Goal: Task Accomplishment & Management: Use online tool/utility

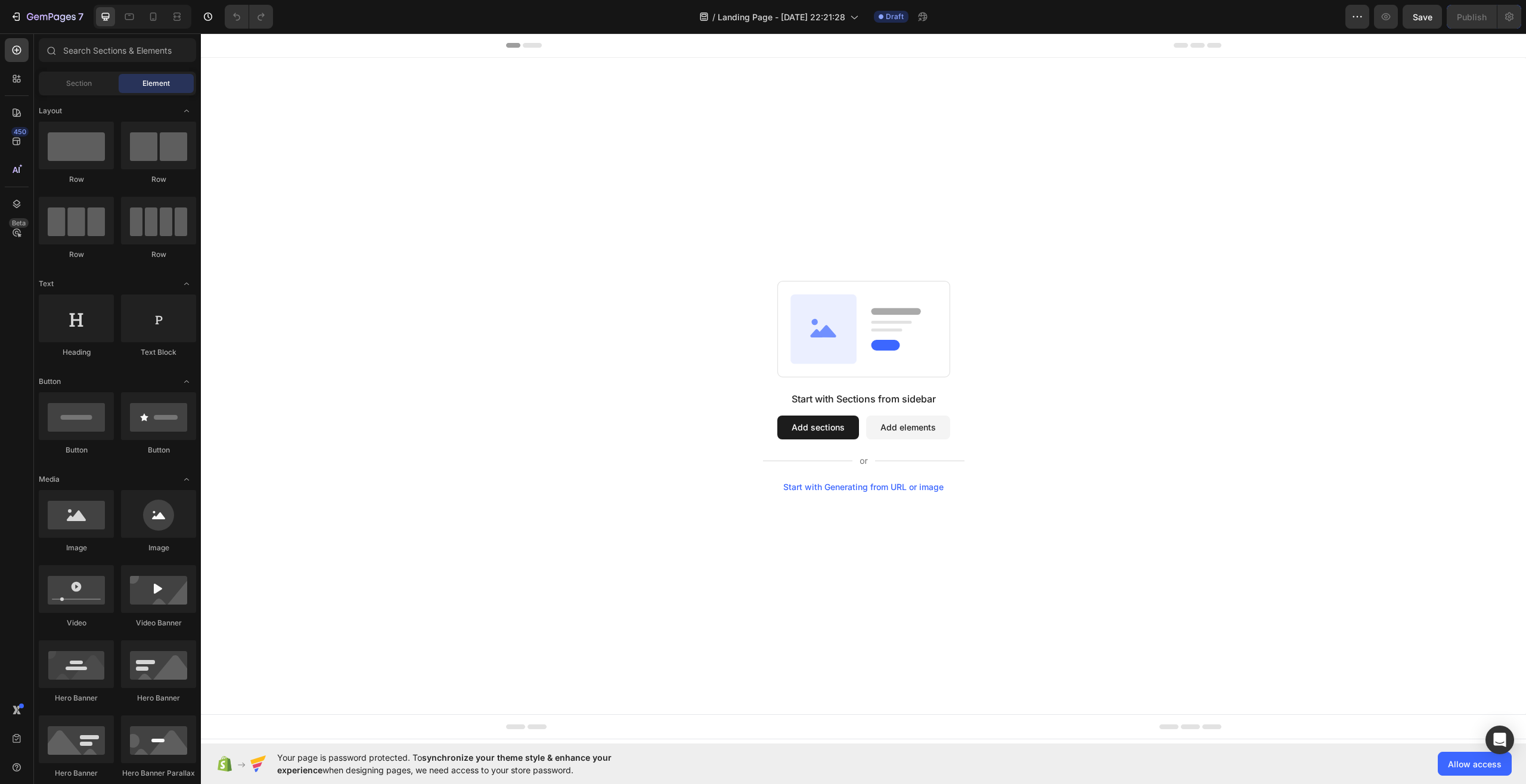
click at [1202, 208] on div "Start with Sections from sidebar Add sections Add elements Start with Generatin…" at bounding box center [864, 385] width 1325 height 656
click at [97, 153] on div at bounding box center [76, 145] width 75 height 48
click at [1459, 762] on span "Allow access" at bounding box center [1474, 763] width 54 height 13
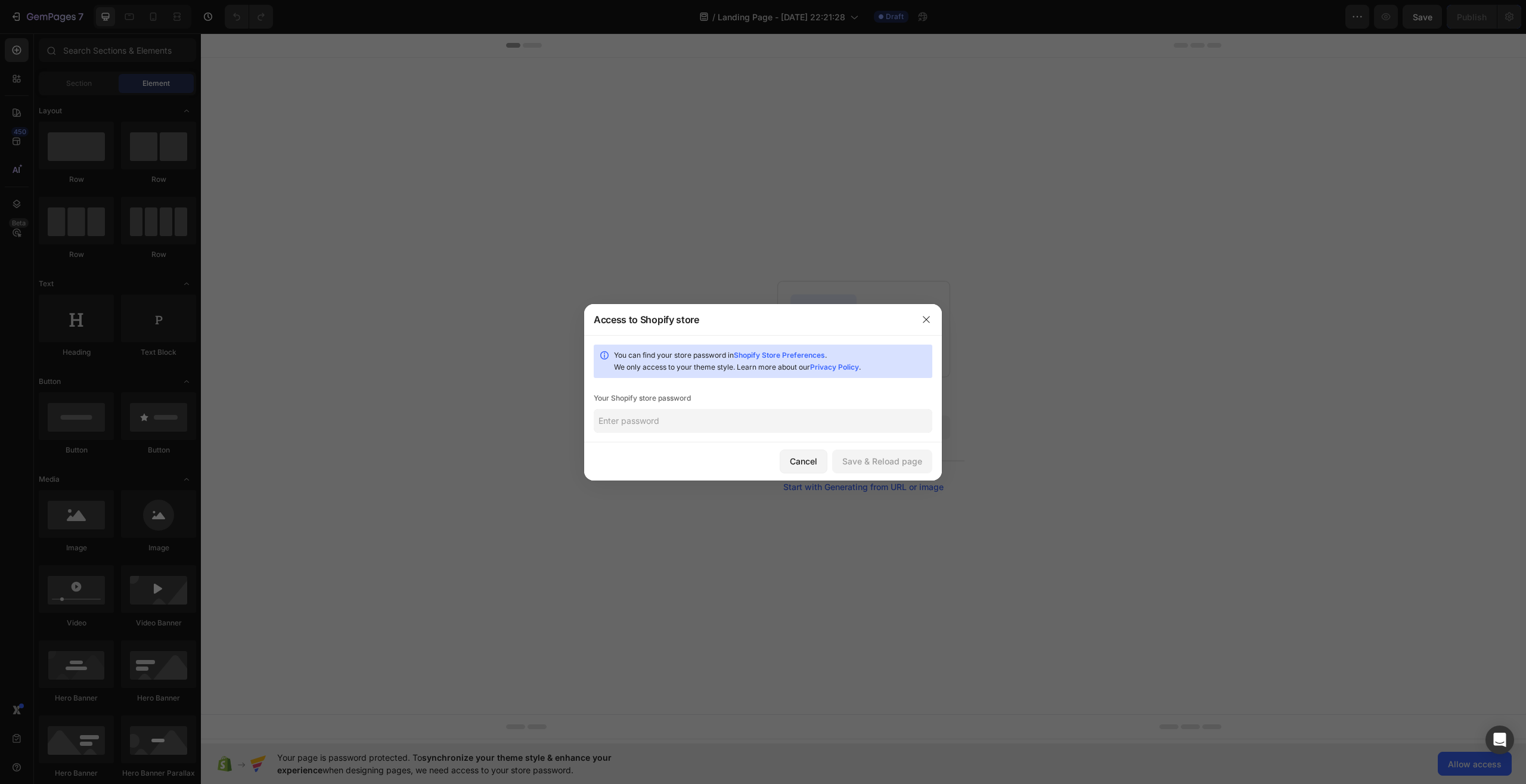
click at [626, 431] on input "text" at bounding box center [763, 420] width 339 height 24
click at [770, 418] on input "text" at bounding box center [763, 420] width 339 height 24
click at [899, 465] on div "Save & Reload page" at bounding box center [882, 461] width 80 height 13
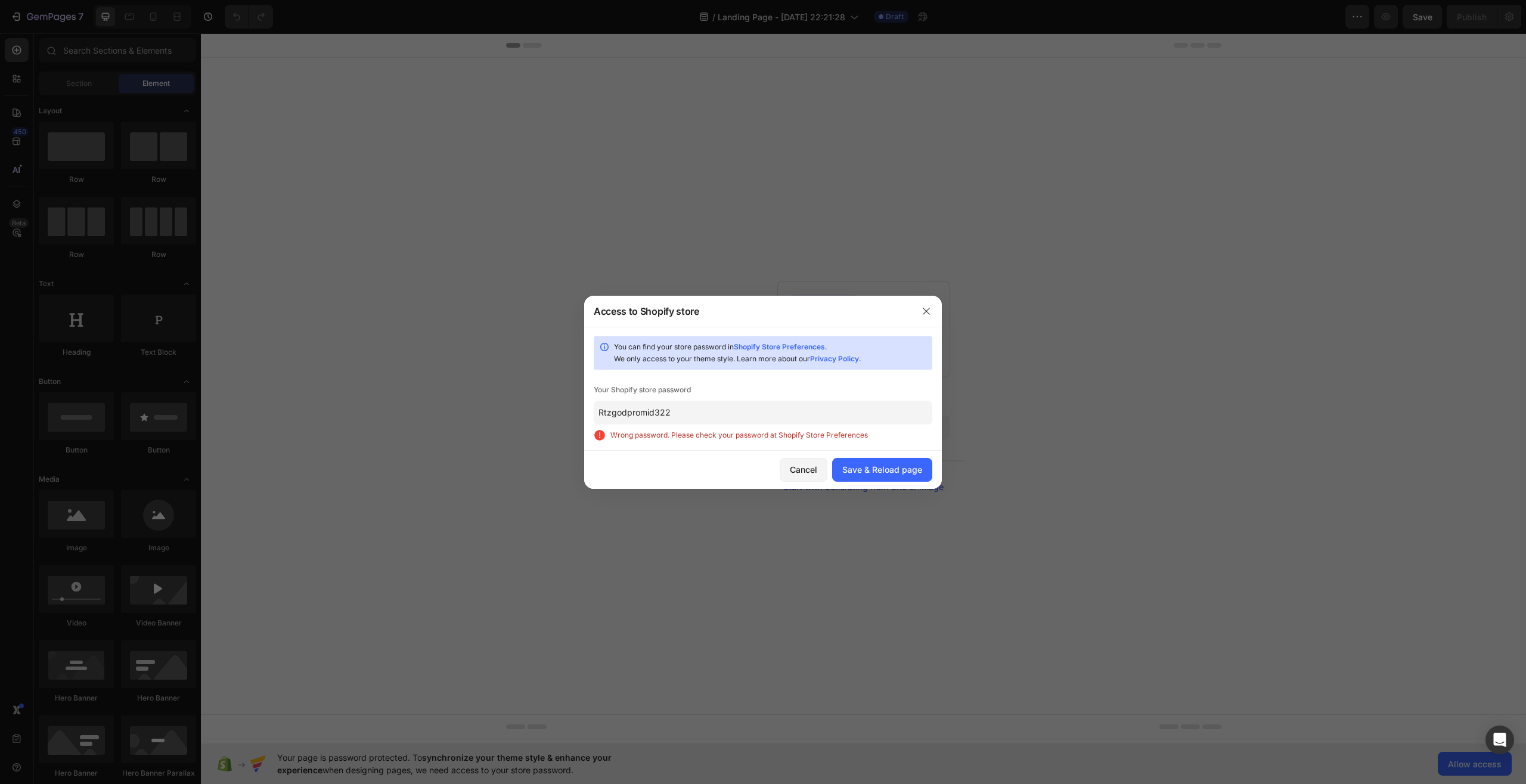
click at [835, 412] on input "Rtzgodpromid322" at bounding box center [763, 412] width 339 height 24
click at [823, 411] on input "Rtzgodpromid322" at bounding box center [763, 412] width 339 height 24
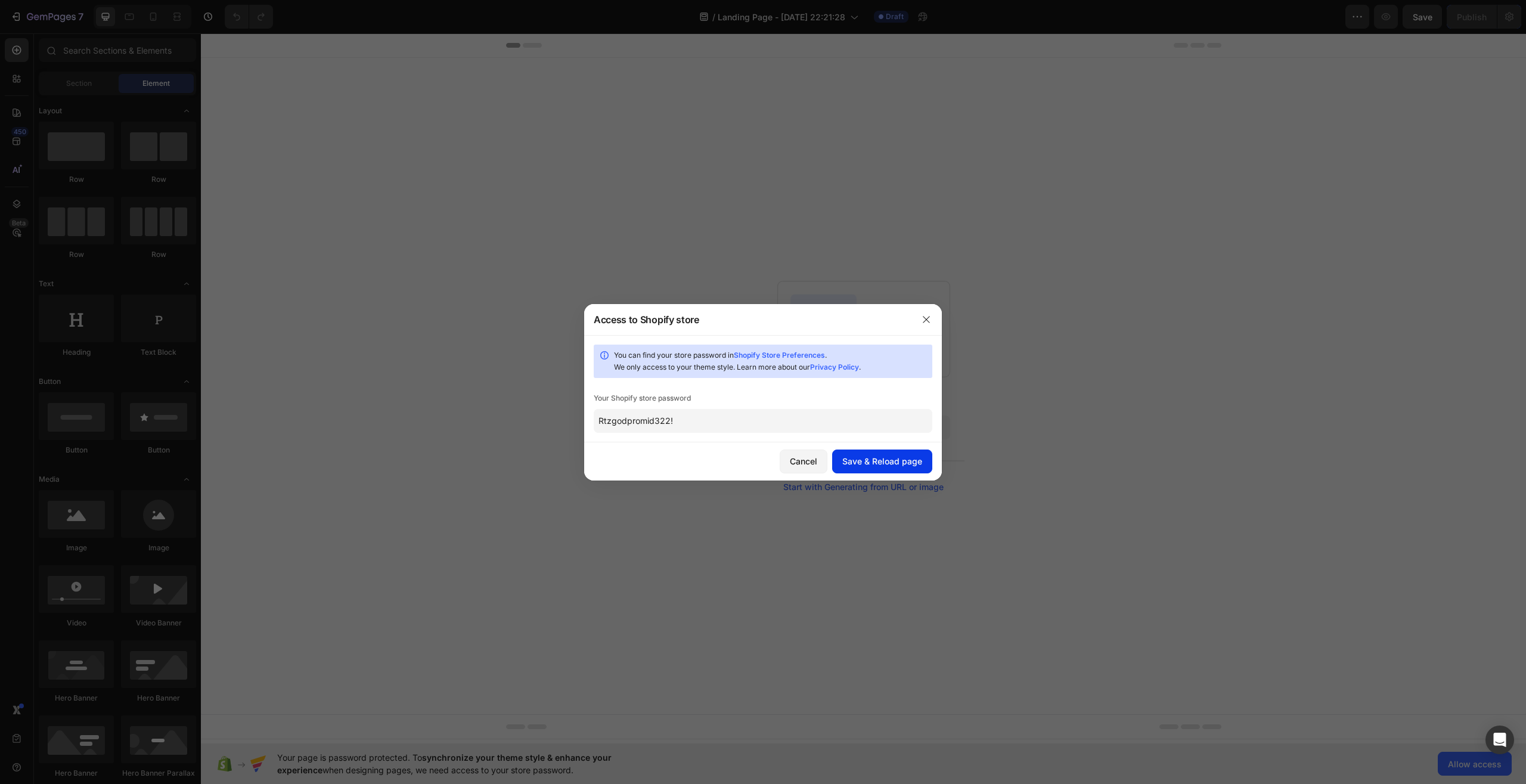
type input "Rtzgodpromid322!"
click at [878, 467] on button "Save & Reload page" at bounding box center [882, 461] width 100 height 24
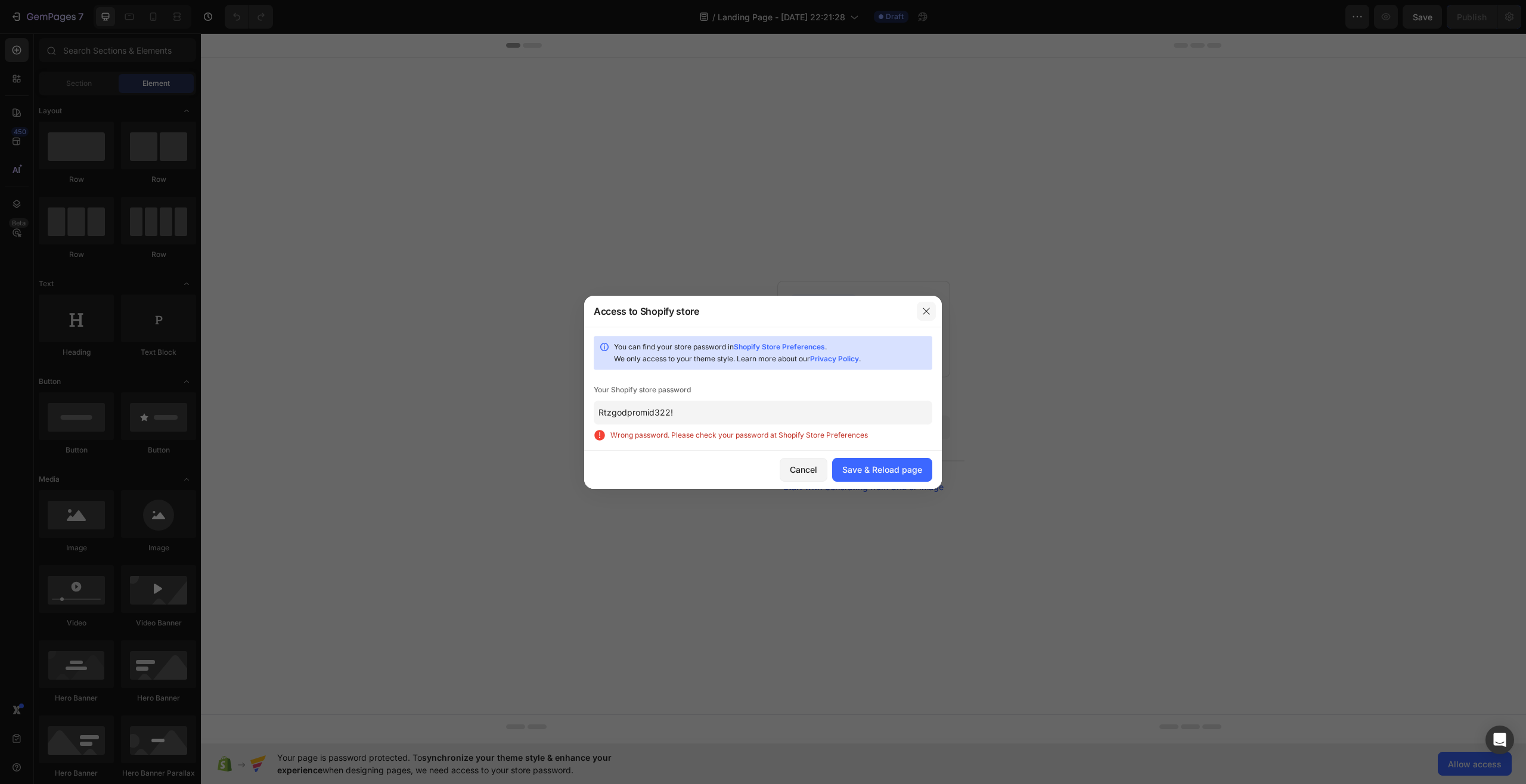
click at [933, 306] on button "button" at bounding box center [926, 311] width 19 height 19
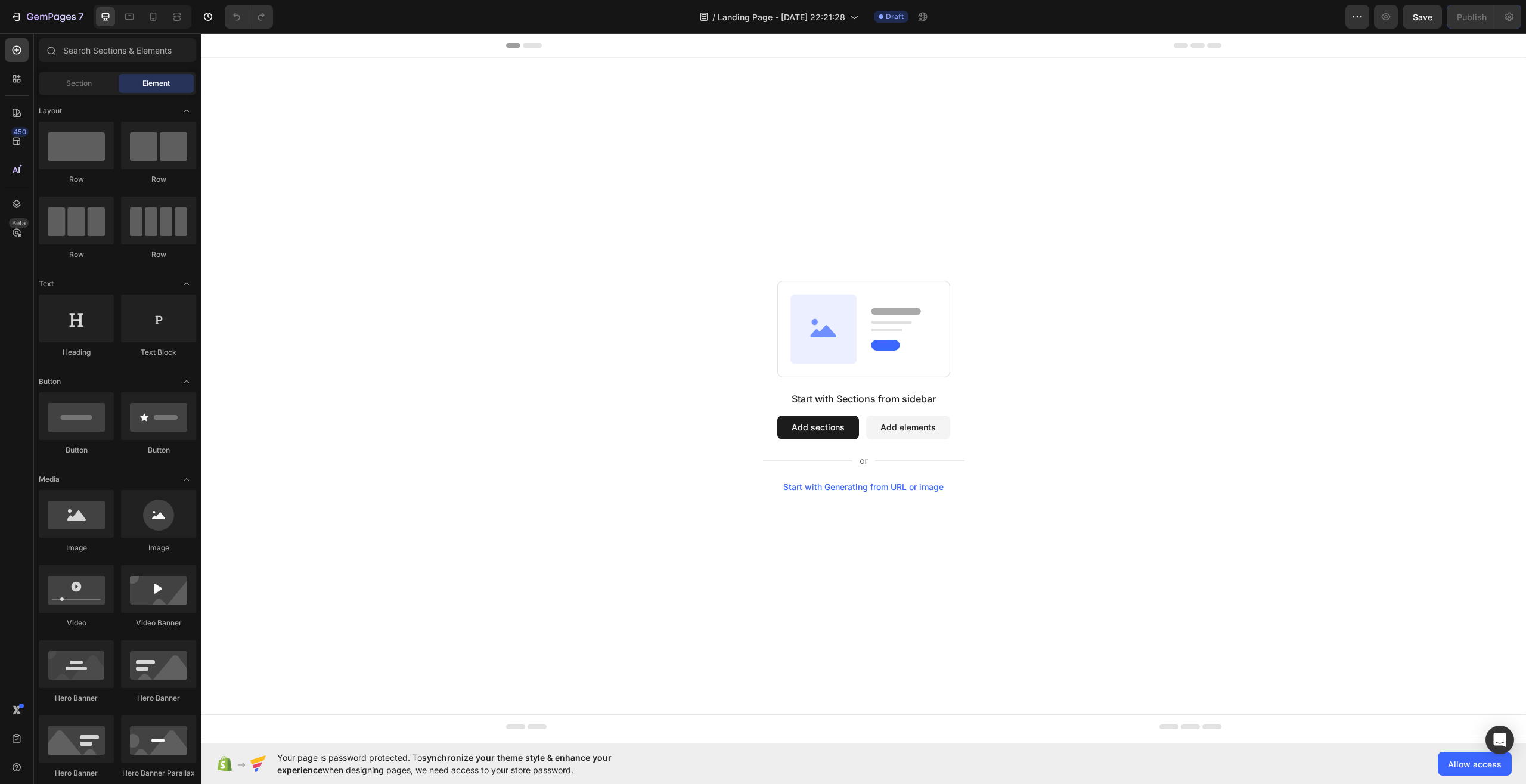
click at [804, 422] on button "Add sections" at bounding box center [818, 427] width 82 height 24
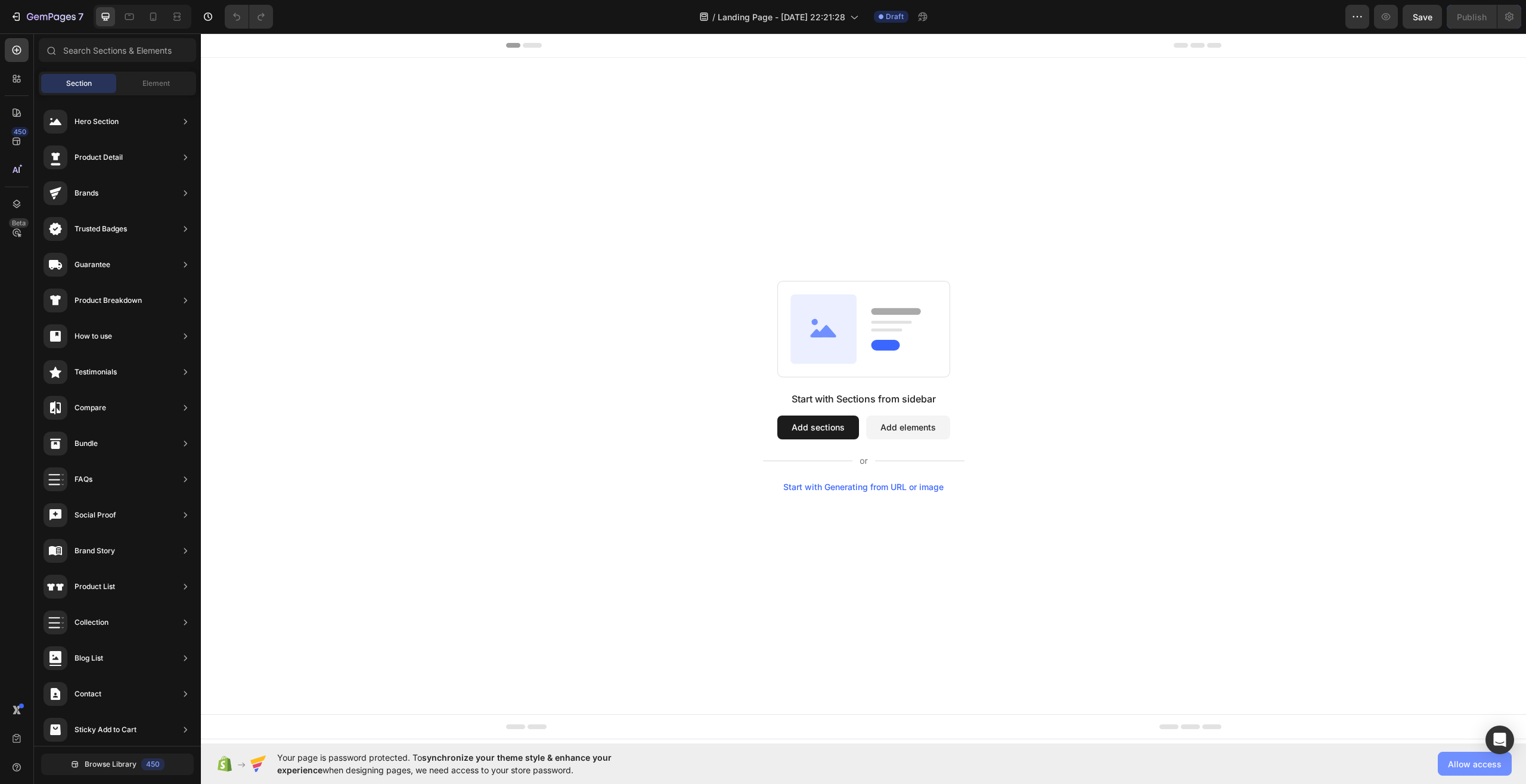
click at [1461, 756] on button "Allow access" at bounding box center [1475, 763] width 74 height 24
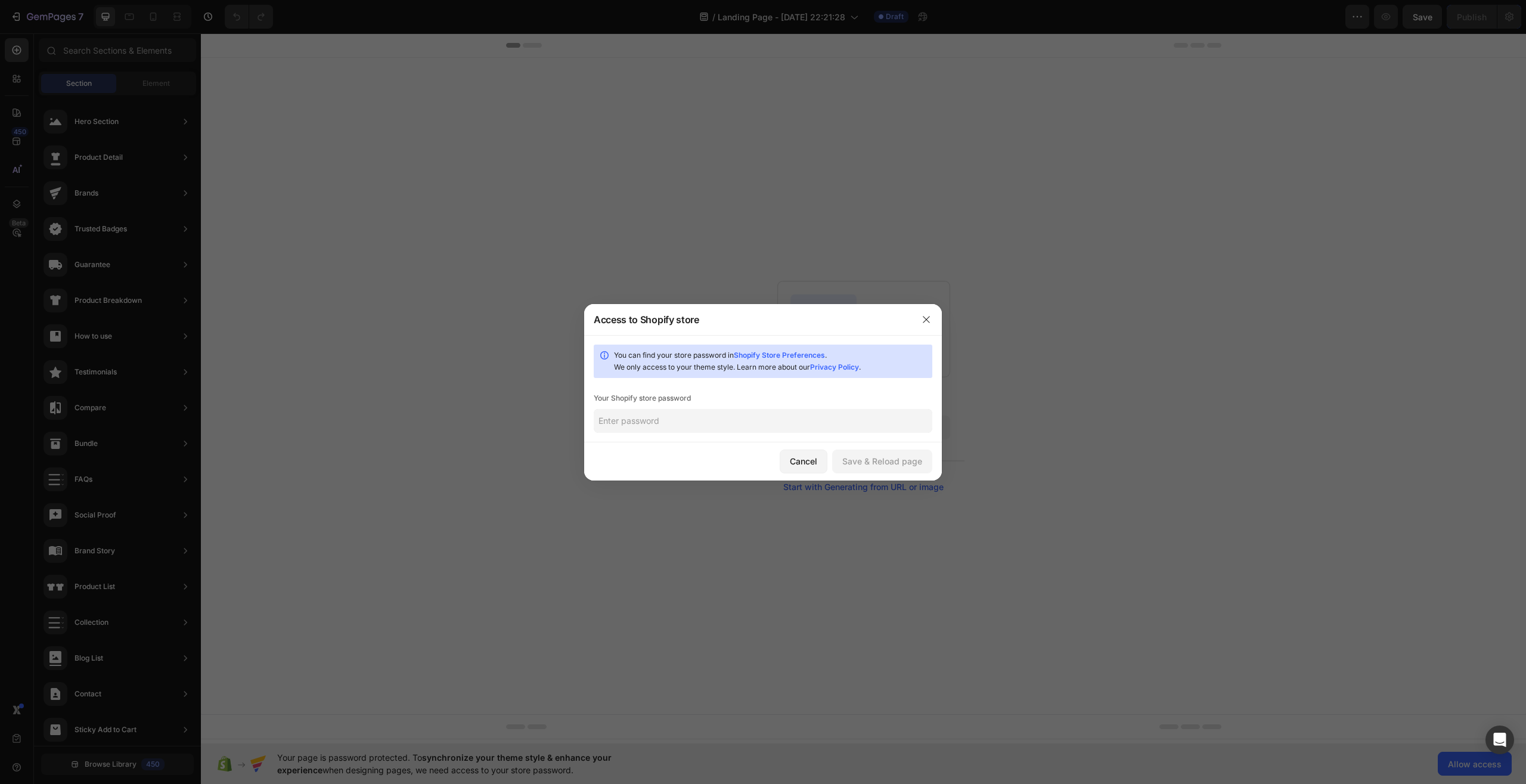
click at [738, 425] on input "text" at bounding box center [763, 420] width 339 height 24
click at [774, 356] on link "Shopify Store Preferences" at bounding box center [779, 354] width 92 height 9
click at [745, 413] on input "text" at bounding box center [763, 420] width 339 height 24
paste input "deorib"
type input "deorib"
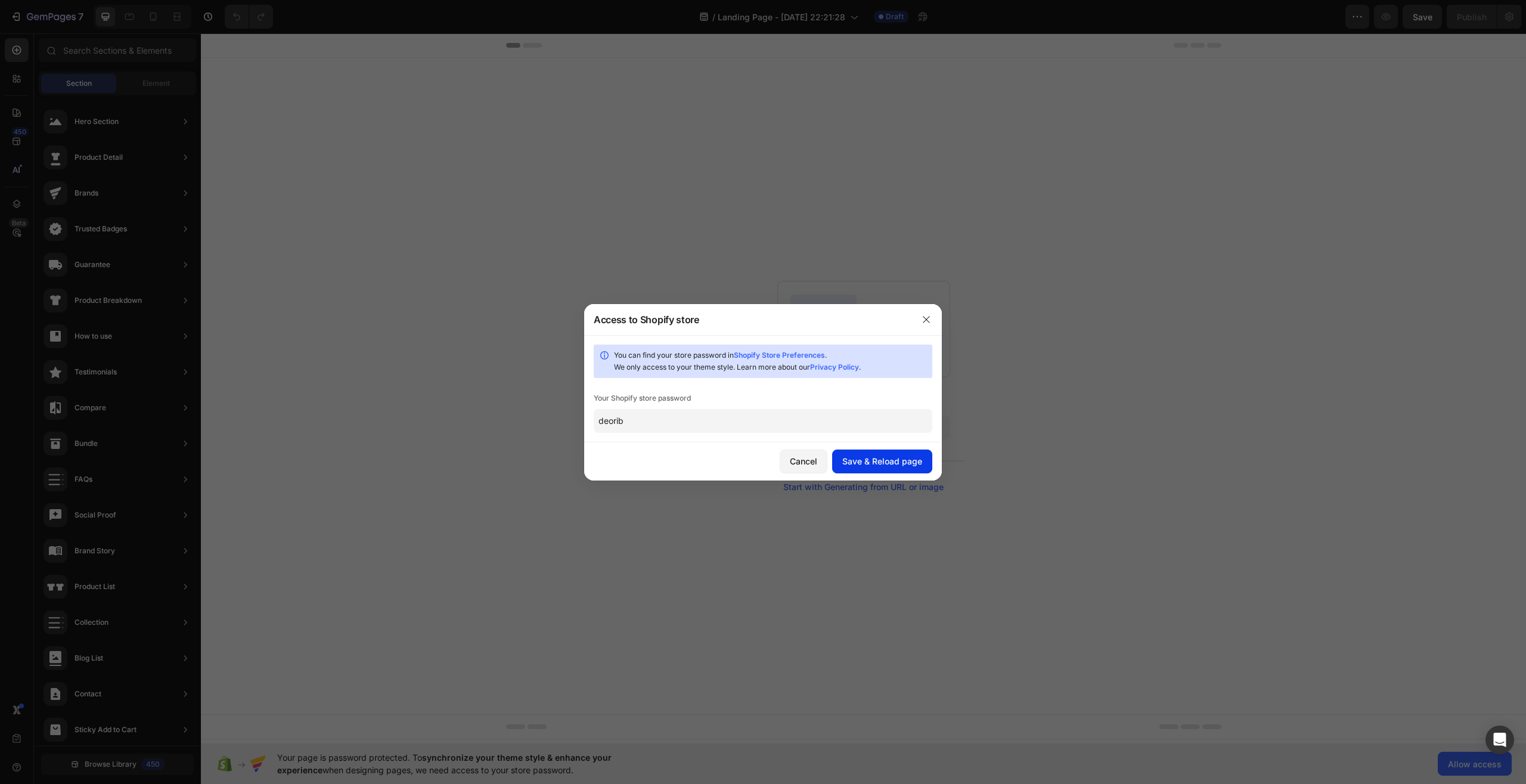
click at [886, 459] on div "Save & Reload page" at bounding box center [882, 461] width 80 height 13
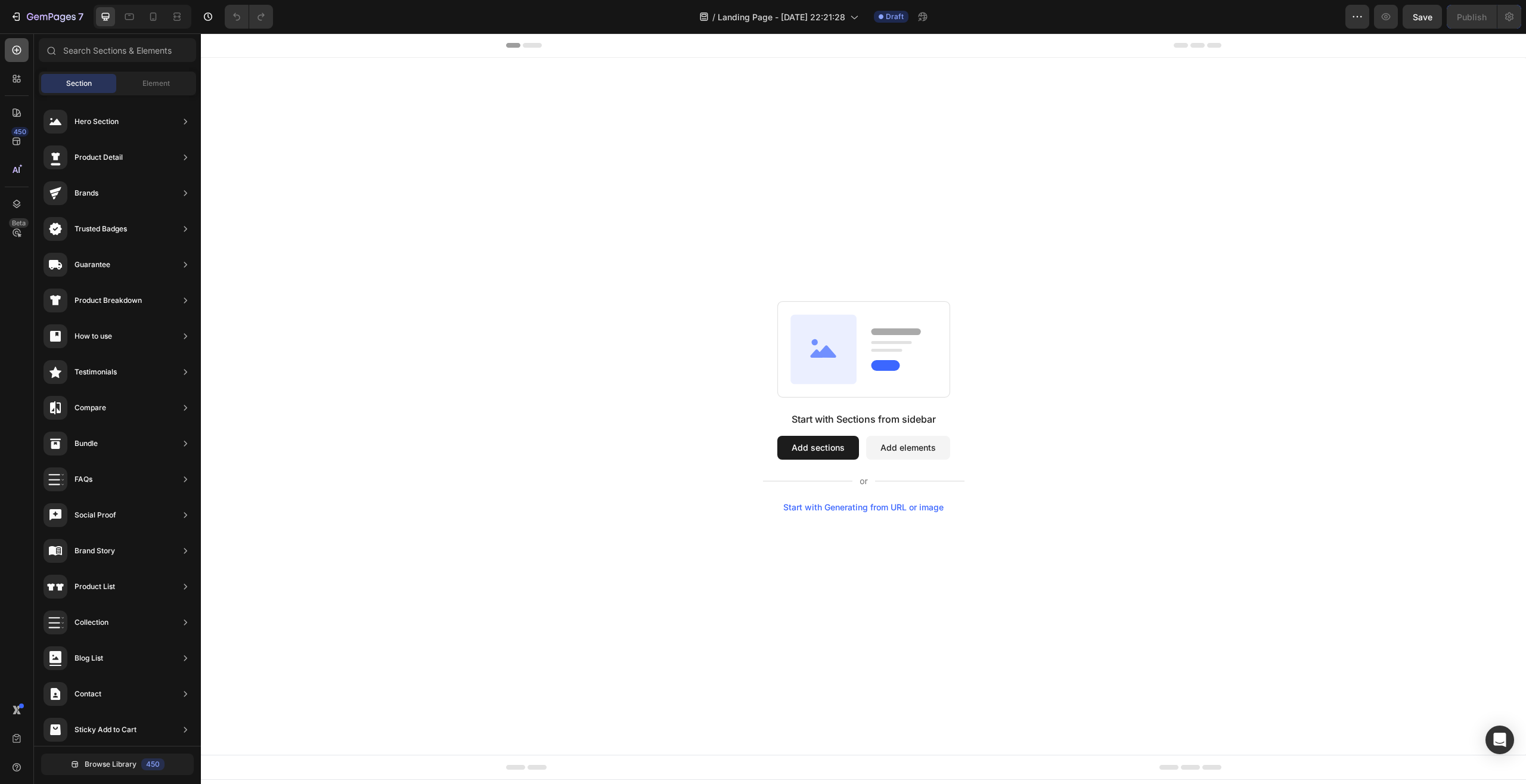
click at [21, 46] on icon at bounding box center [17, 50] width 12 height 12
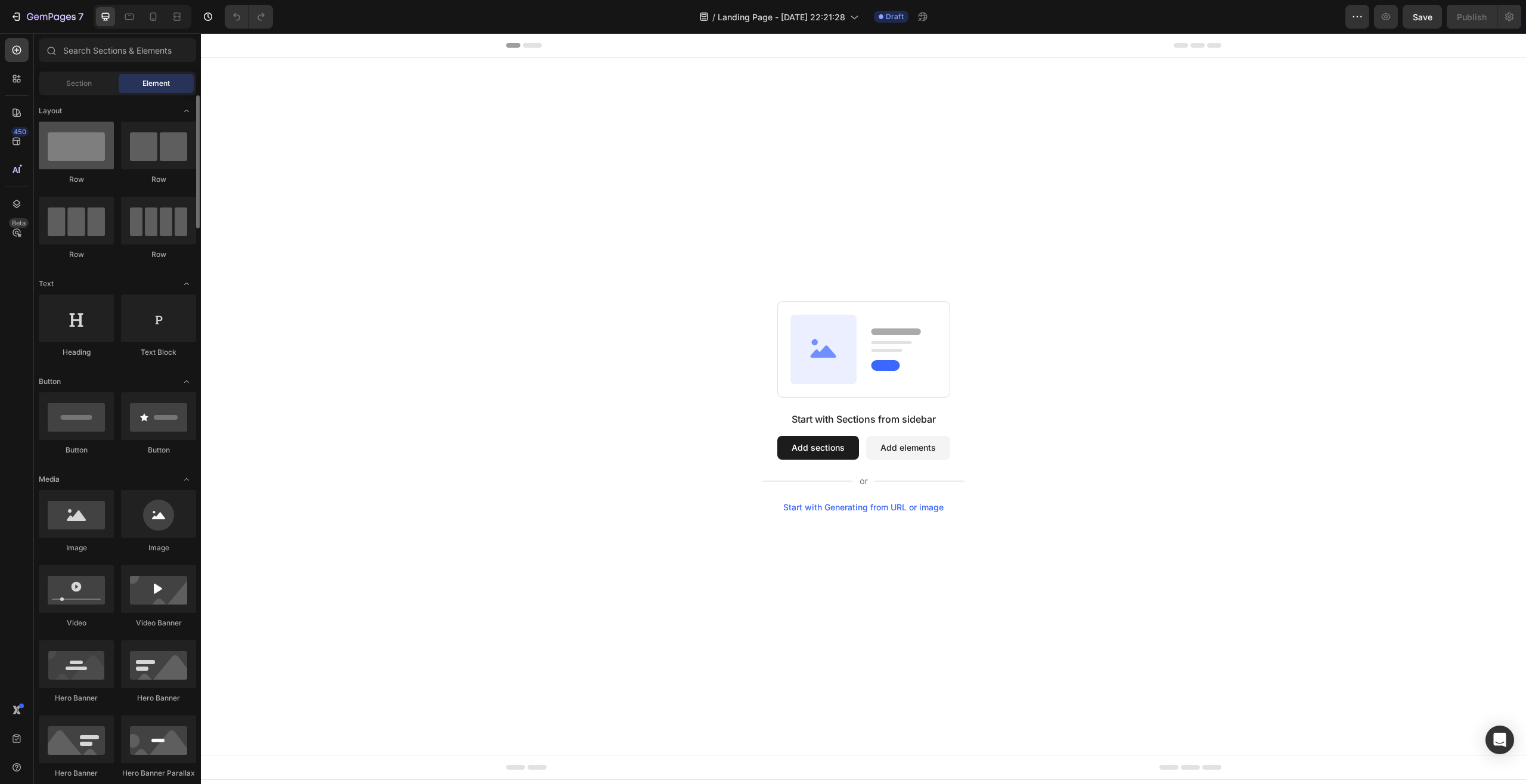
click at [75, 149] on div at bounding box center [76, 145] width 75 height 48
click at [81, 185] on div "Row Row Row Row" at bounding box center [118, 196] width 158 height 149
click at [70, 165] on div at bounding box center [76, 145] width 75 height 48
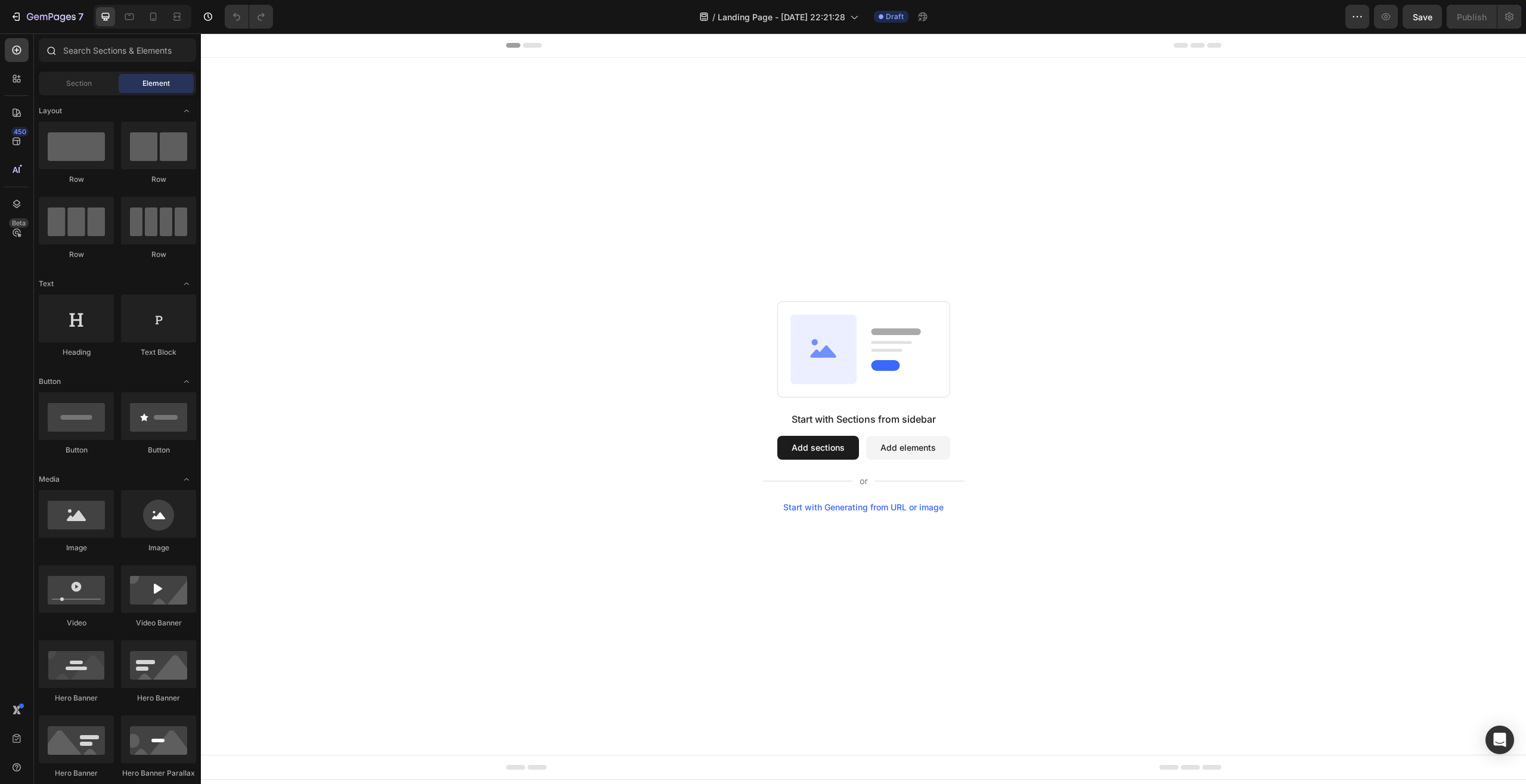
click at [96, 66] on div "Sections(18) Elements(83) Section Element Hero Section Product Detail Brands Tr…" at bounding box center [117, 410] width 167 height 743
click at [96, 75] on div "Section" at bounding box center [79, 83] width 75 height 19
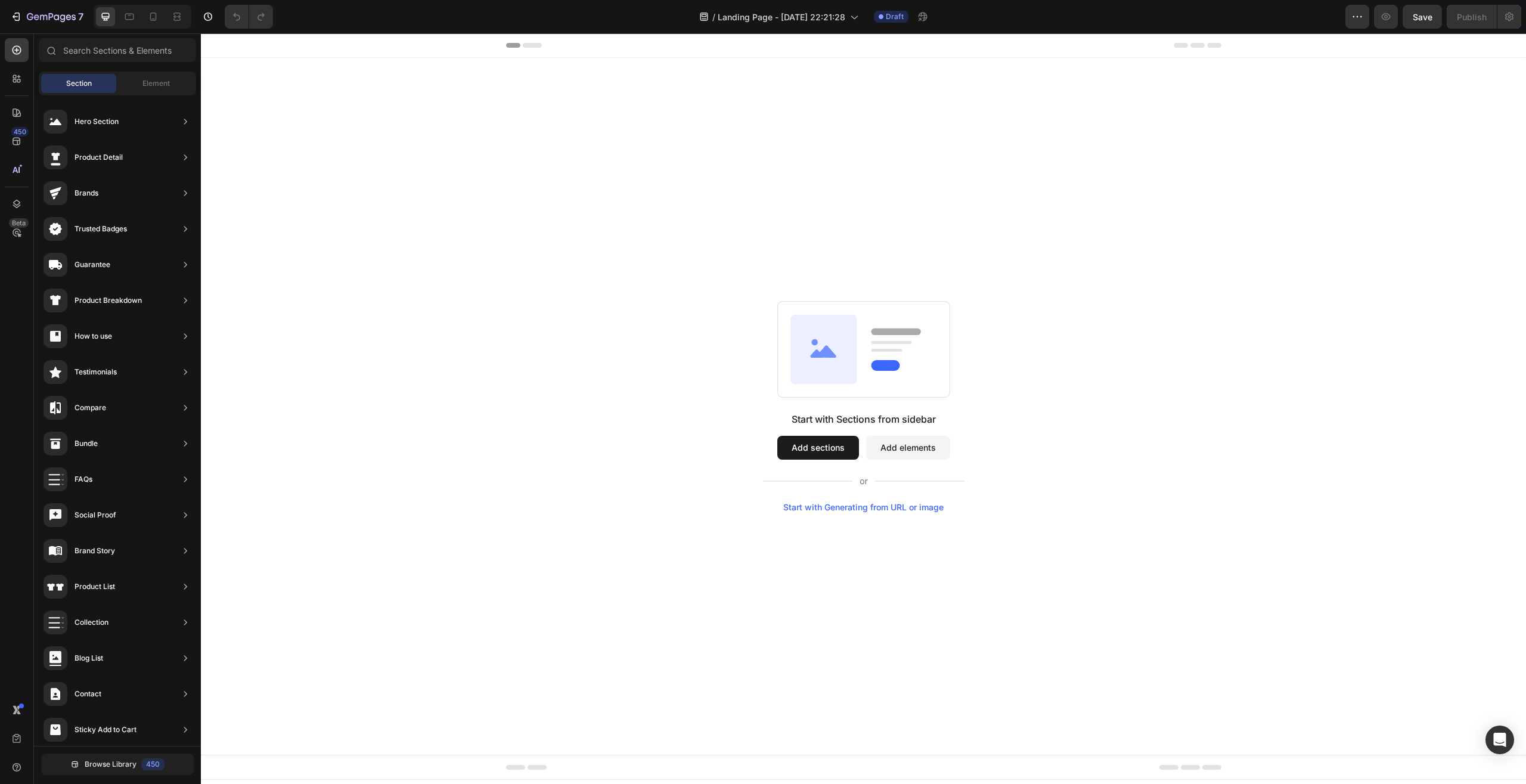
click at [153, 73] on div "Section Element" at bounding box center [118, 83] width 158 height 24
click at [168, 82] on span "Element" at bounding box center [156, 84] width 27 height 11
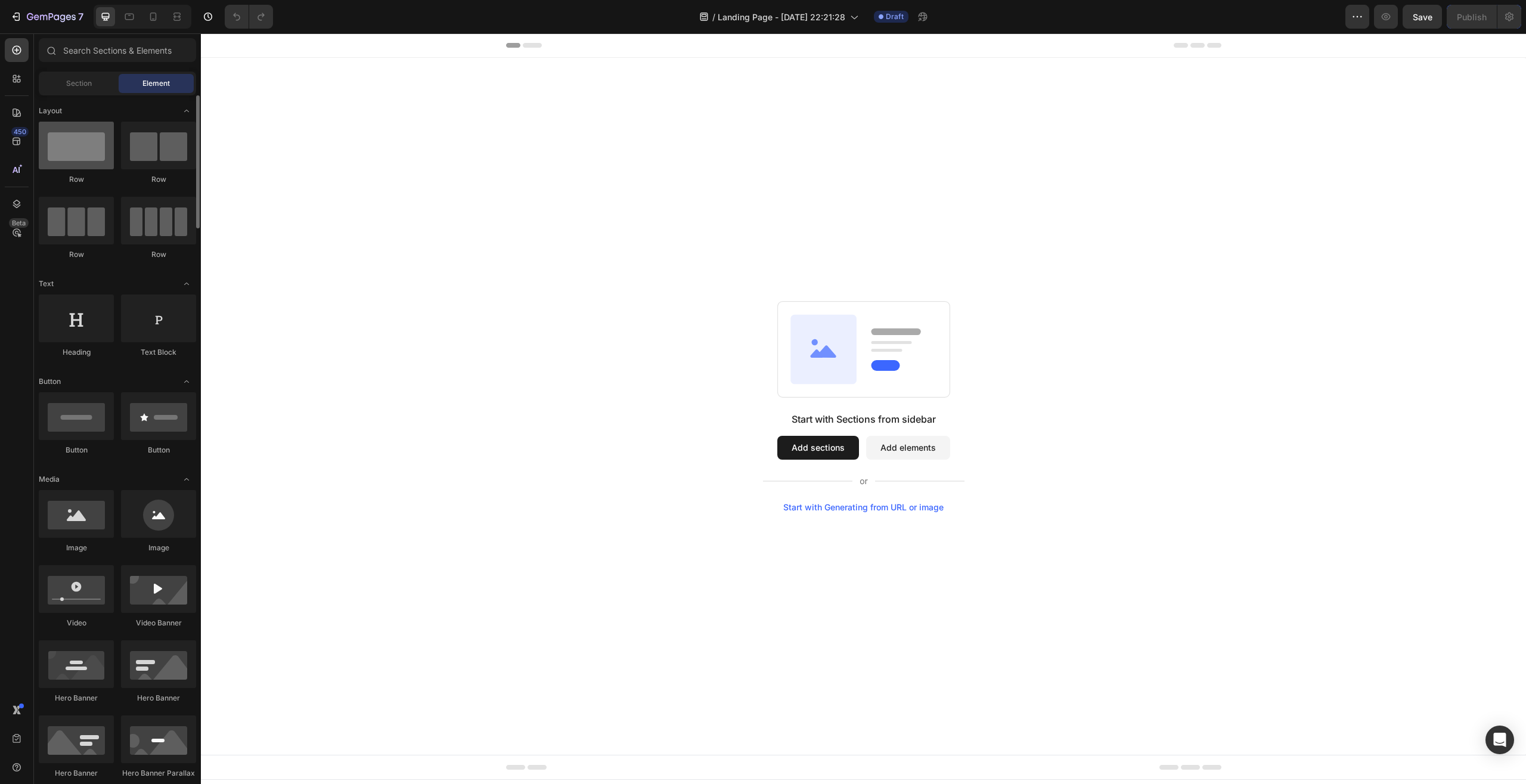
click at [79, 148] on div at bounding box center [76, 145] width 75 height 48
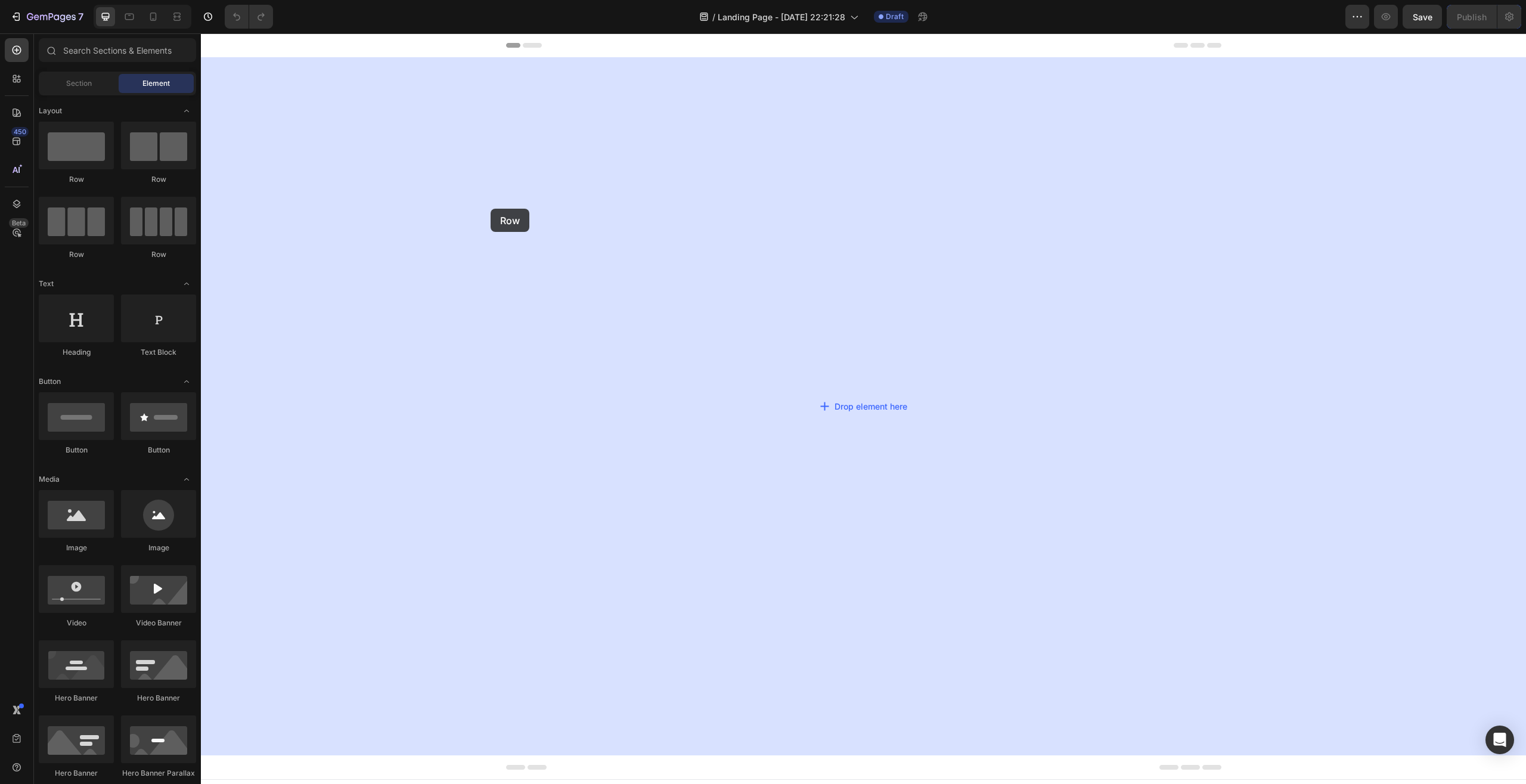
drag, startPoint x: 273, startPoint y: 184, endPoint x: 491, endPoint y: 208, distance: 219.3
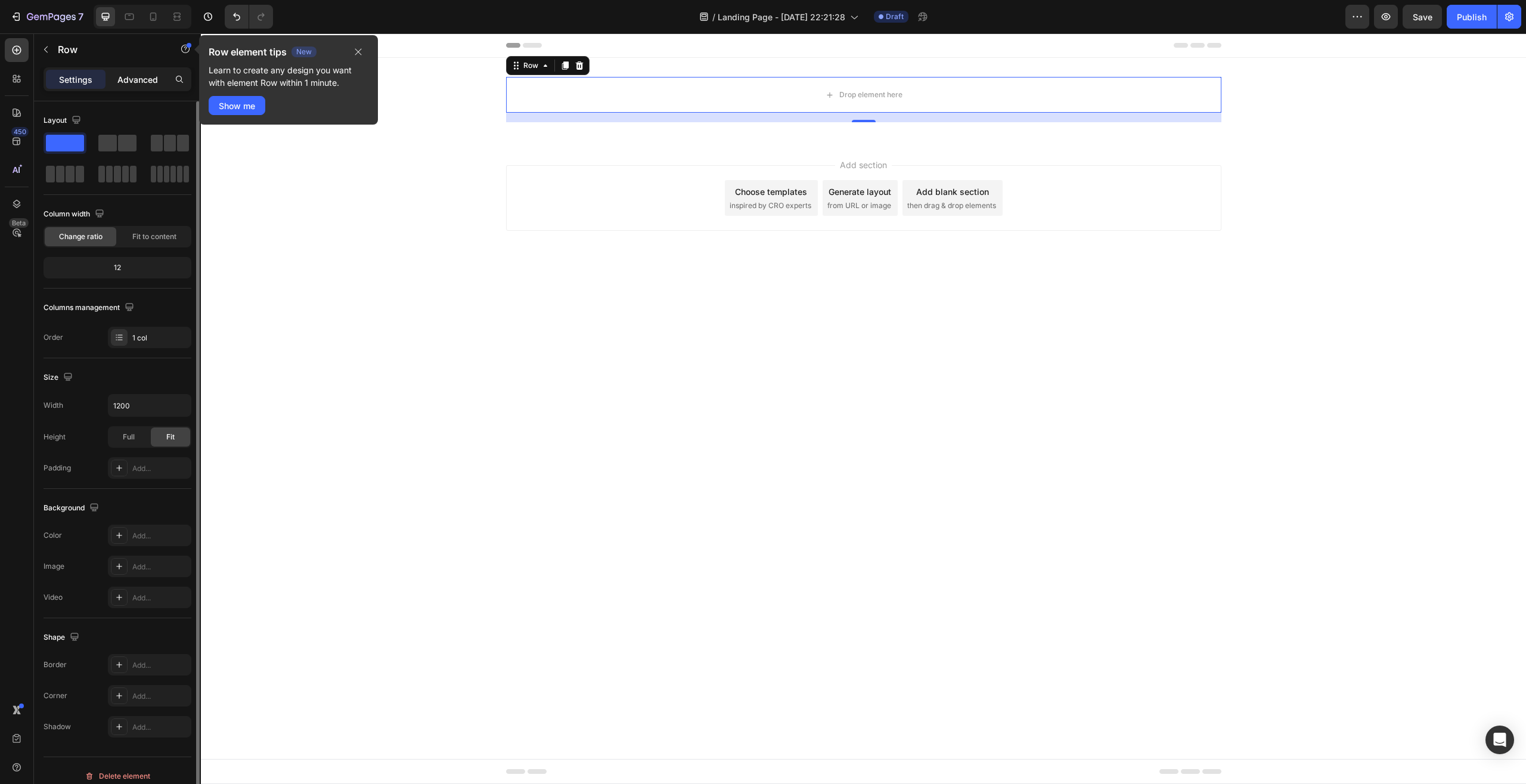
click at [154, 79] on p "Advanced" at bounding box center [138, 79] width 41 height 13
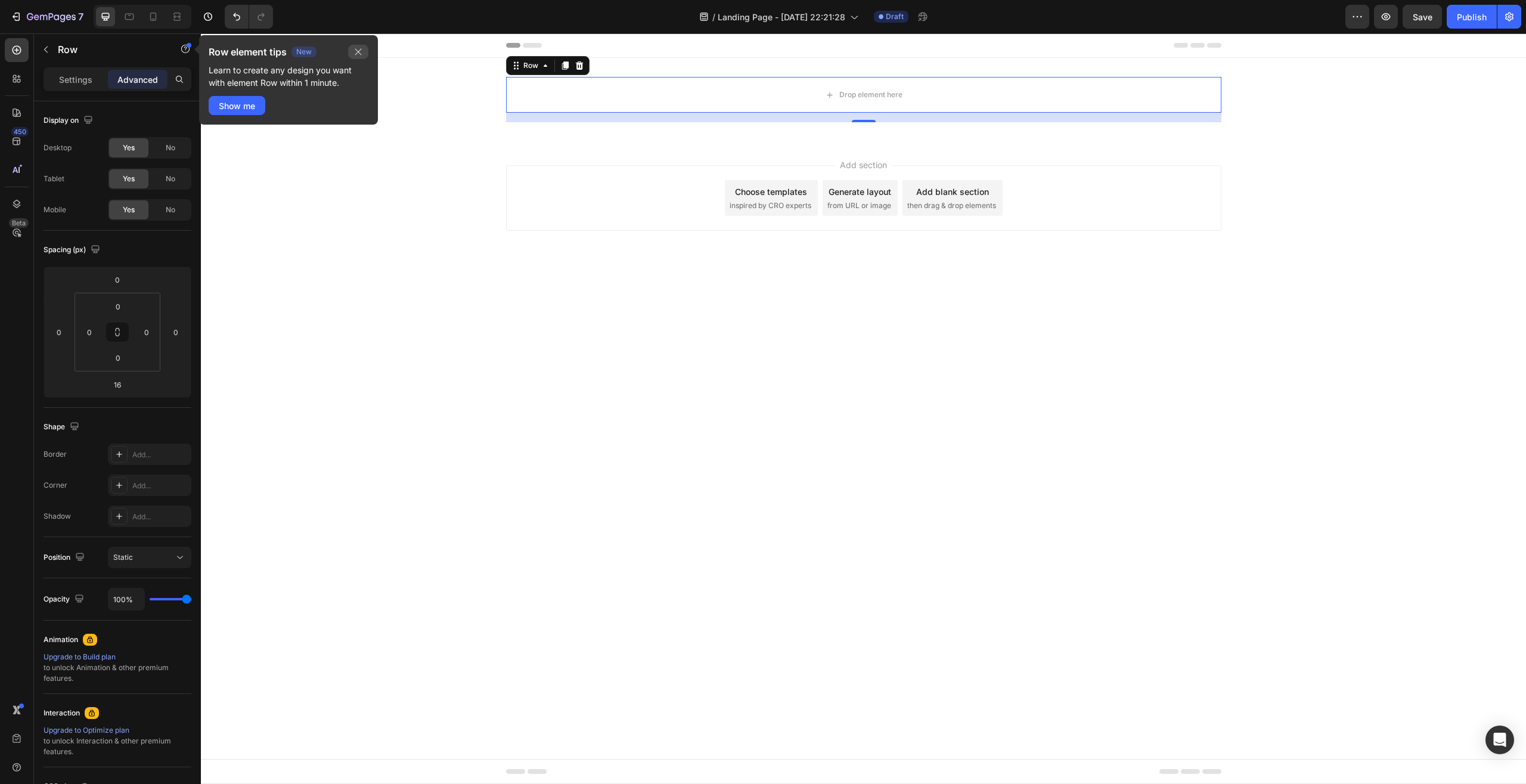
click at [358, 52] on icon "button" at bounding box center [358, 52] width 10 height 10
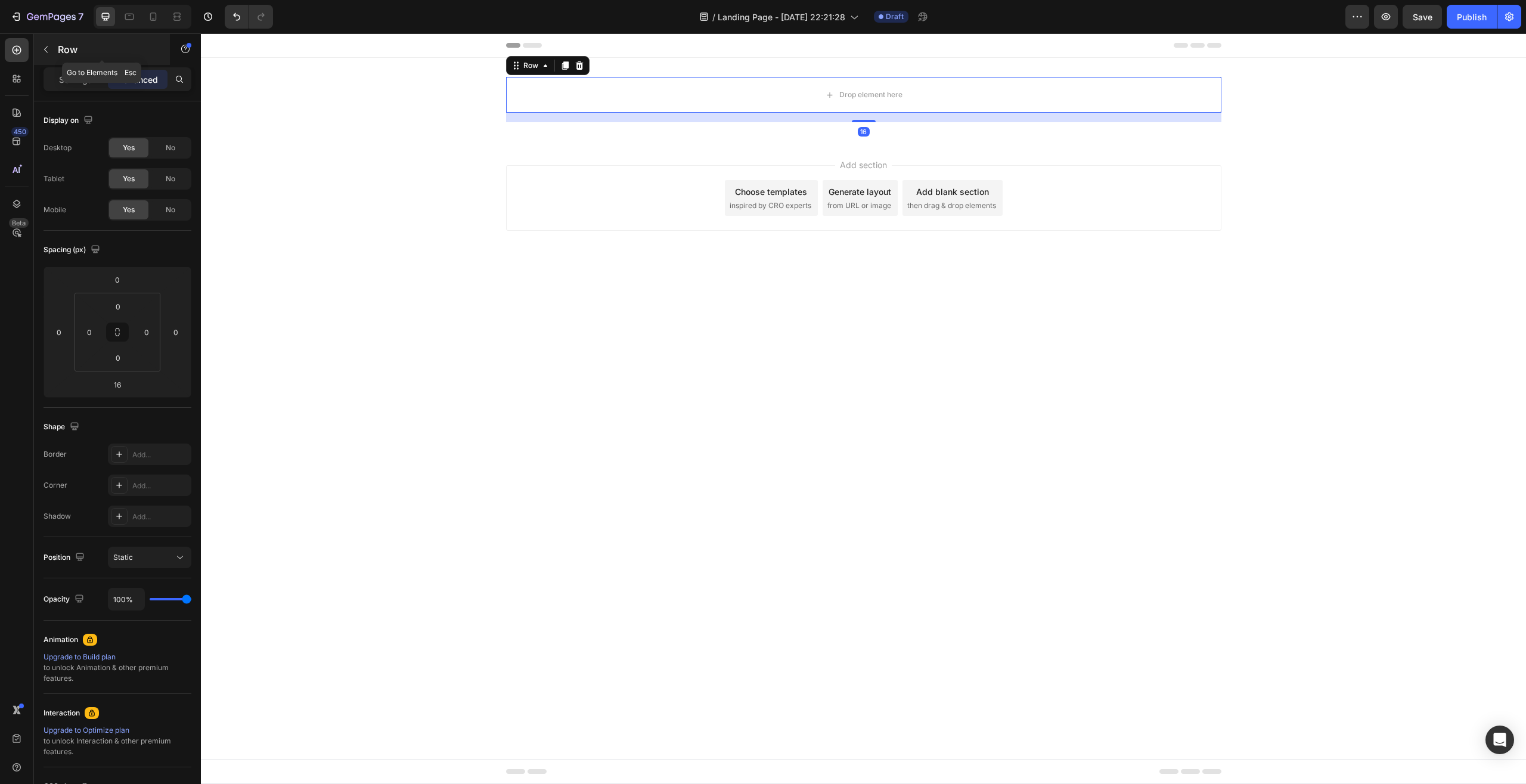
click at [50, 47] on icon "button" at bounding box center [46, 50] width 10 height 10
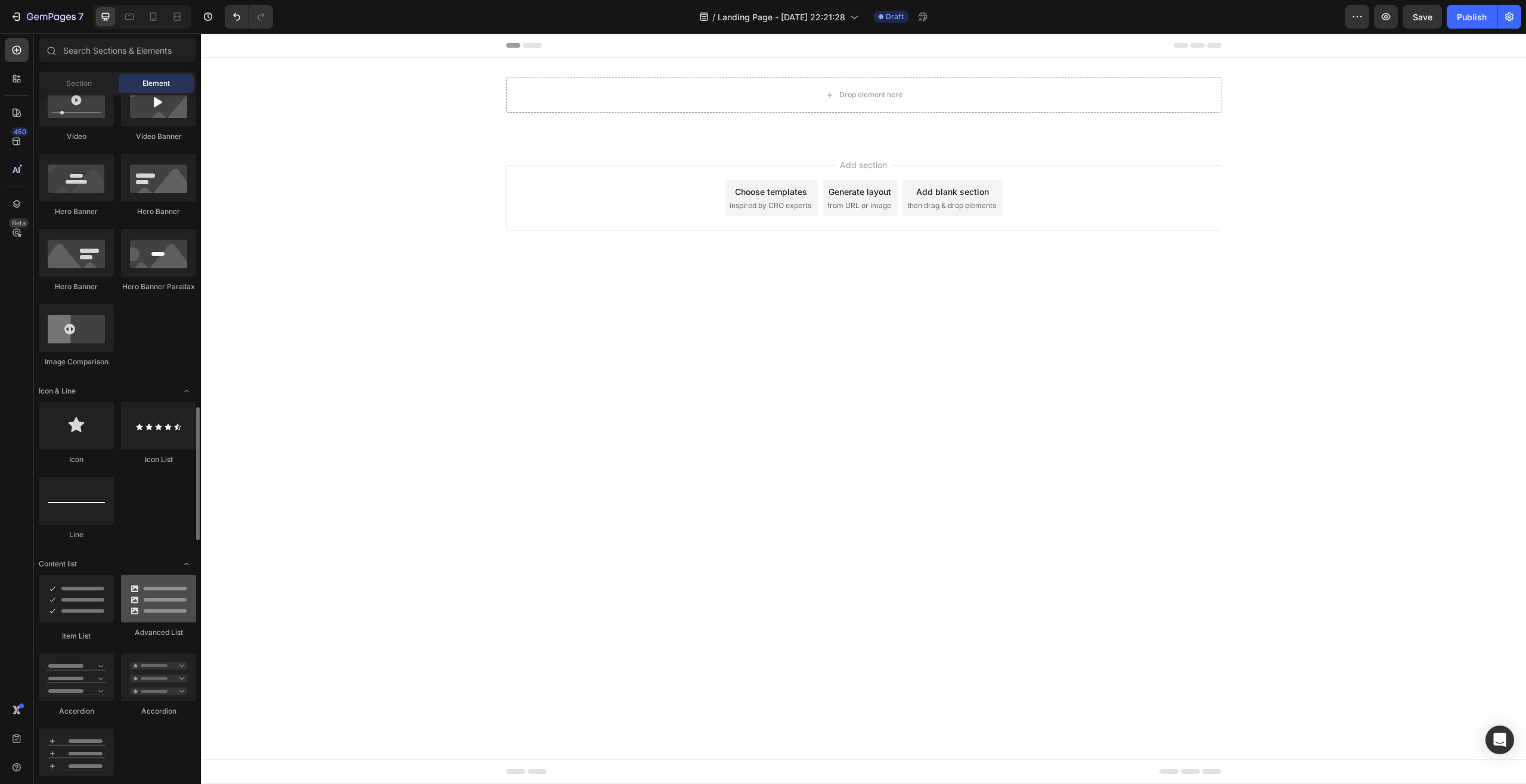
scroll to position [669, 0]
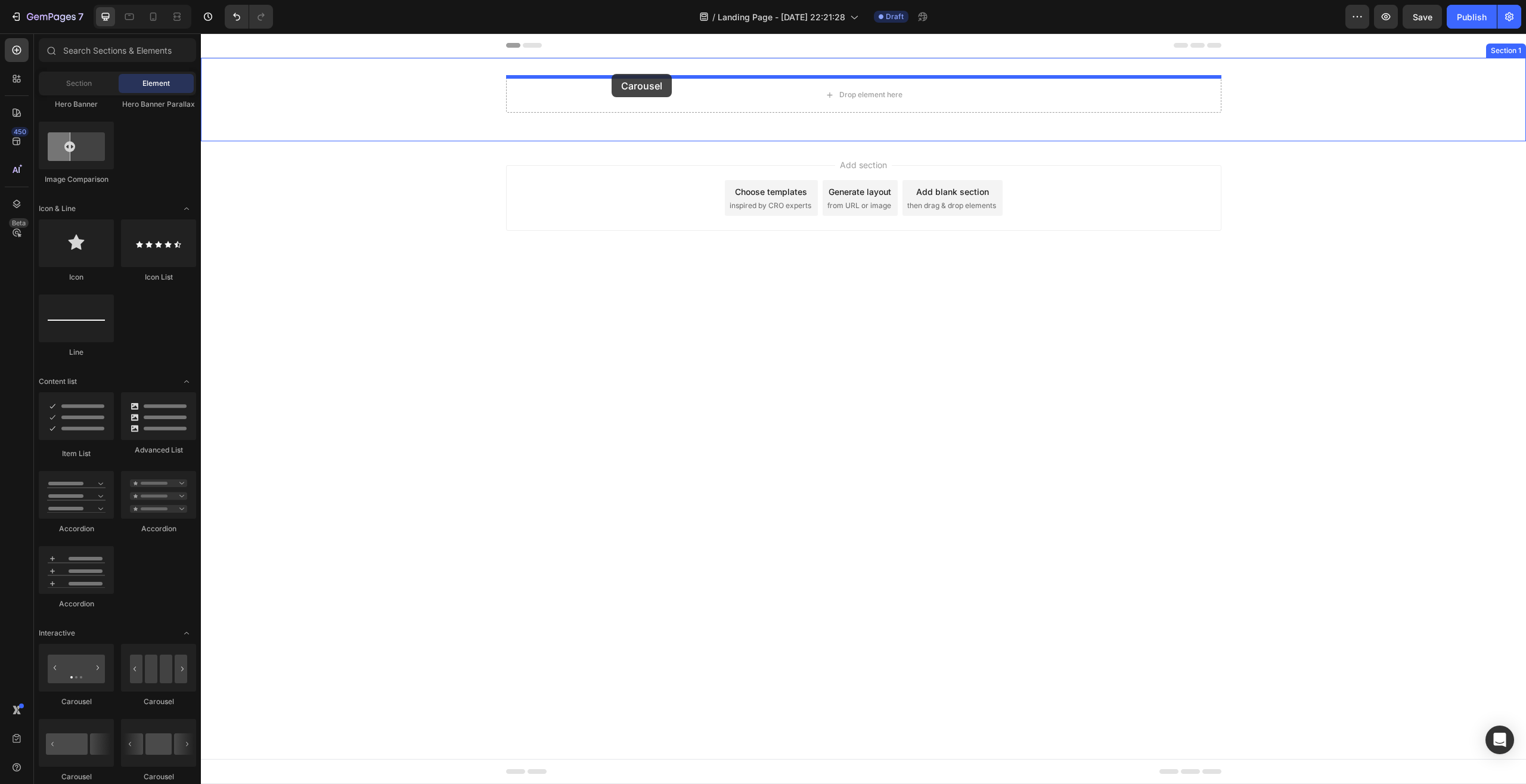
drag, startPoint x: 392, startPoint y: 680, endPoint x: 611, endPoint y: 74, distance: 644.4
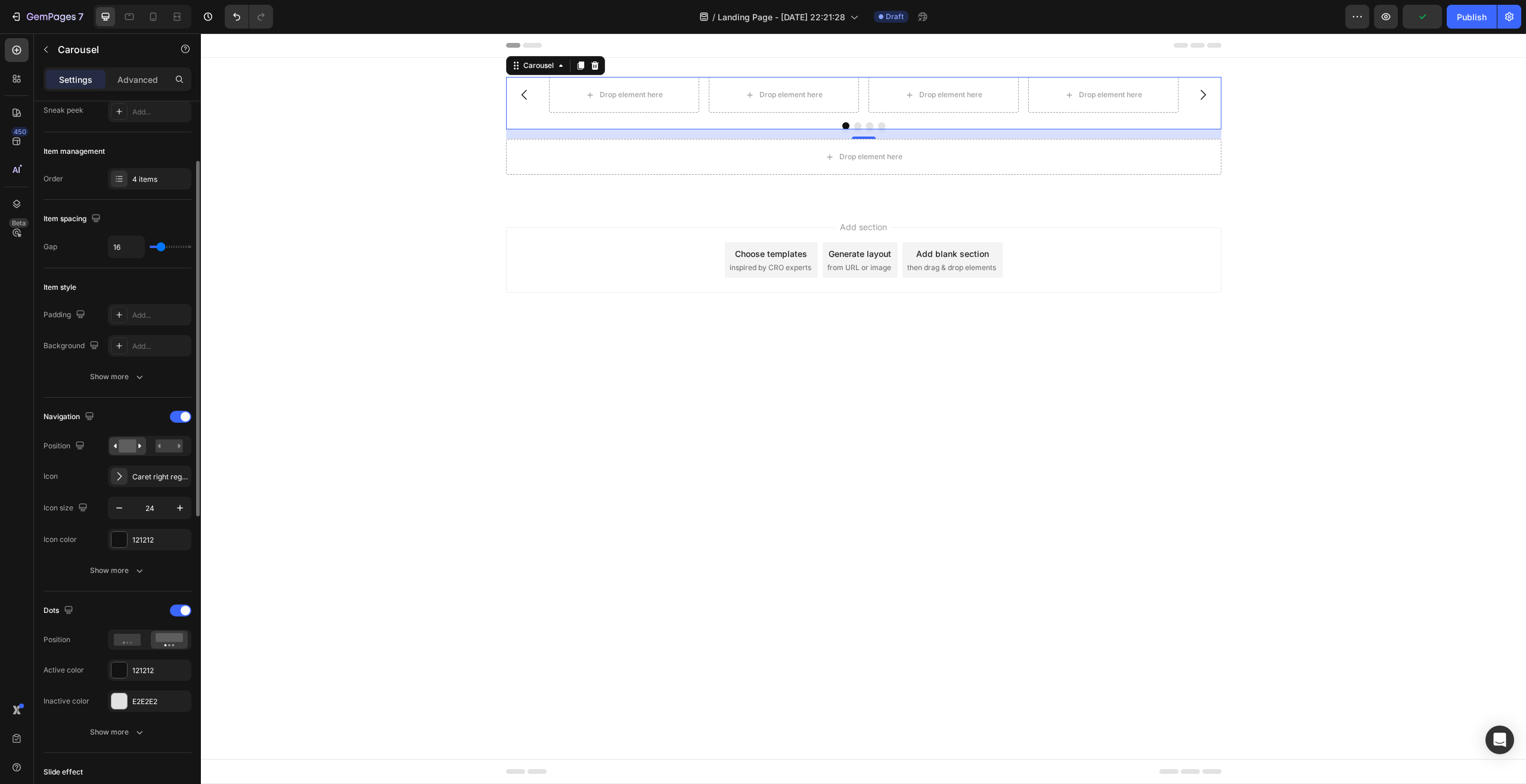
scroll to position [0, 0]
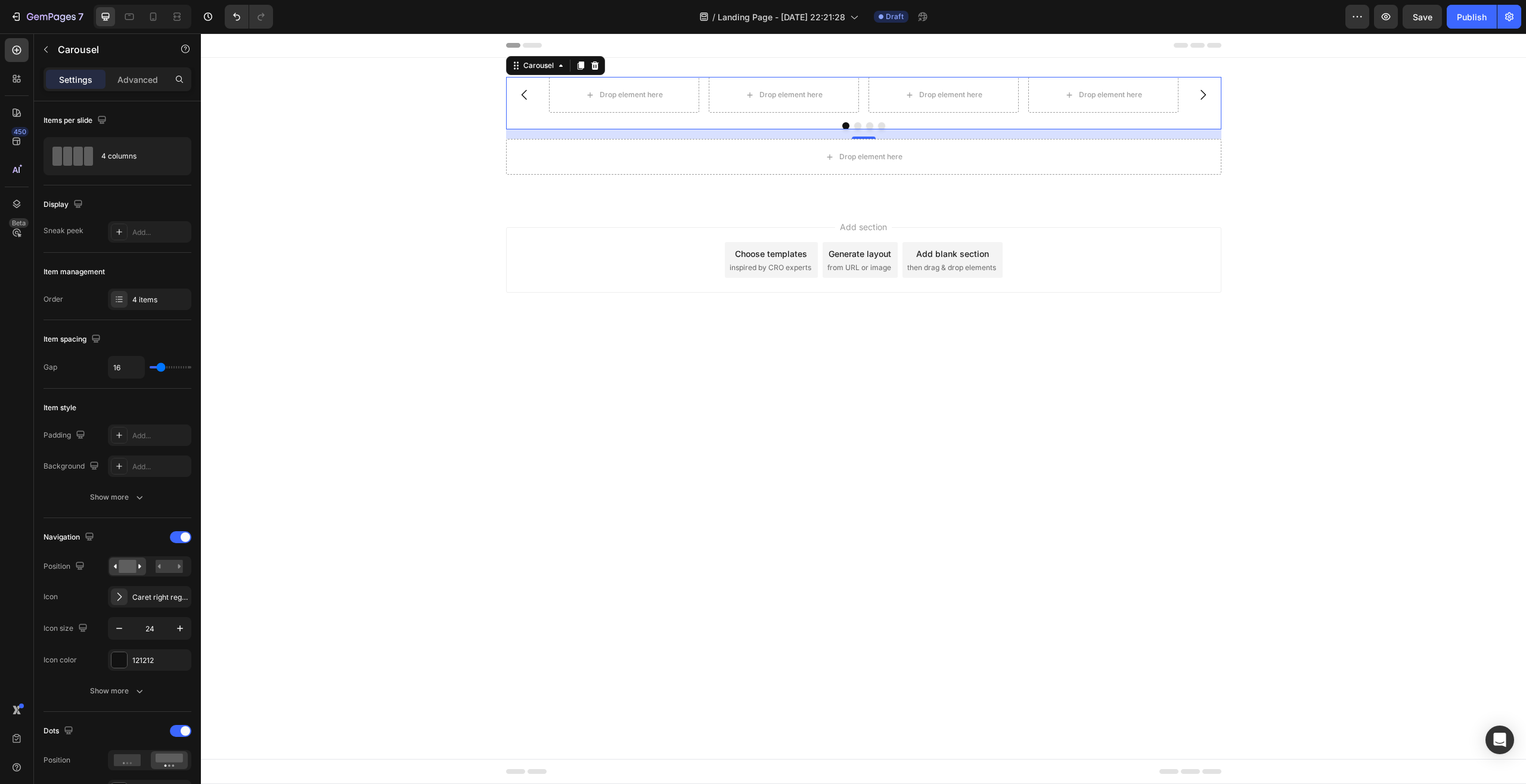
click at [707, 98] on div "Drop element here Drop element here Drop element here Drop element here" at bounding box center [864, 95] width 630 height 36
click at [126, 302] on div at bounding box center [119, 299] width 17 height 17
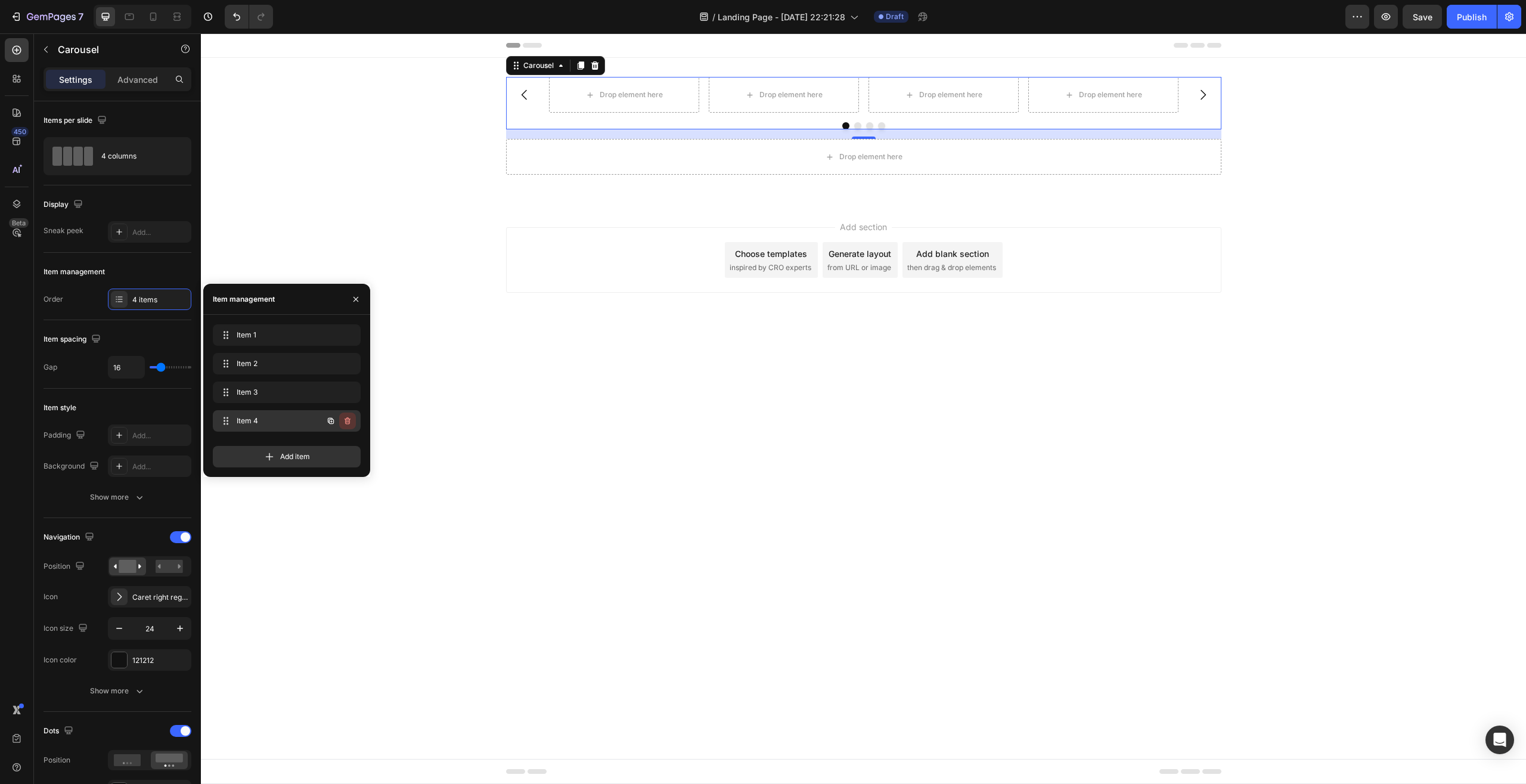
click at [349, 420] on icon "button" at bounding box center [348, 421] width 6 height 7
click at [347, 420] on div "Delete" at bounding box center [339, 421] width 22 height 11
click at [350, 393] on icon "button" at bounding box center [348, 392] width 6 height 7
click at [350, 393] on div "Delete" at bounding box center [339, 392] width 22 height 11
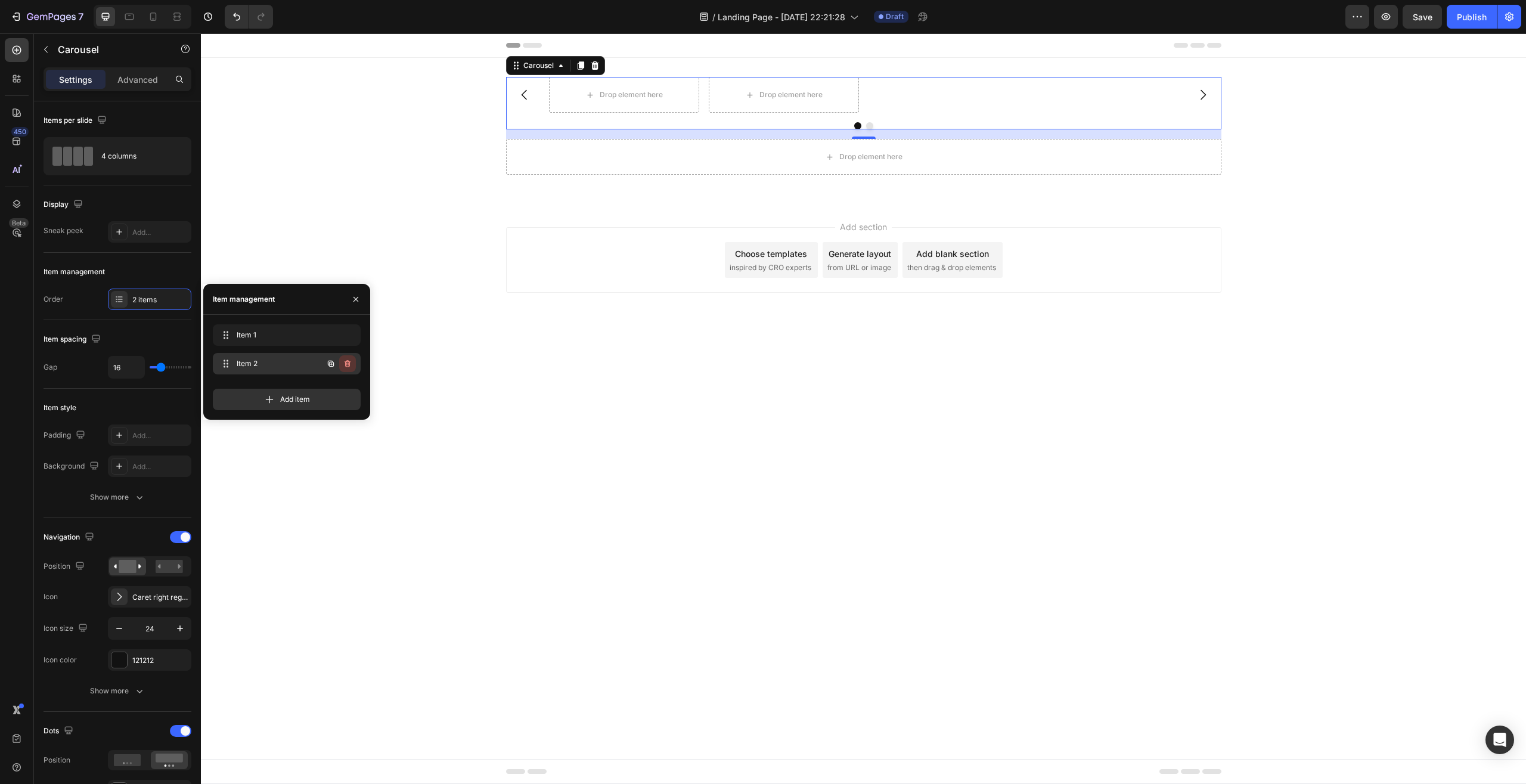
click at [345, 367] on icon "button" at bounding box center [348, 364] width 10 height 10
click at [339, 365] on div "Delete" at bounding box center [339, 364] width 22 height 11
click at [753, 455] on body "Header Drop element here Carousel 16 Drop element here Row Section 1 Root Start…" at bounding box center [864, 408] width 1325 height 750
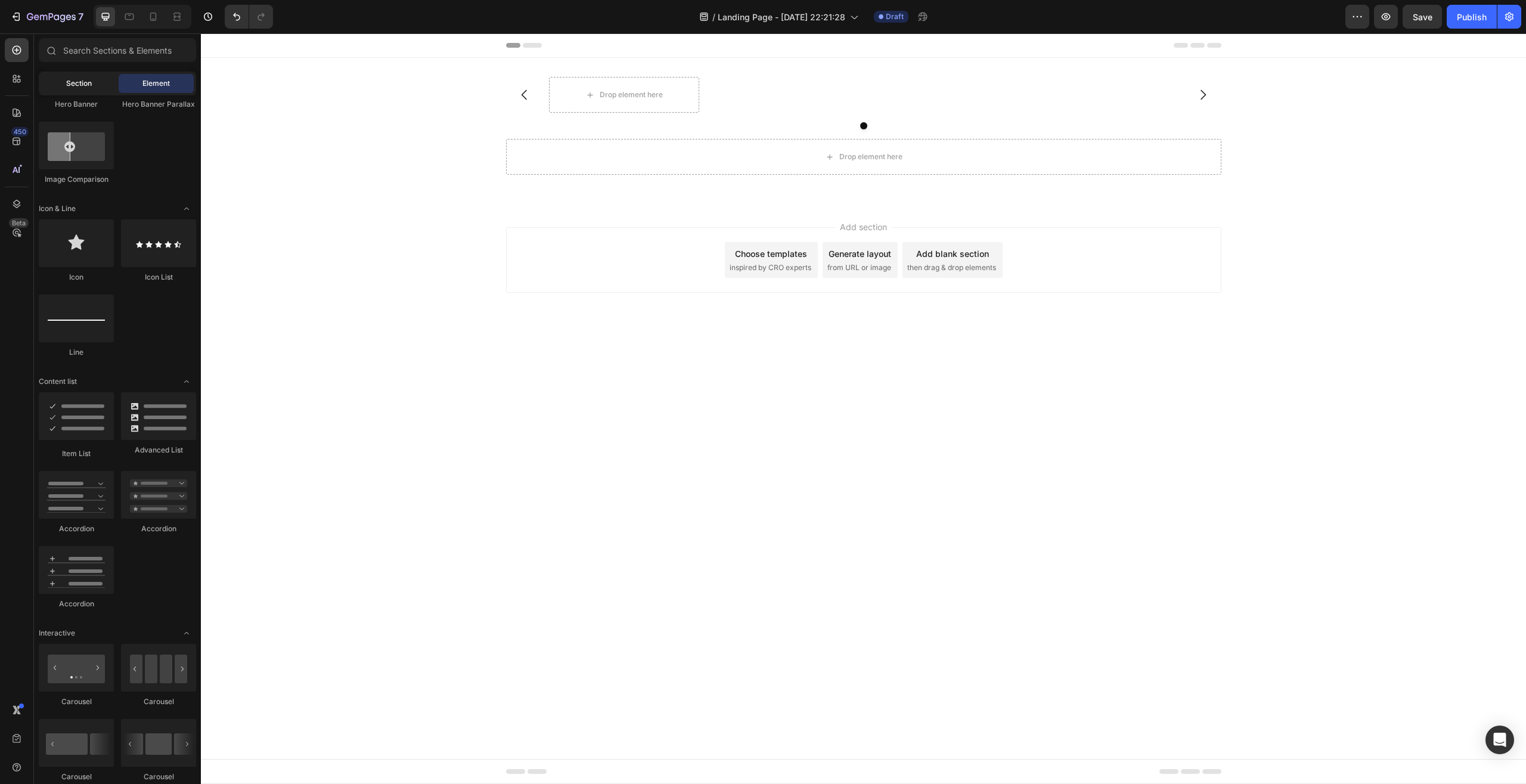
click at [70, 78] on span "Section" at bounding box center [79, 84] width 25 height 11
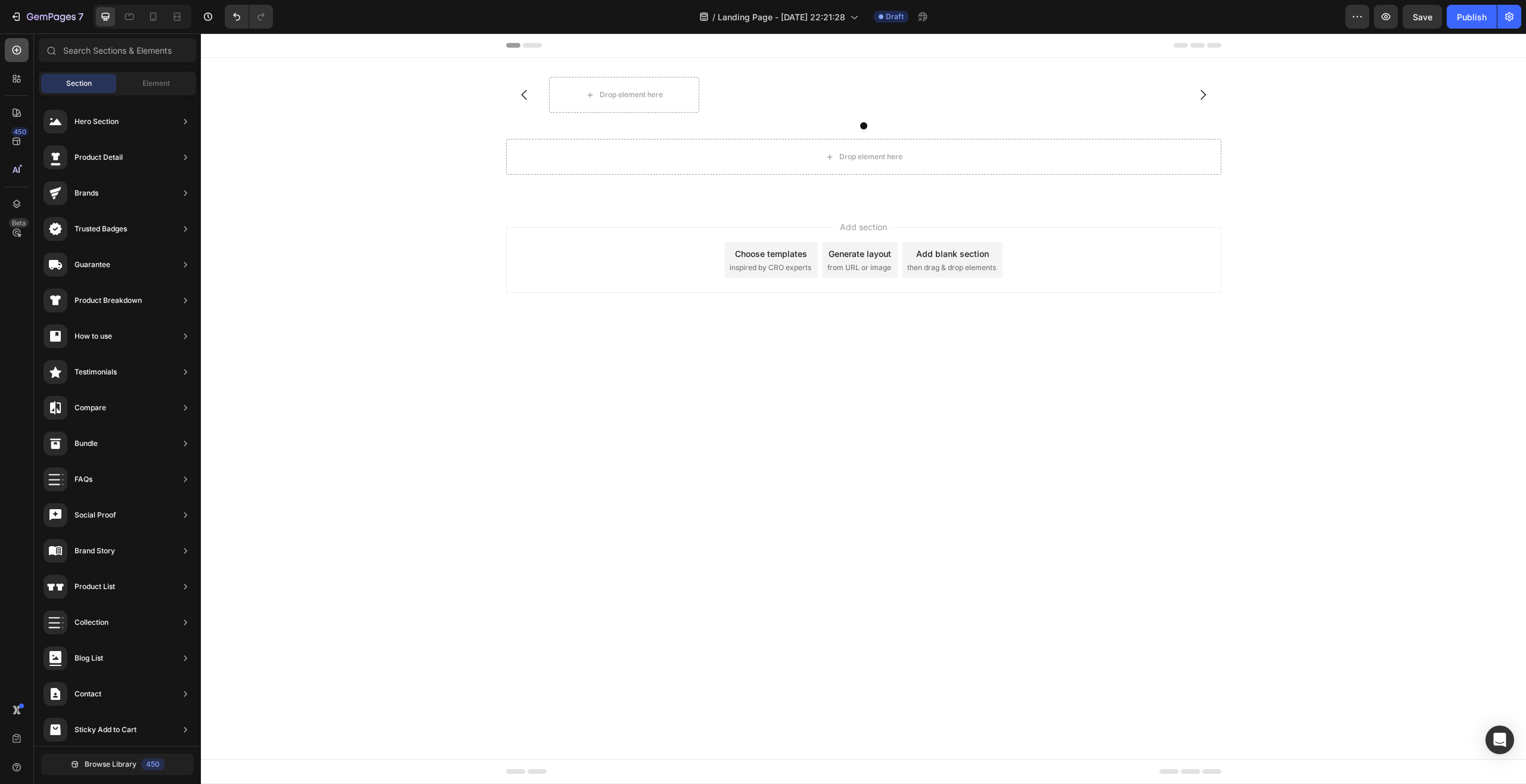
click at [18, 56] on div at bounding box center [16, 50] width 24 height 24
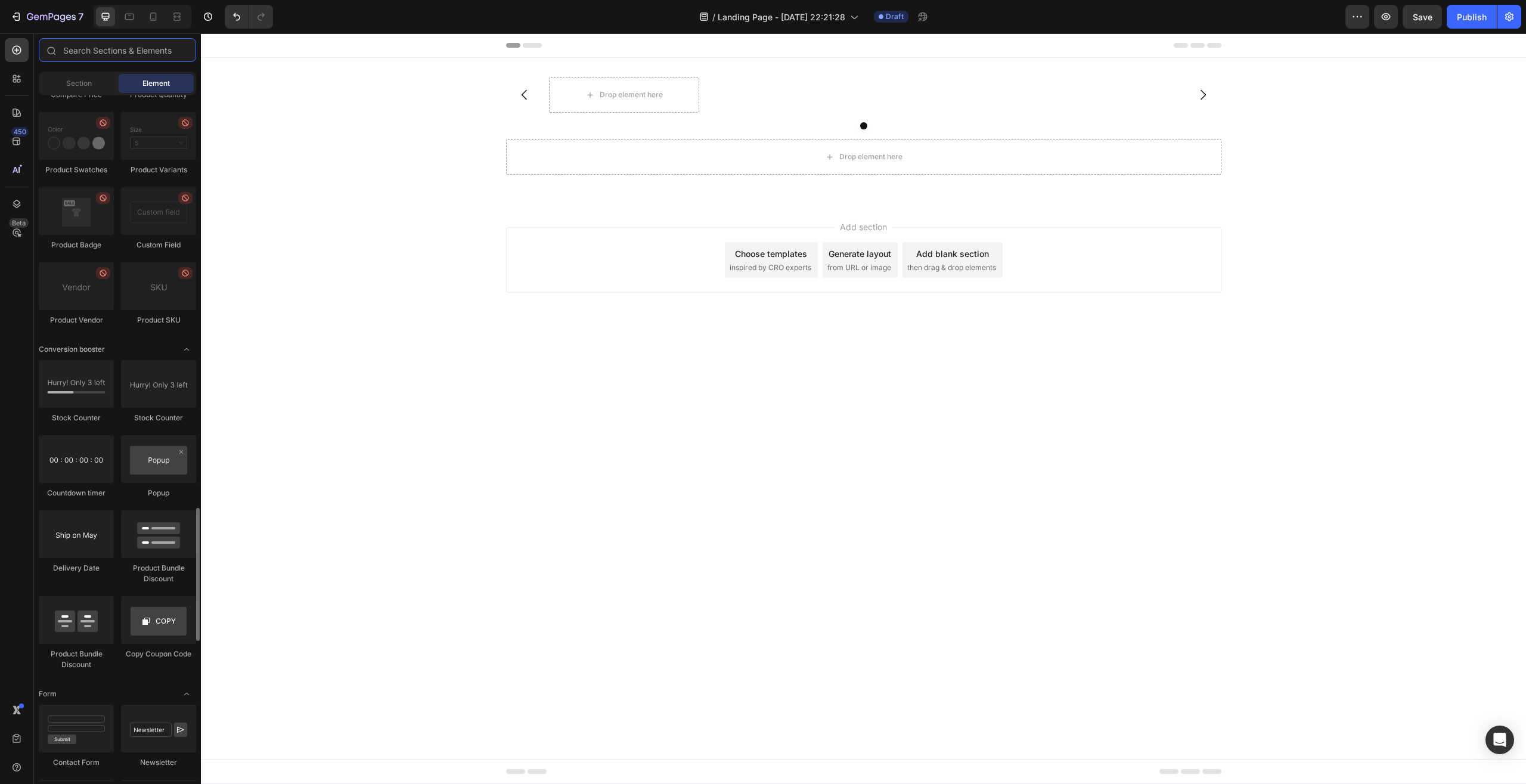
scroll to position [1702, 0]
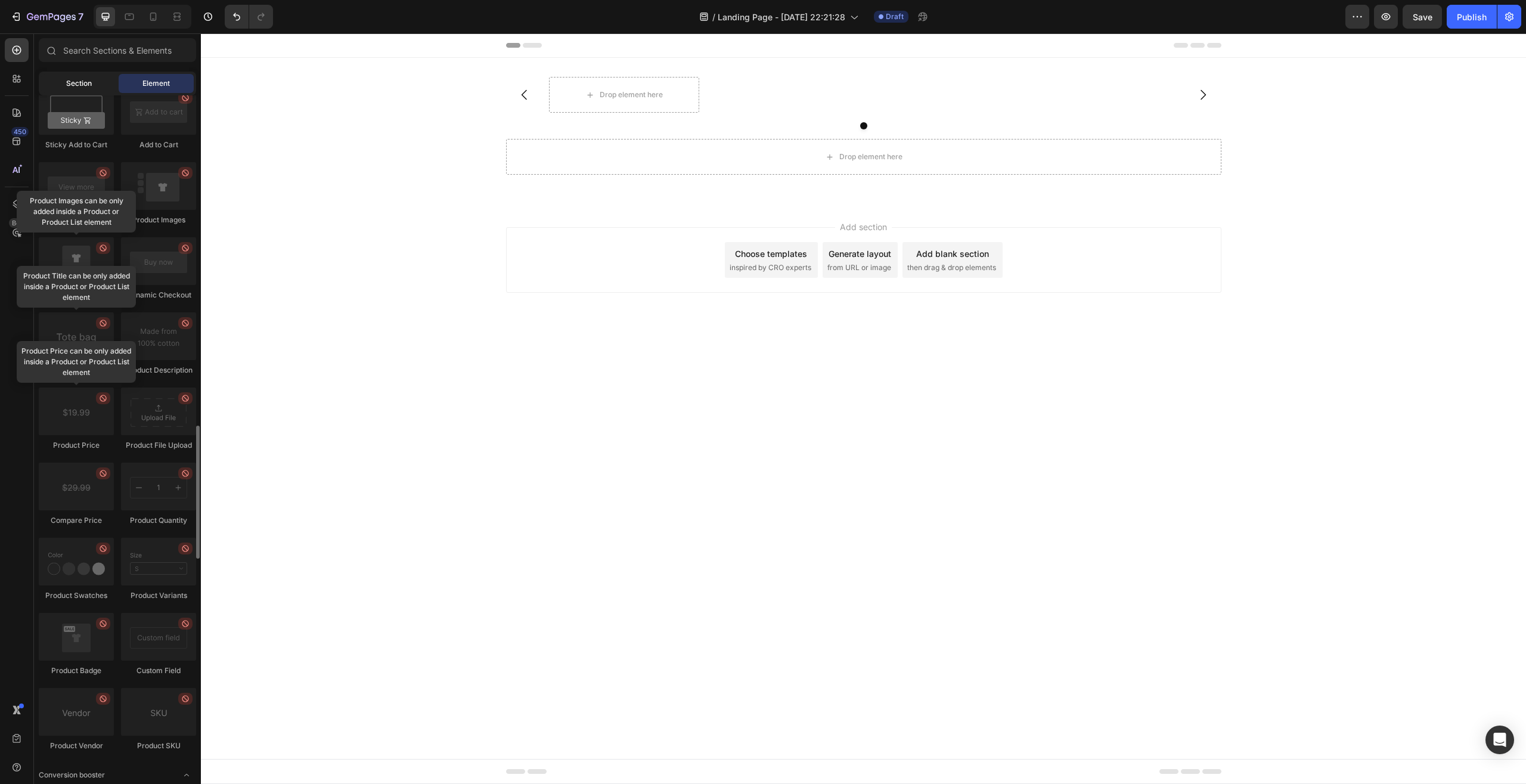
click at [84, 85] on span "Section" at bounding box center [79, 84] width 25 height 11
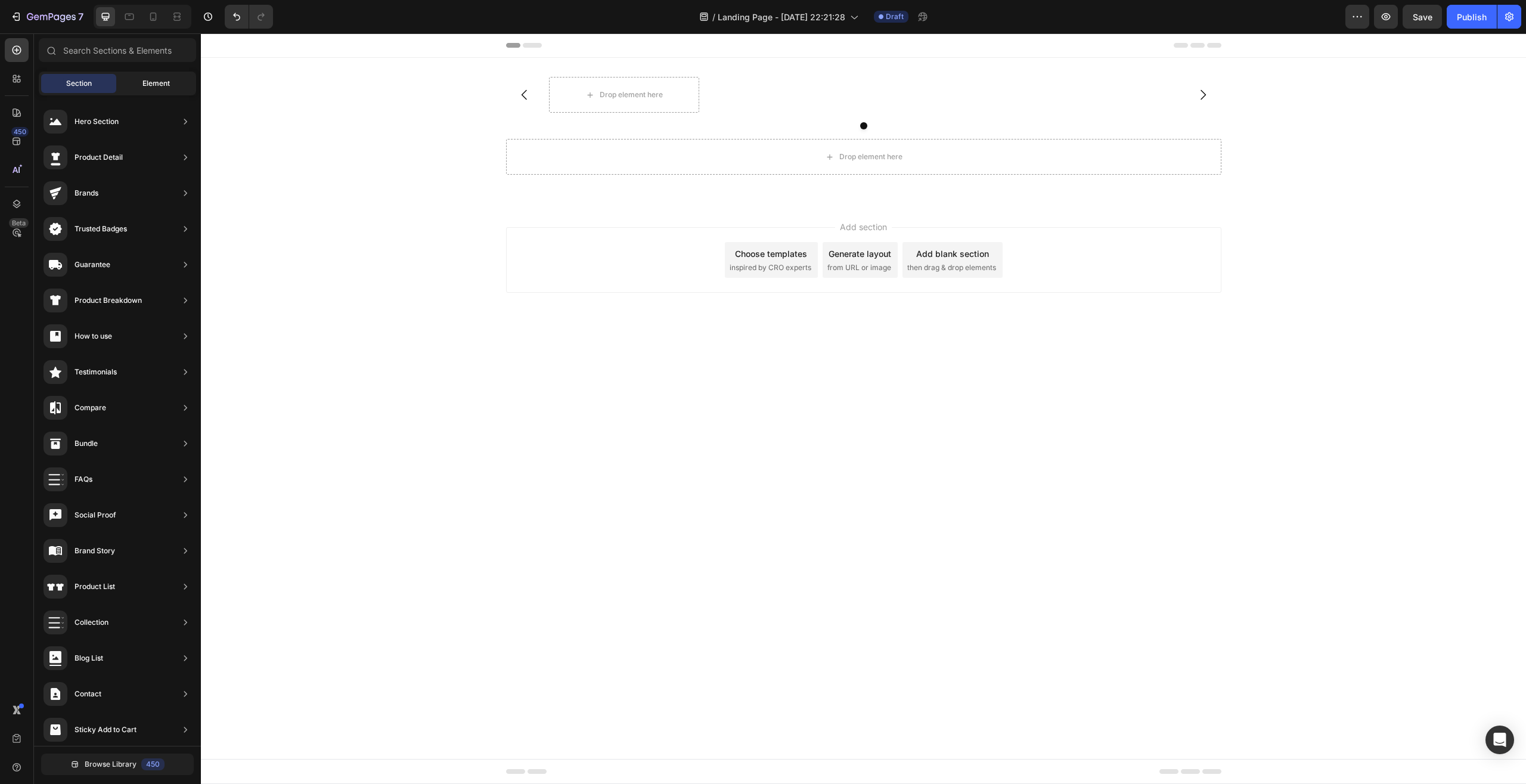
click at [159, 86] on span "Element" at bounding box center [156, 84] width 27 height 11
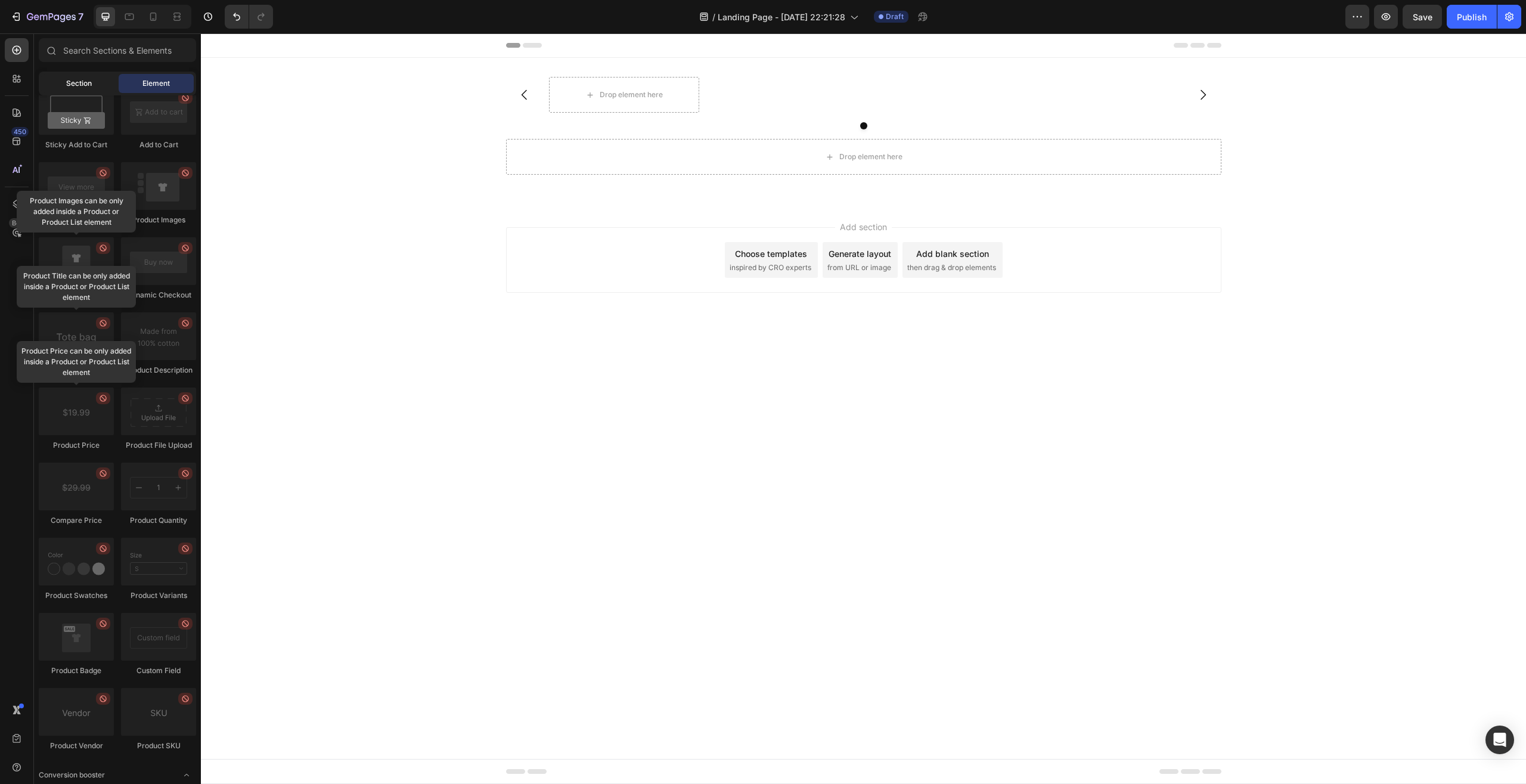
click at [70, 84] on span "Section" at bounding box center [79, 84] width 25 height 11
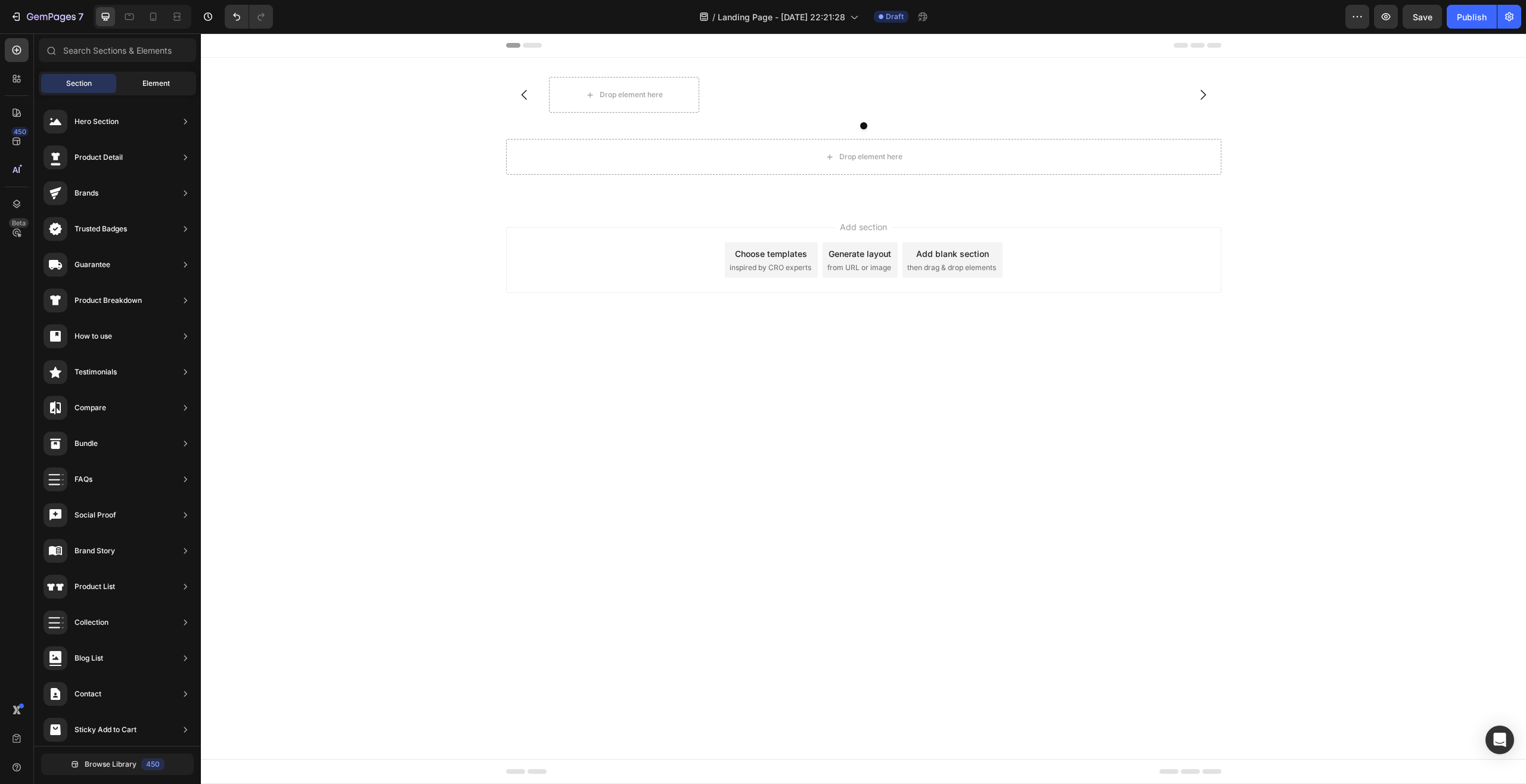
click at [138, 79] on div "Element" at bounding box center [156, 83] width 75 height 19
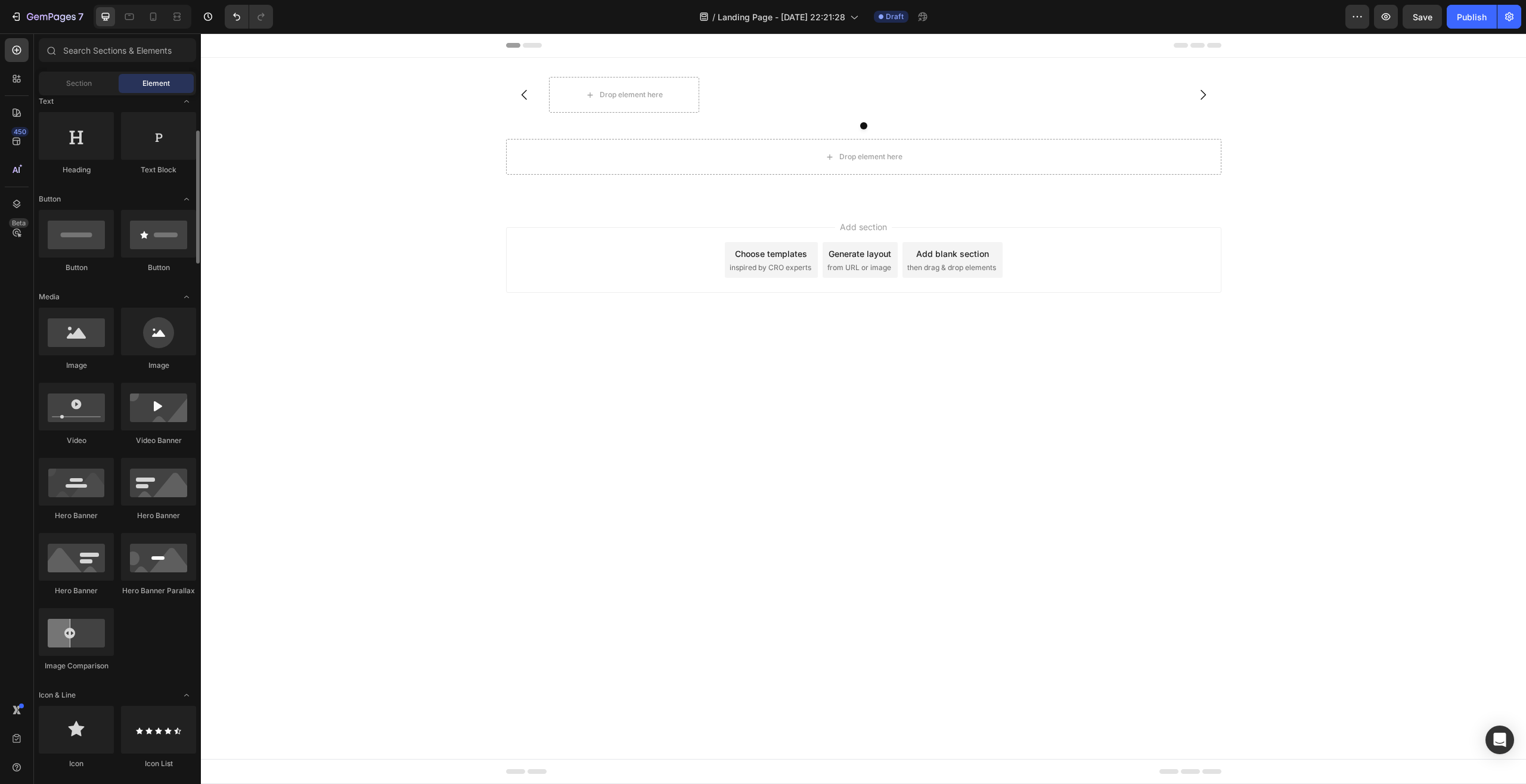
scroll to position [122, 0]
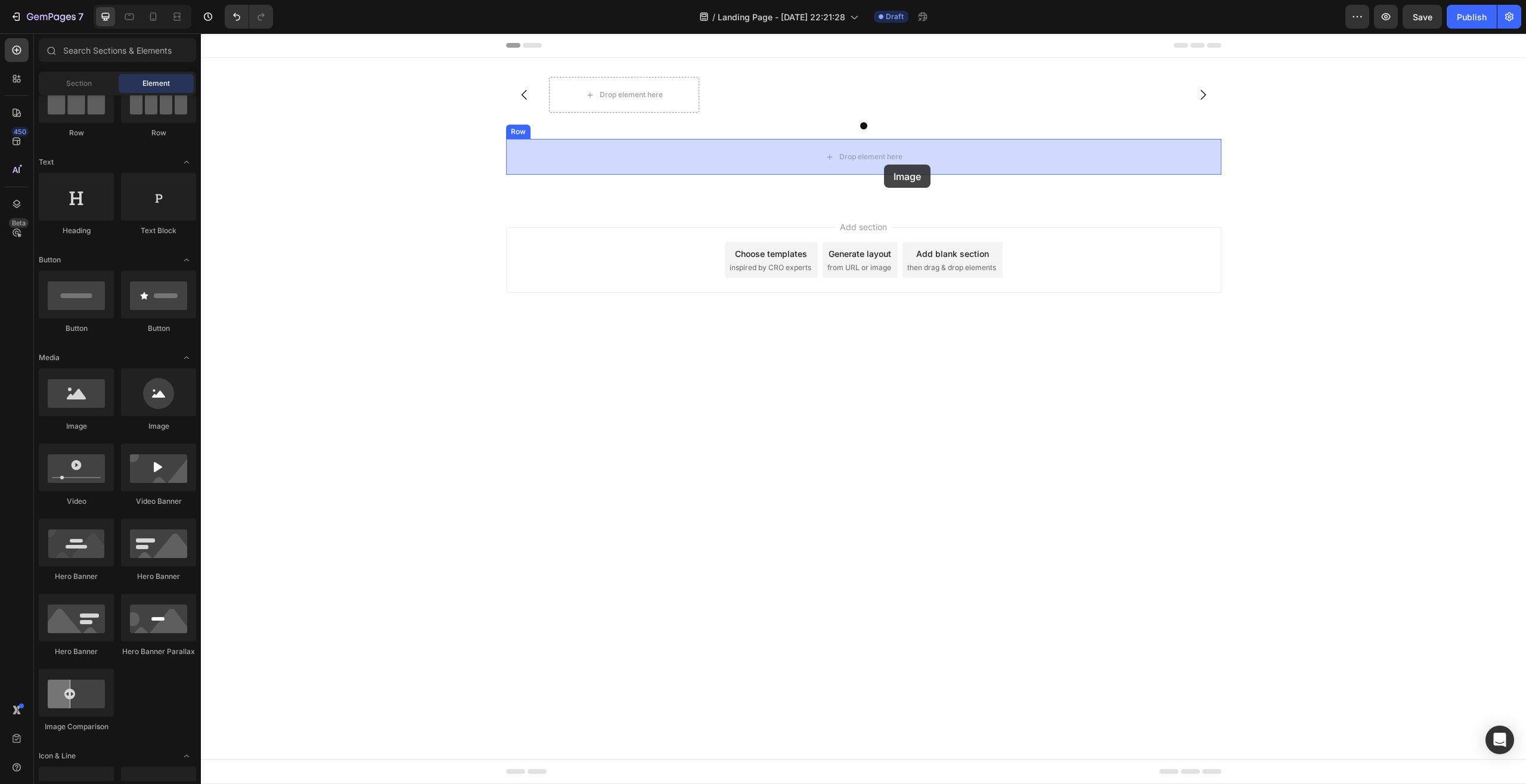
drag, startPoint x: 295, startPoint y: 425, endPoint x: 884, endPoint y: 165, distance: 643.8
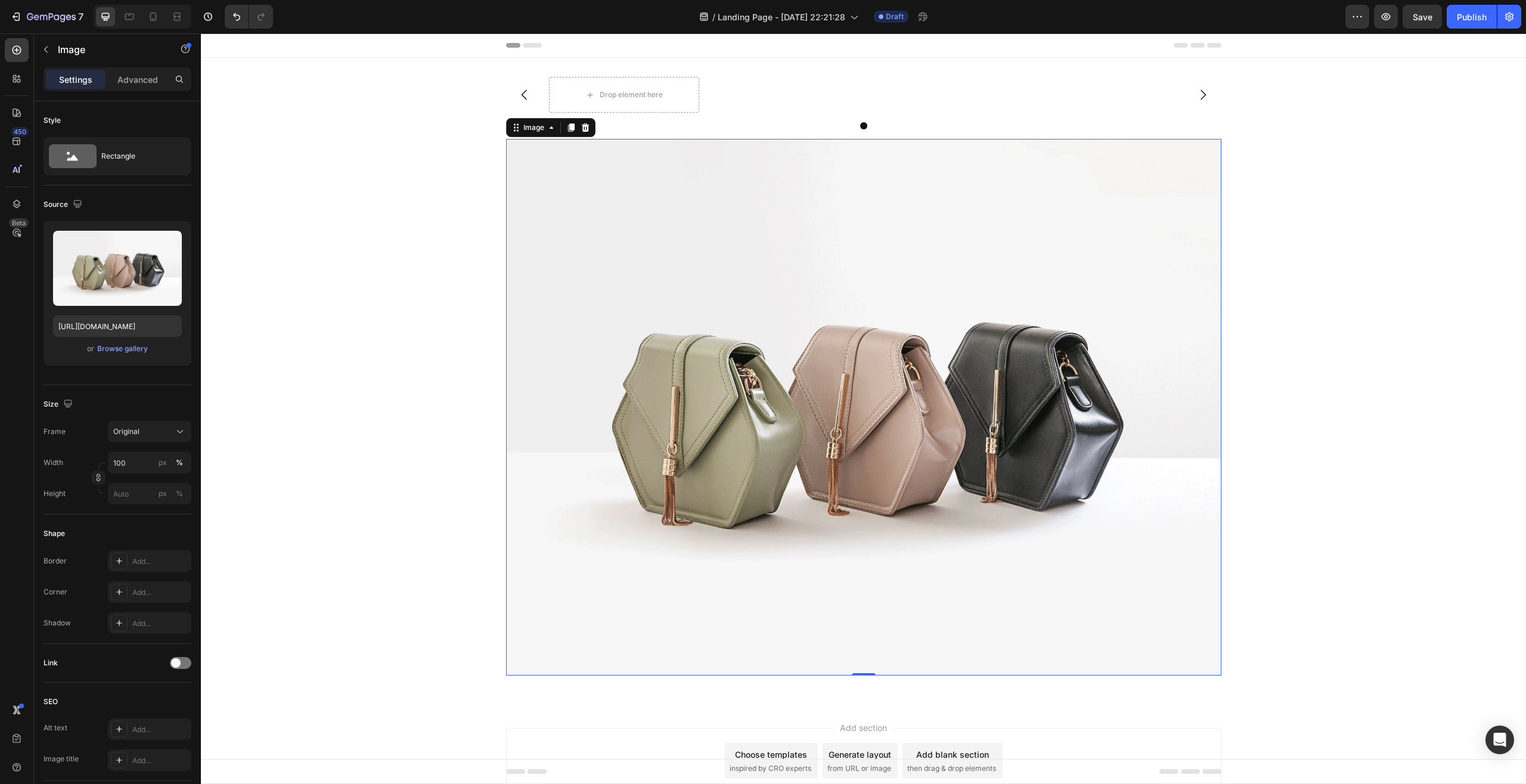
click at [1161, 181] on img at bounding box center [864, 407] width 715 height 536
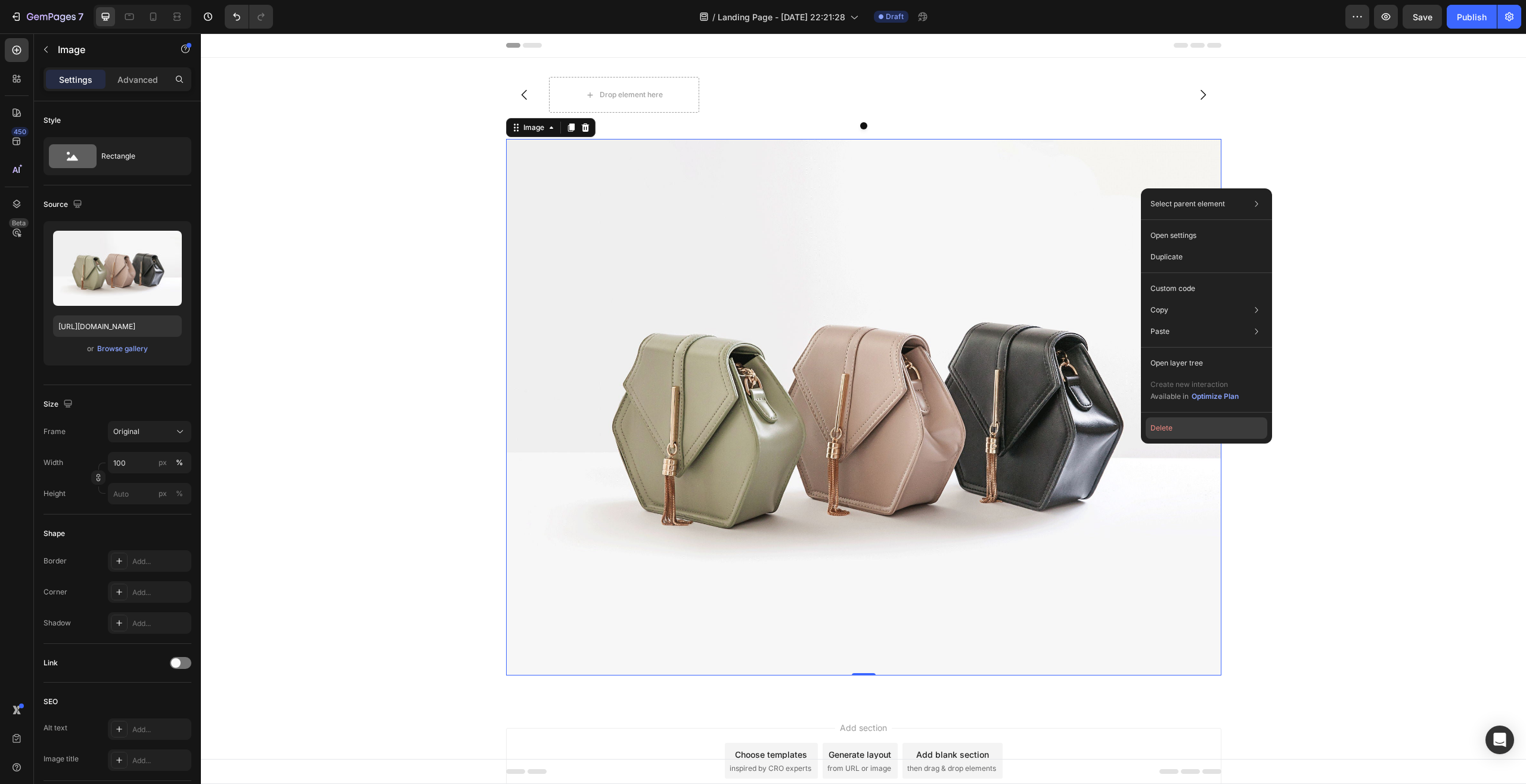
click at [1166, 426] on button "Delete" at bounding box center [1207, 428] width 122 height 21
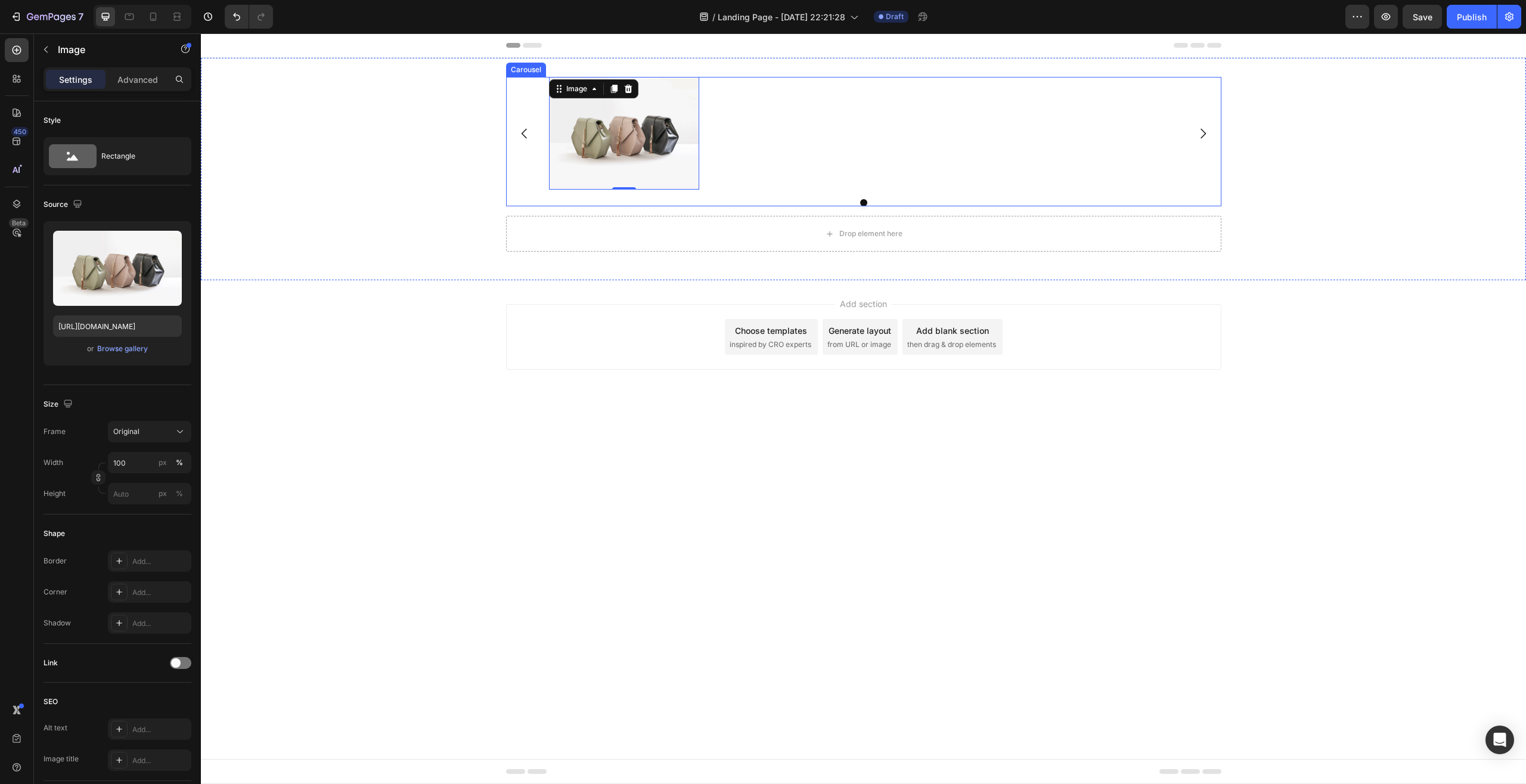
click at [1199, 139] on icon "Carousel Next Arrow" at bounding box center [1203, 134] width 15 height 15
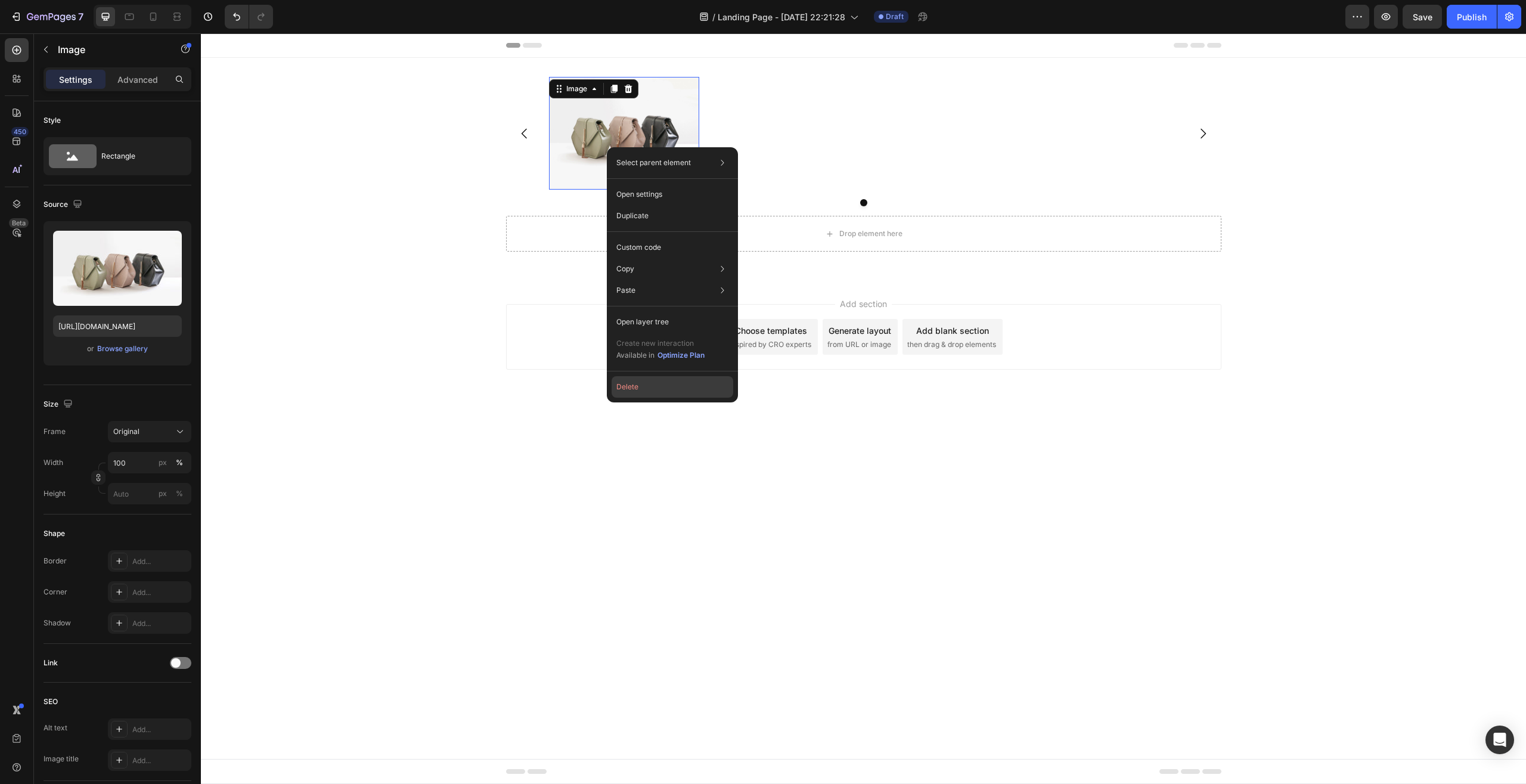
click at [648, 385] on button "Delete" at bounding box center [672, 387] width 122 height 21
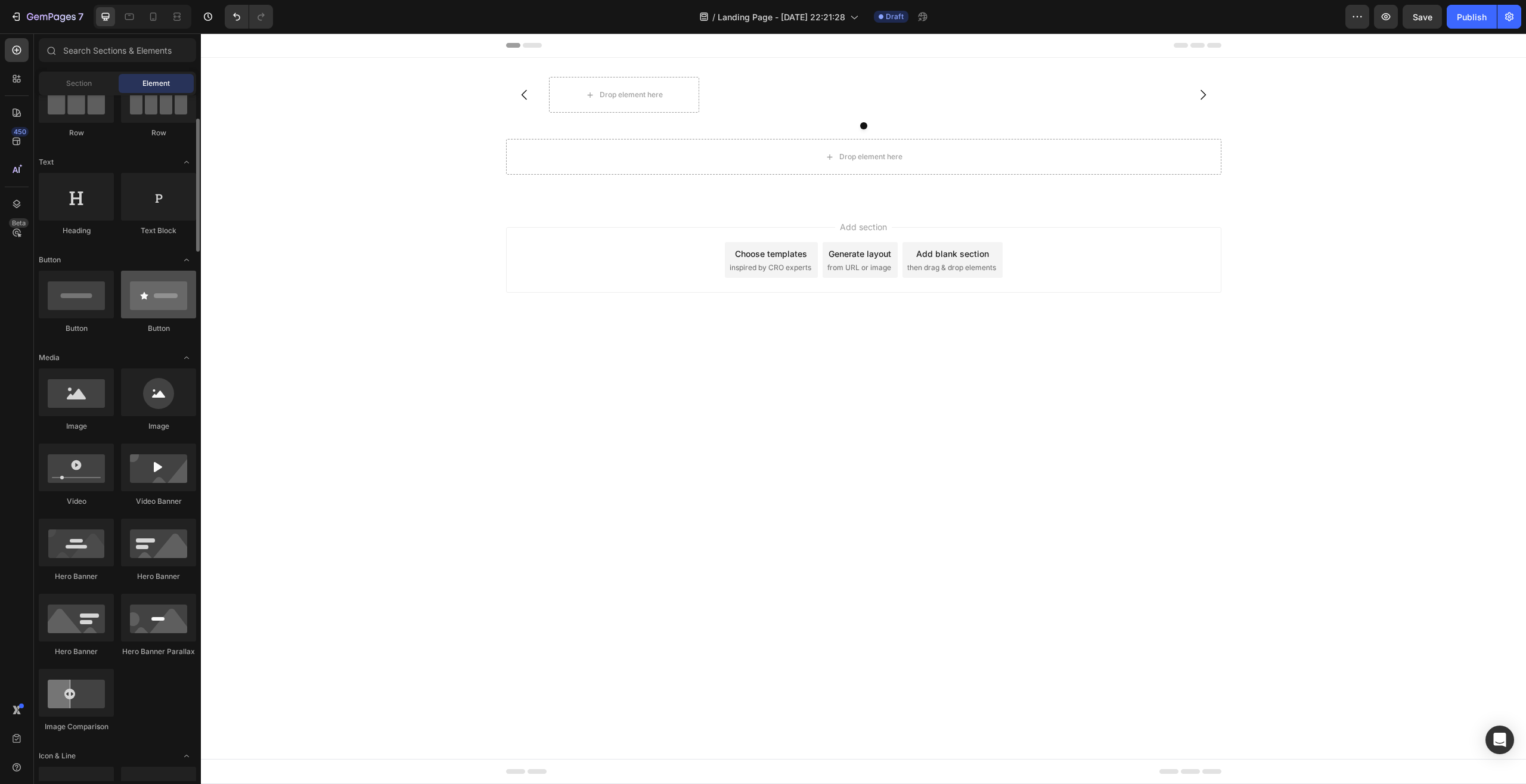
scroll to position [0, 0]
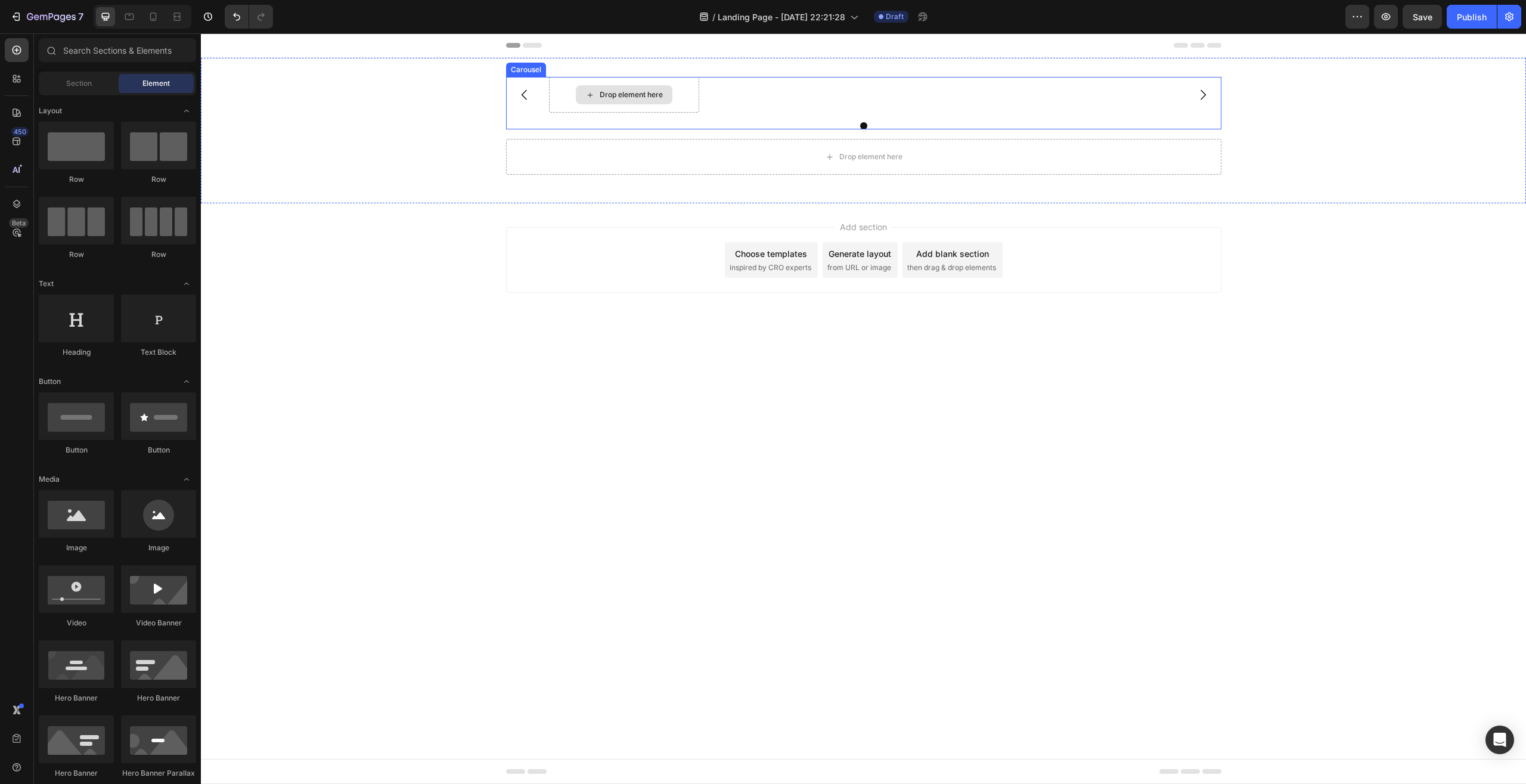
click at [638, 92] on div "Drop element here" at bounding box center [631, 95] width 63 height 10
click at [756, 102] on div "Drop element here" at bounding box center [864, 95] width 630 height 36
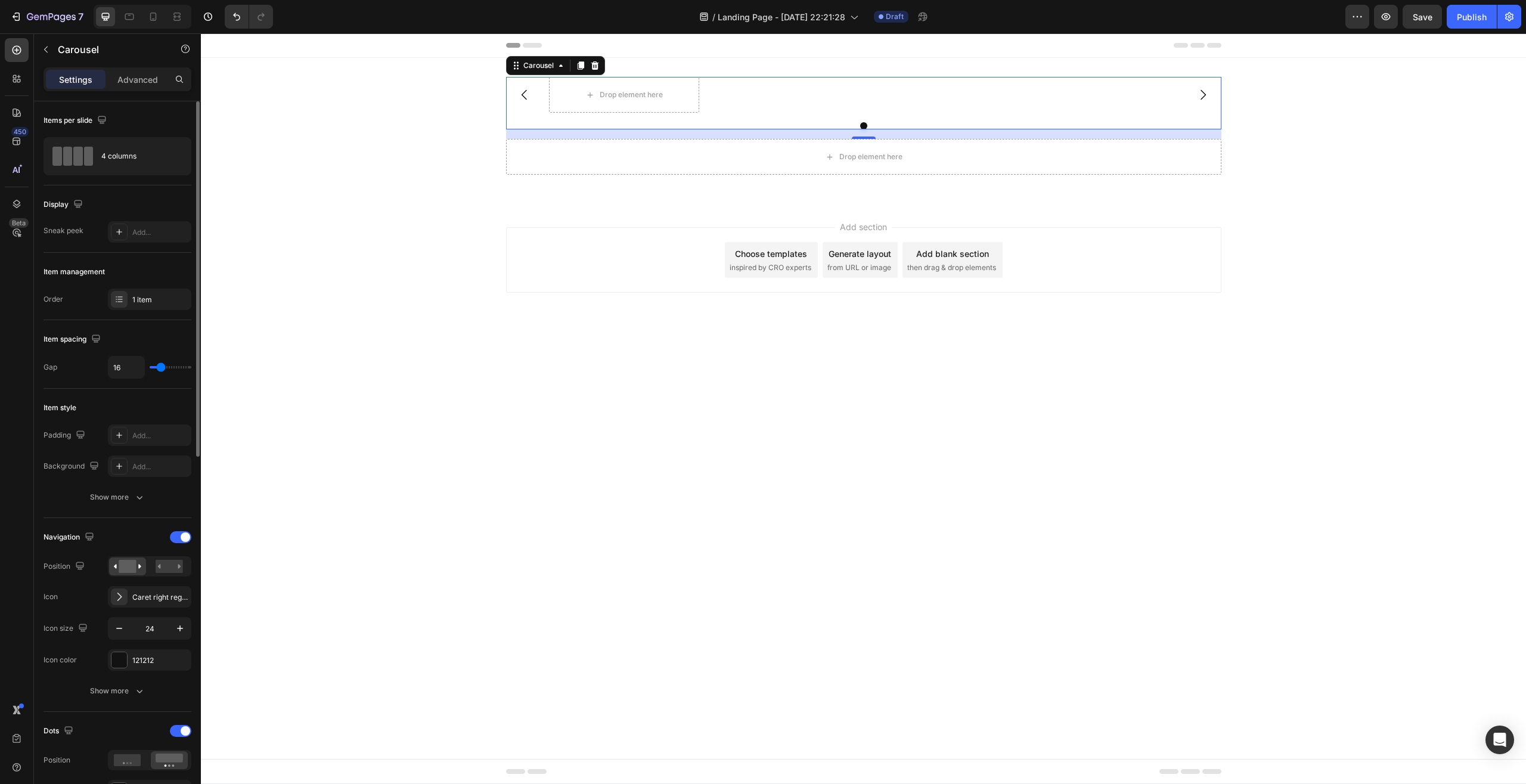
click at [85, 302] on div "Order 1 item" at bounding box center [118, 299] width 148 height 21
click at [120, 299] on icon at bounding box center [119, 299] width 10 height 10
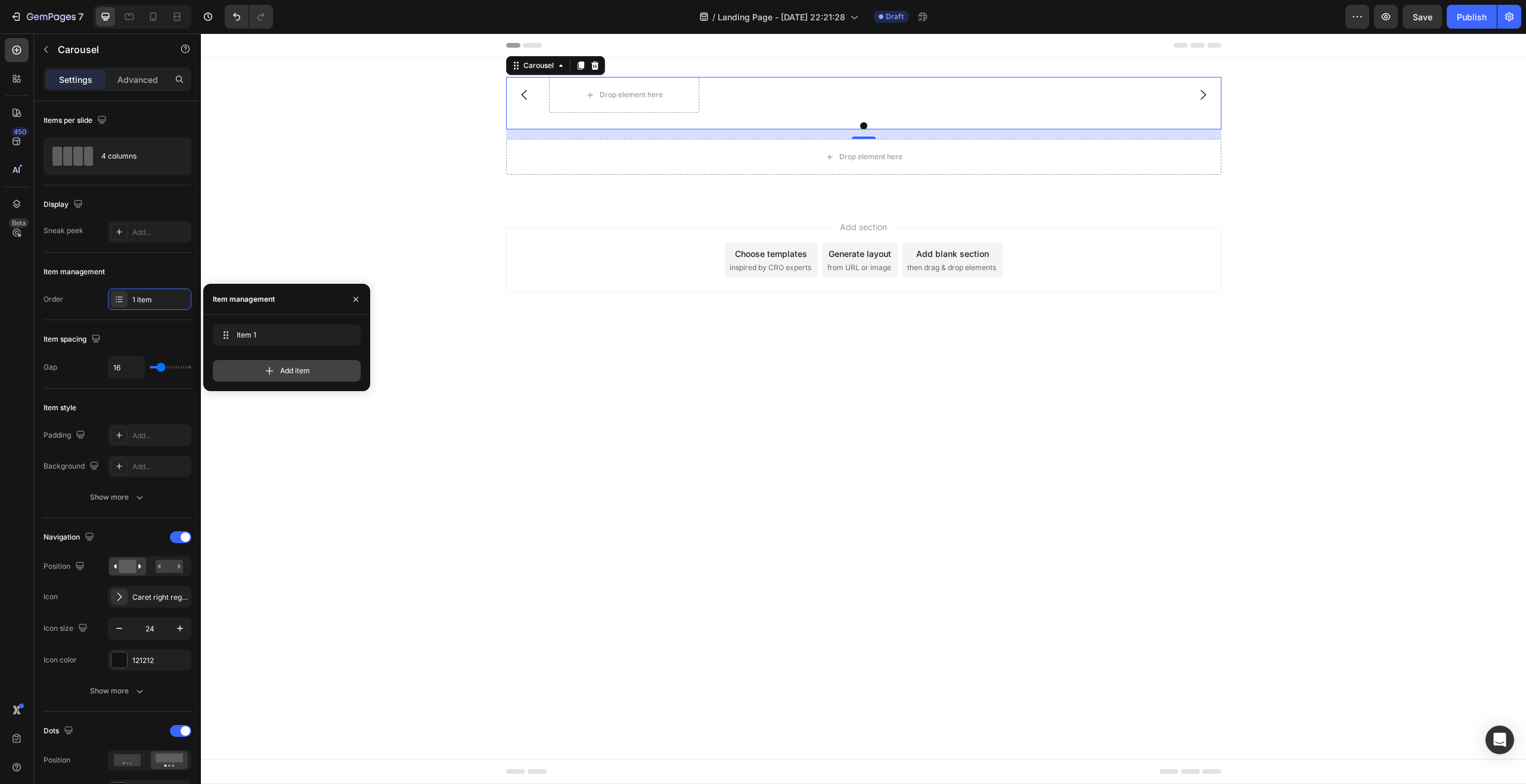
click at [321, 372] on div "Add item" at bounding box center [287, 370] width 148 height 21
click at [581, 392] on body "Header Drop element here Drop element here Carousel 16 Drop element here Row Se…" at bounding box center [864, 408] width 1325 height 750
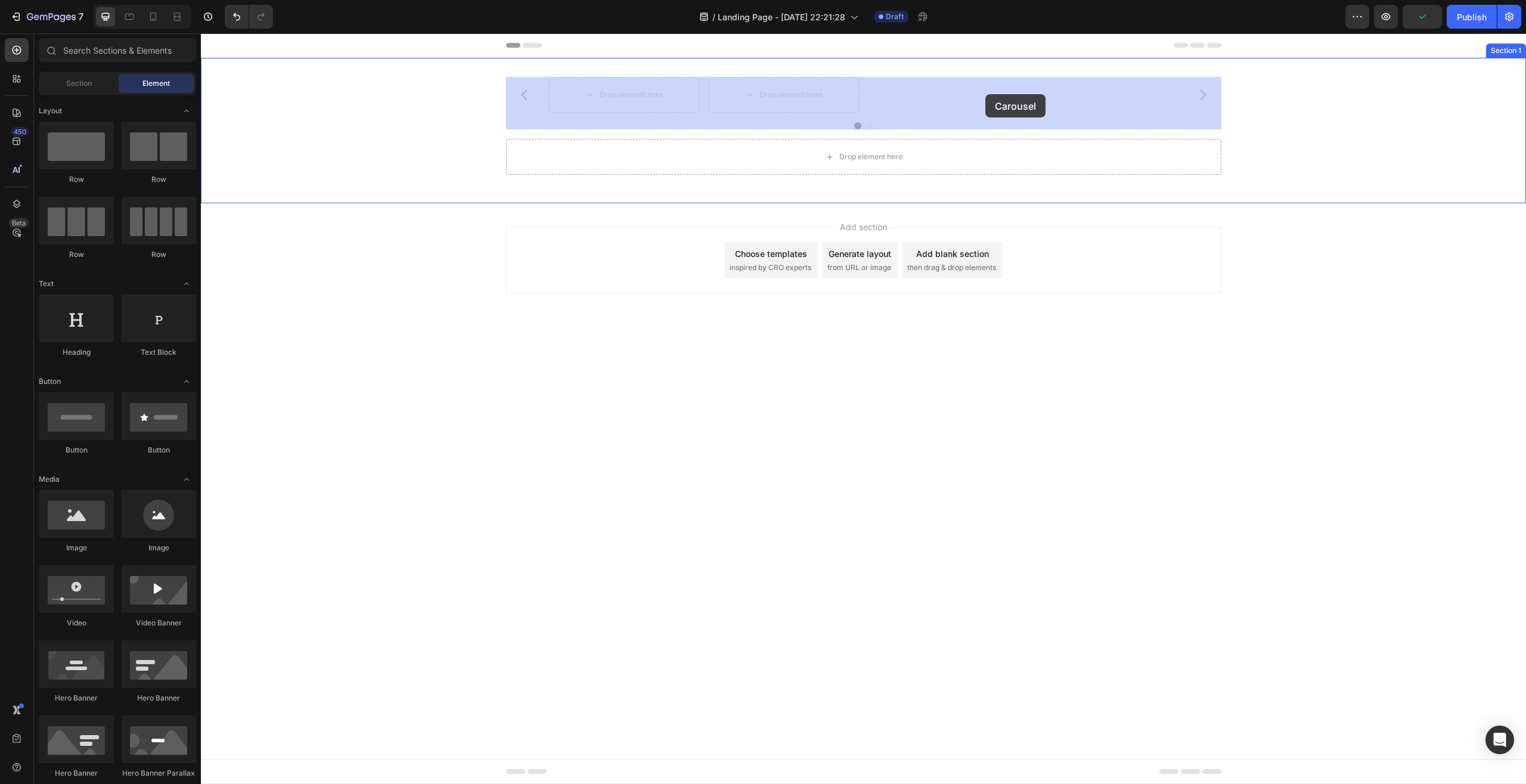
drag, startPoint x: 807, startPoint y: 98, endPoint x: 985, endPoint y: 94, distance: 178.0
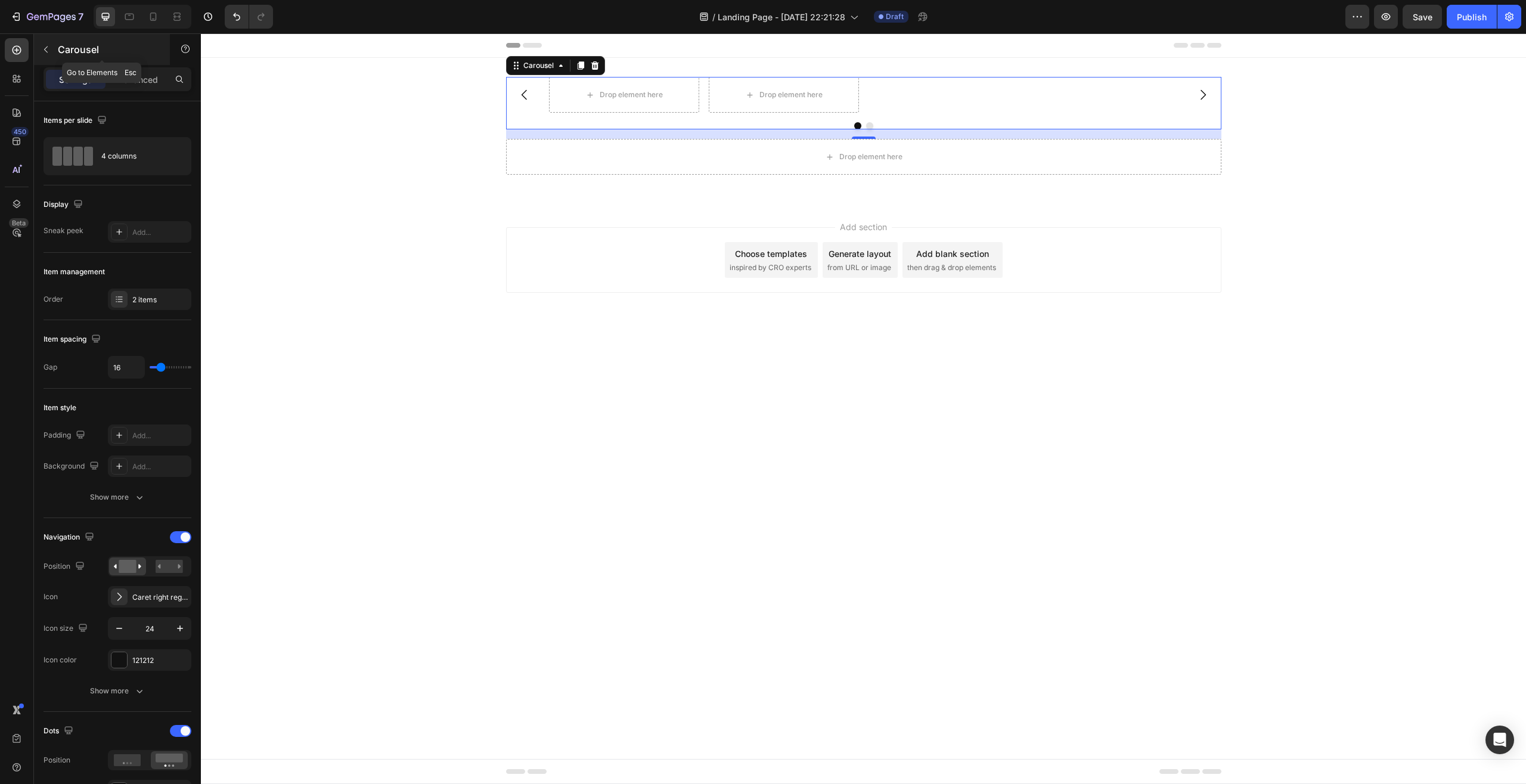
click at [51, 43] on button "button" at bounding box center [45, 49] width 19 height 19
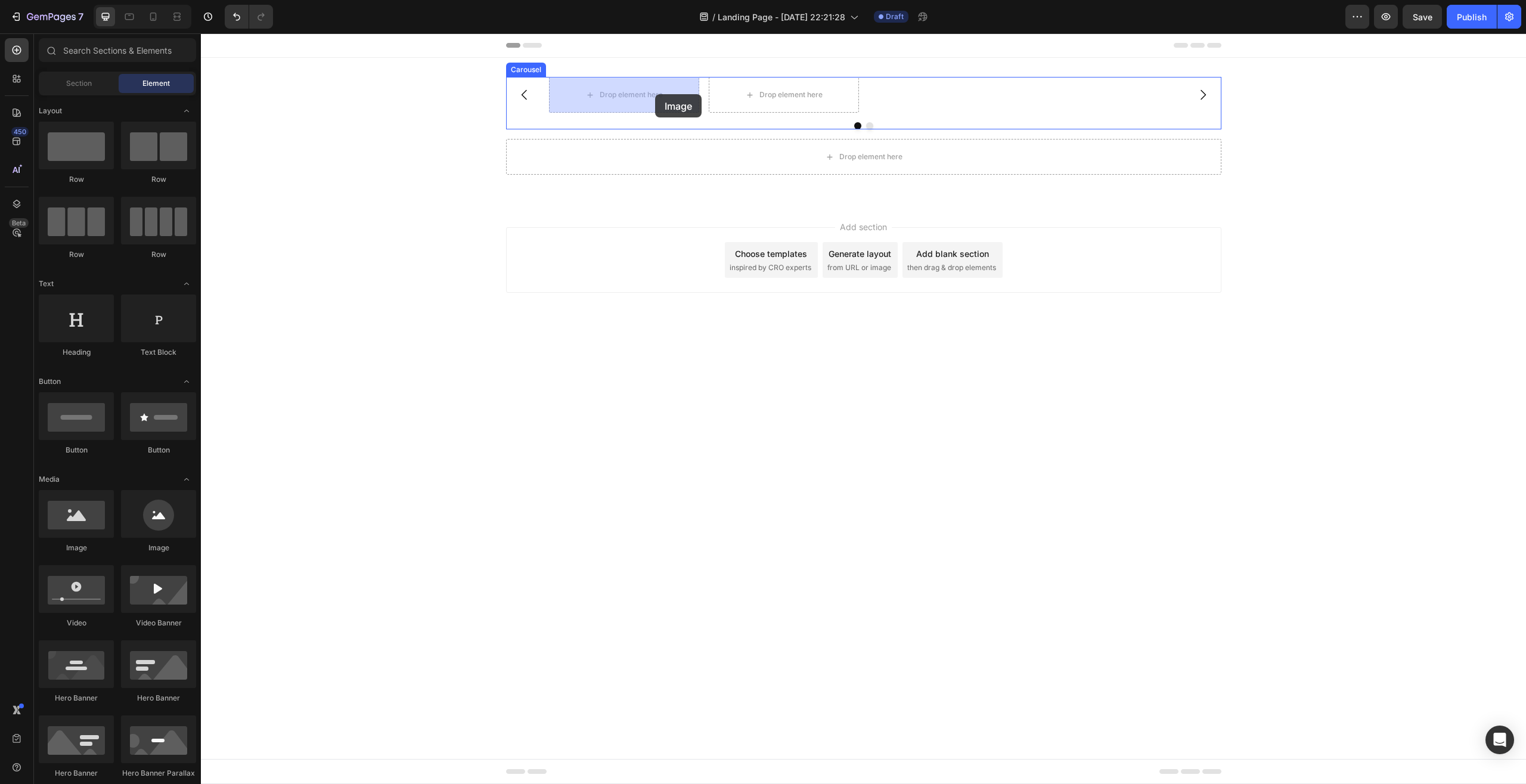
drag, startPoint x: 276, startPoint y: 563, endPoint x: 655, endPoint y: 94, distance: 603.0
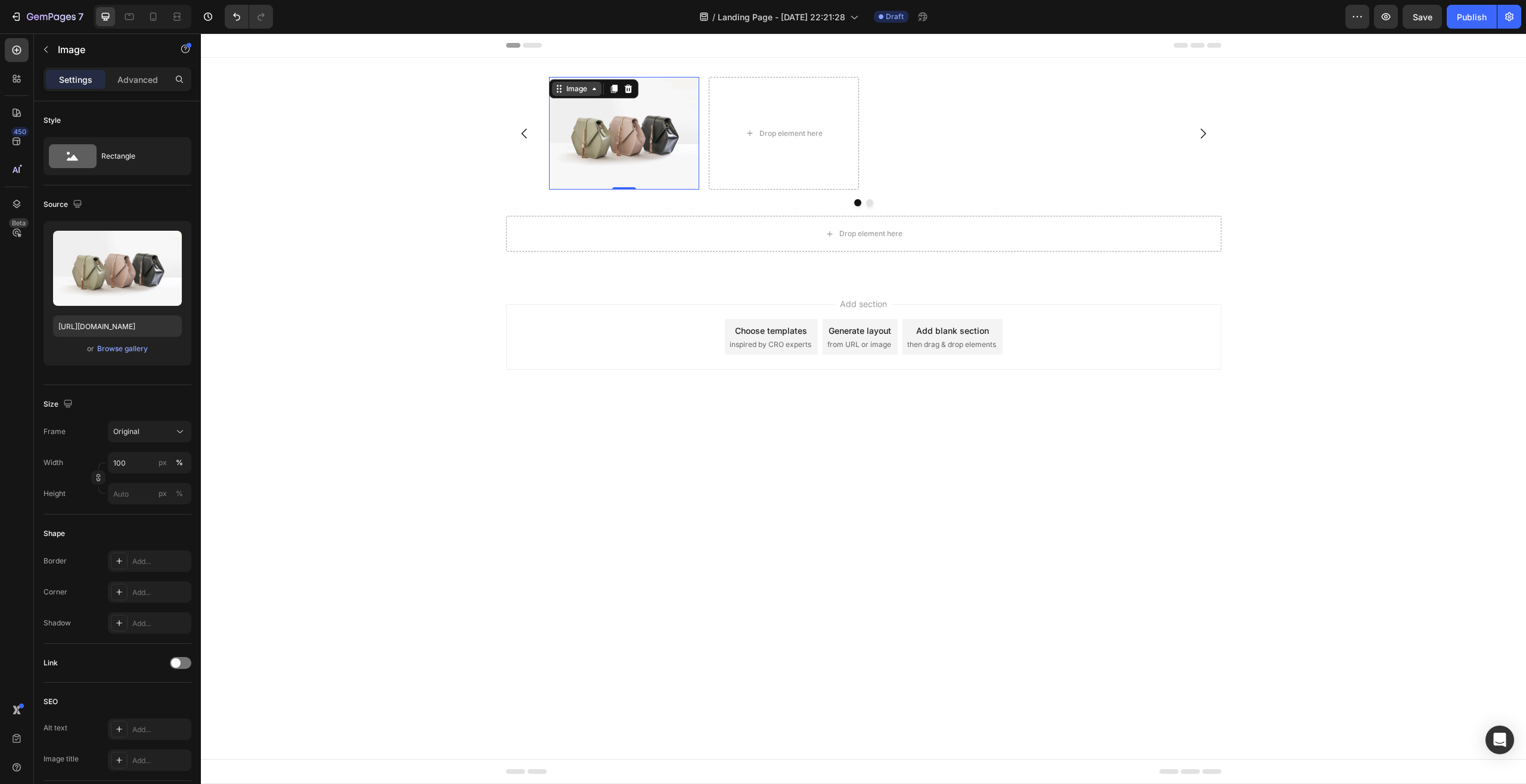
click at [593, 90] on icon at bounding box center [595, 89] width 10 height 10
click at [593, 90] on icon at bounding box center [595, 89] width 10 height 10
click at [616, 89] on icon at bounding box center [613, 89] width 7 height 8
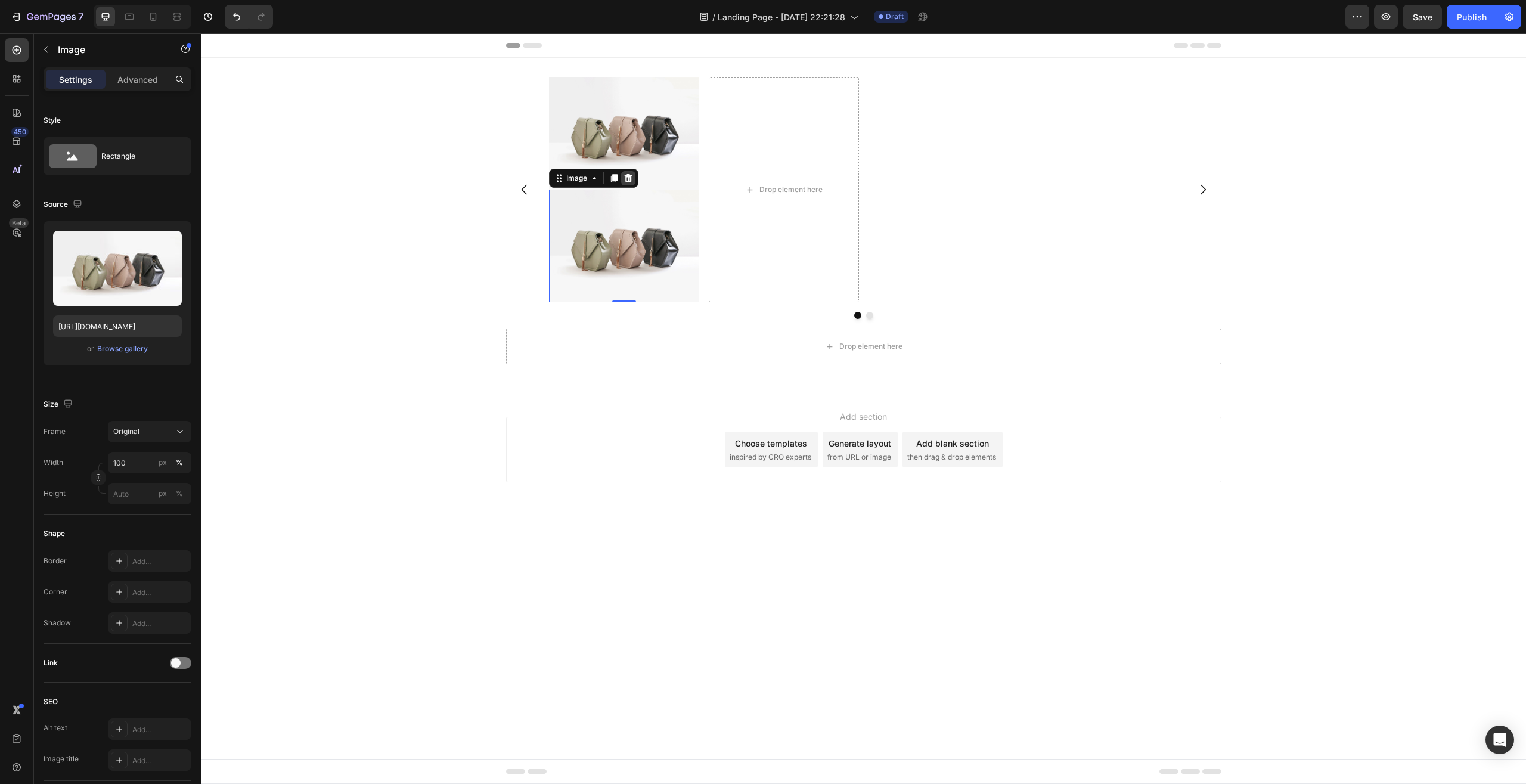
click at [628, 179] on icon at bounding box center [628, 178] width 8 height 8
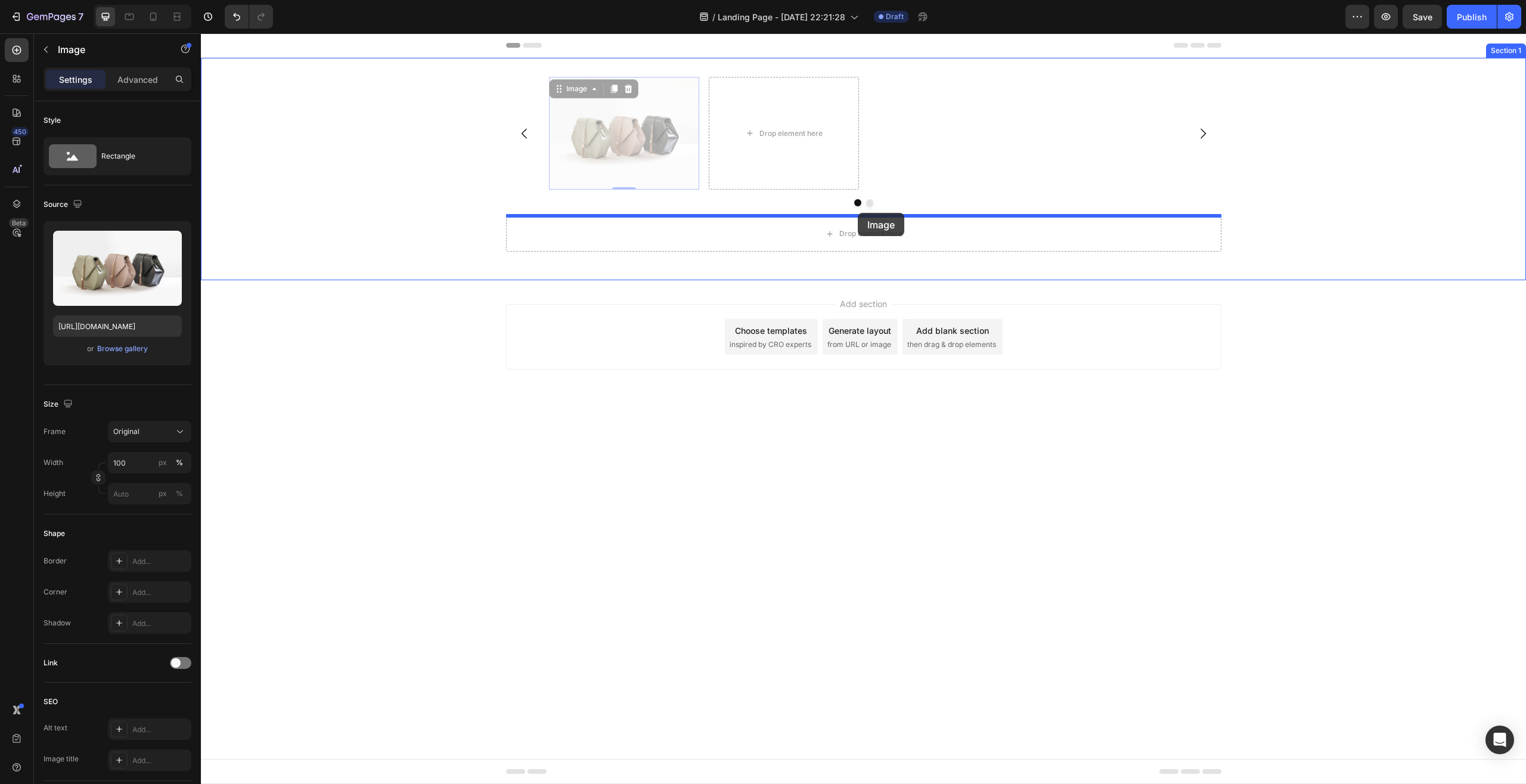
drag, startPoint x: 664, startPoint y: 128, endPoint x: 858, endPoint y: 213, distance: 211.8
click at [858, 213] on div "Header Drop element here Image 0 Image 0 [GEOGRAPHIC_DATA] Drop element here Ro…" at bounding box center [864, 230] width 1325 height 393
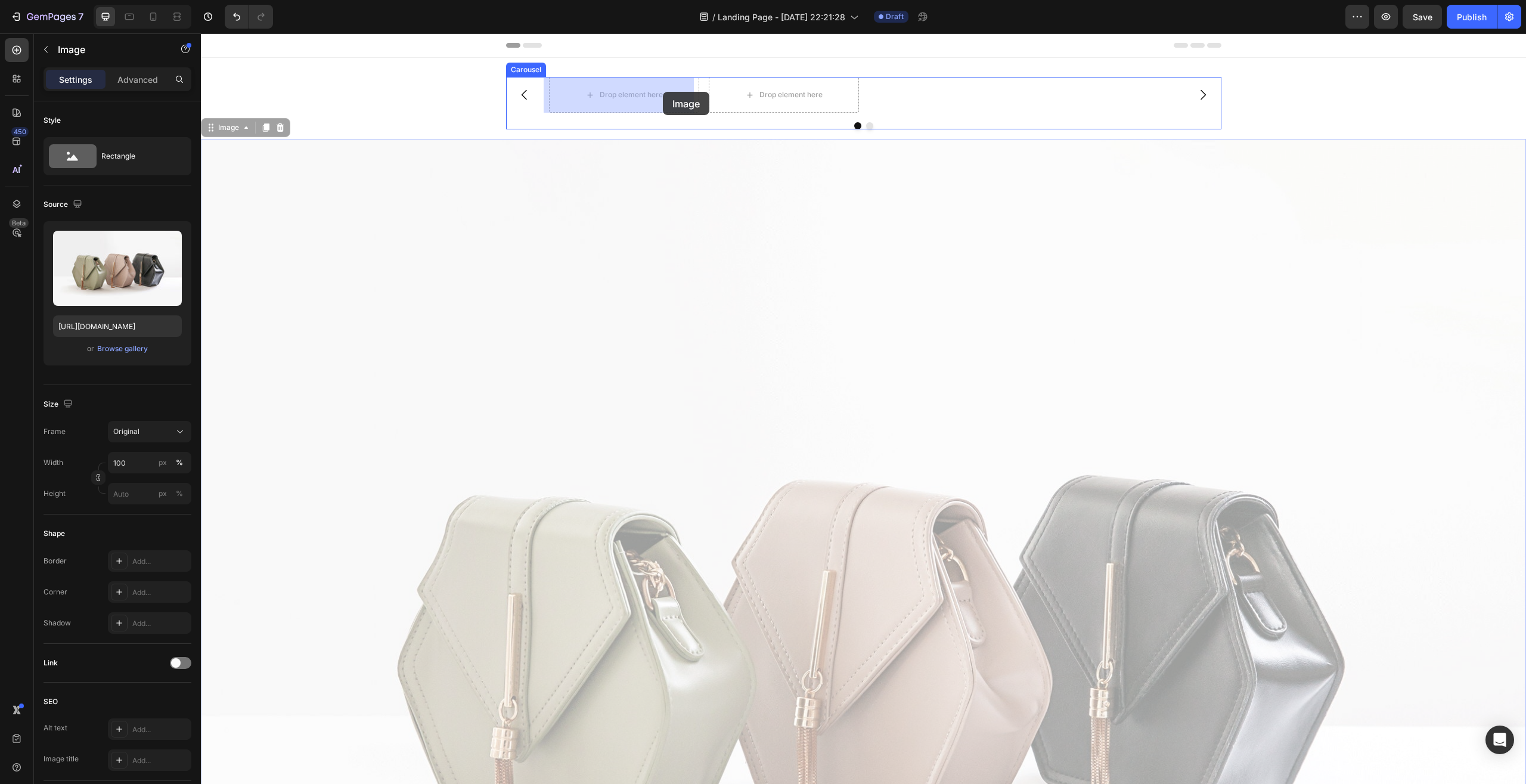
drag, startPoint x: 712, startPoint y: 222, endPoint x: 663, endPoint y: 91, distance: 139.9
click at [663, 91] on div "Header Drop element here Drop element here Carousel Image 16 Image 16 Drop elem…" at bounding box center [864, 702] width 1325 height 1337
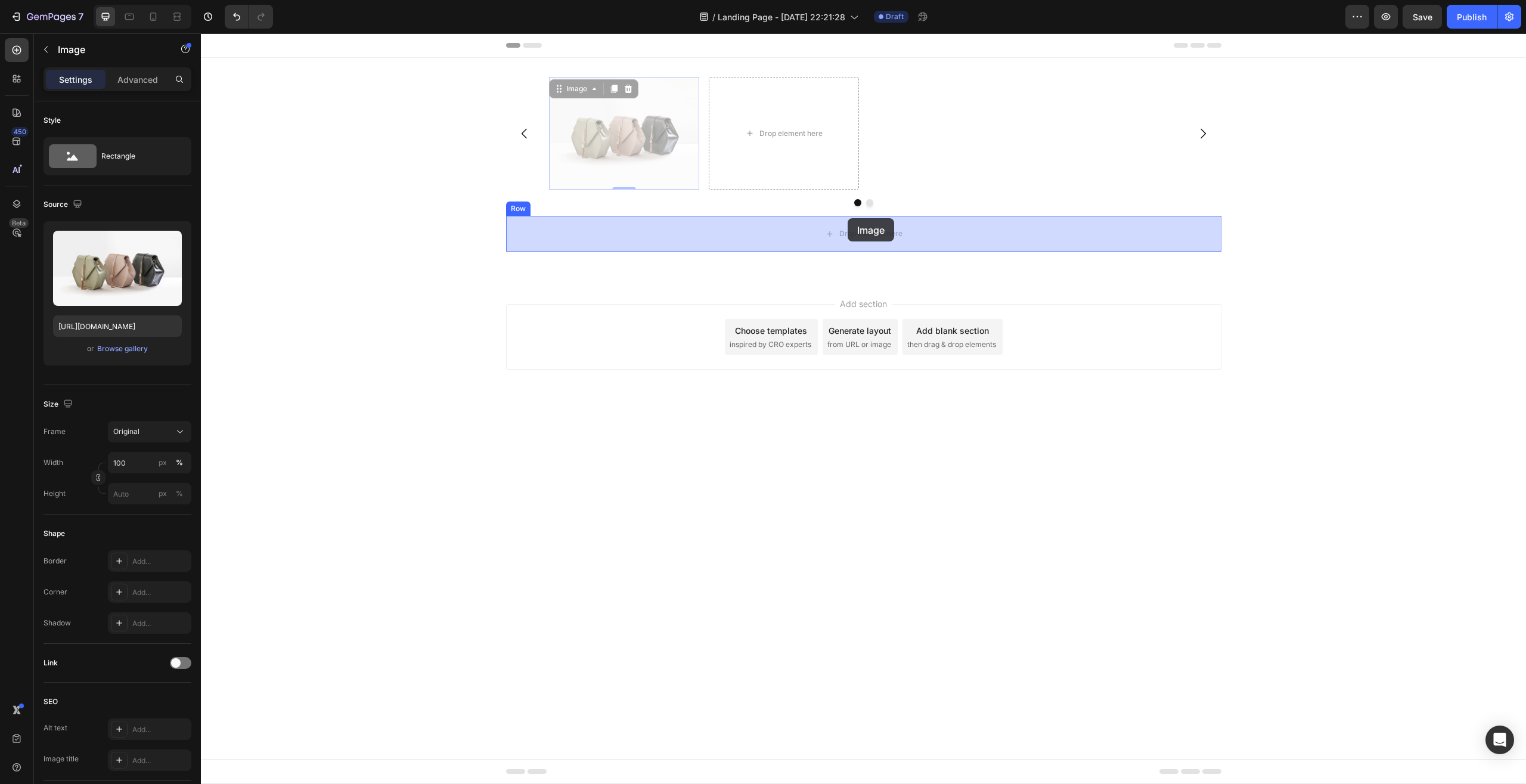
drag, startPoint x: 578, startPoint y: 89, endPoint x: 848, endPoint y: 218, distance: 299.2
click at [848, 218] on div "Header Drop element here Image 0 Image 0 [GEOGRAPHIC_DATA] Drop element here Ro…" at bounding box center [864, 230] width 1325 height 393
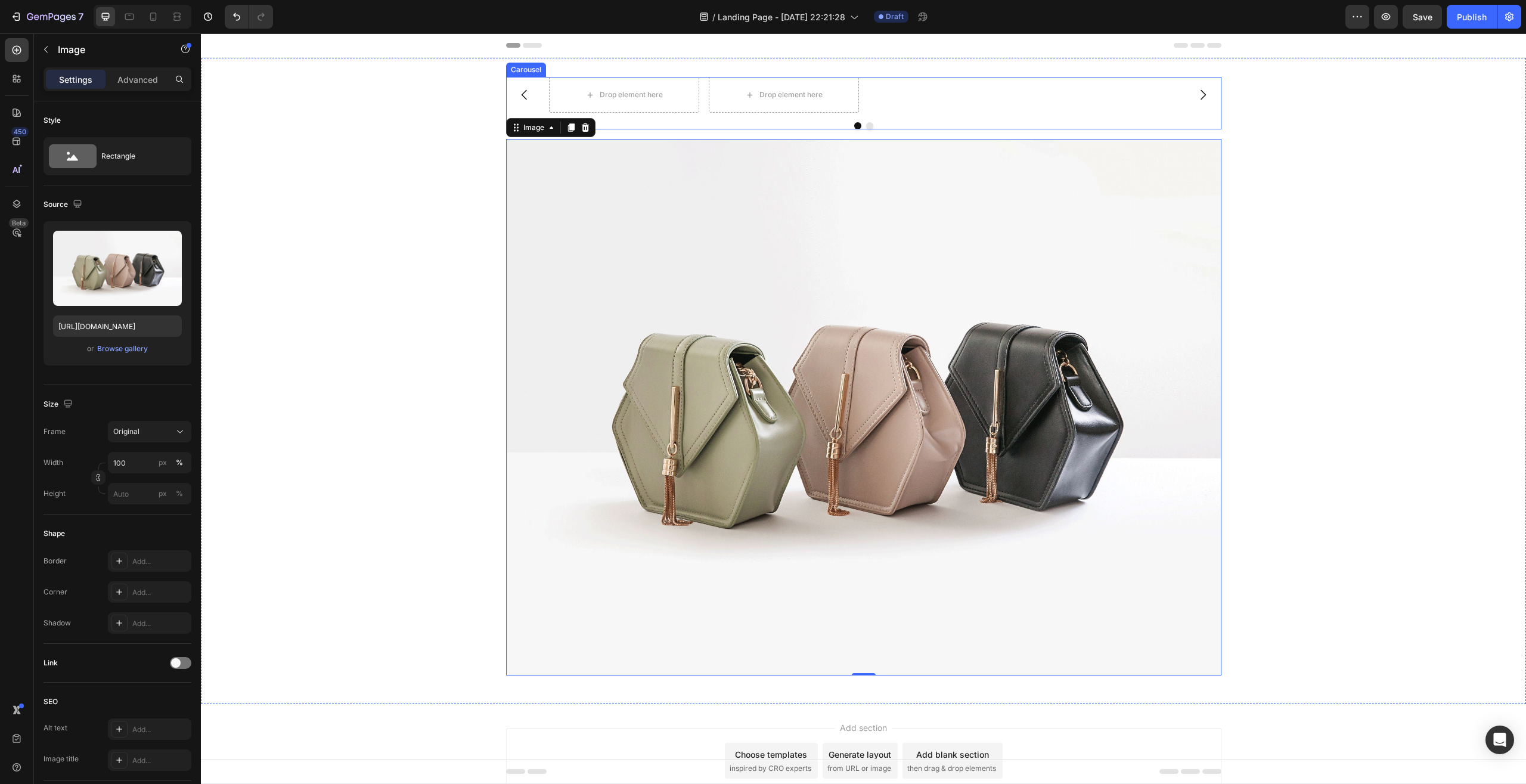
click at [1201, 95] on icon "Carousel Next Arrow" at bounding box center [1203, 95] width 5 height 10
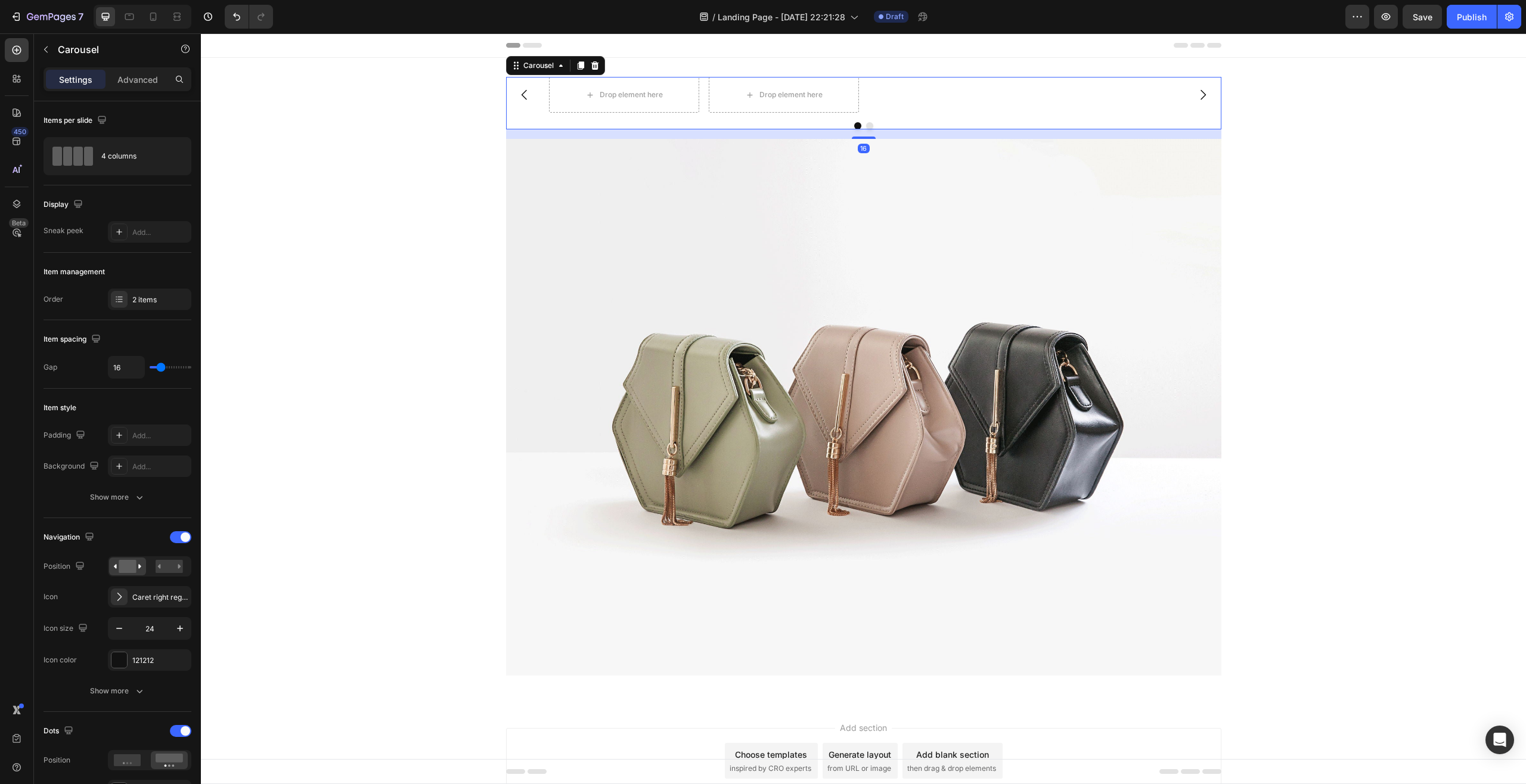
click at [1201, 95] on icon "Carousel Next Arrow" at bounding box center [1203, 95] width 5 height 10
click at [595, 204] on img at bounding box center [864, 407] width 715 height 536
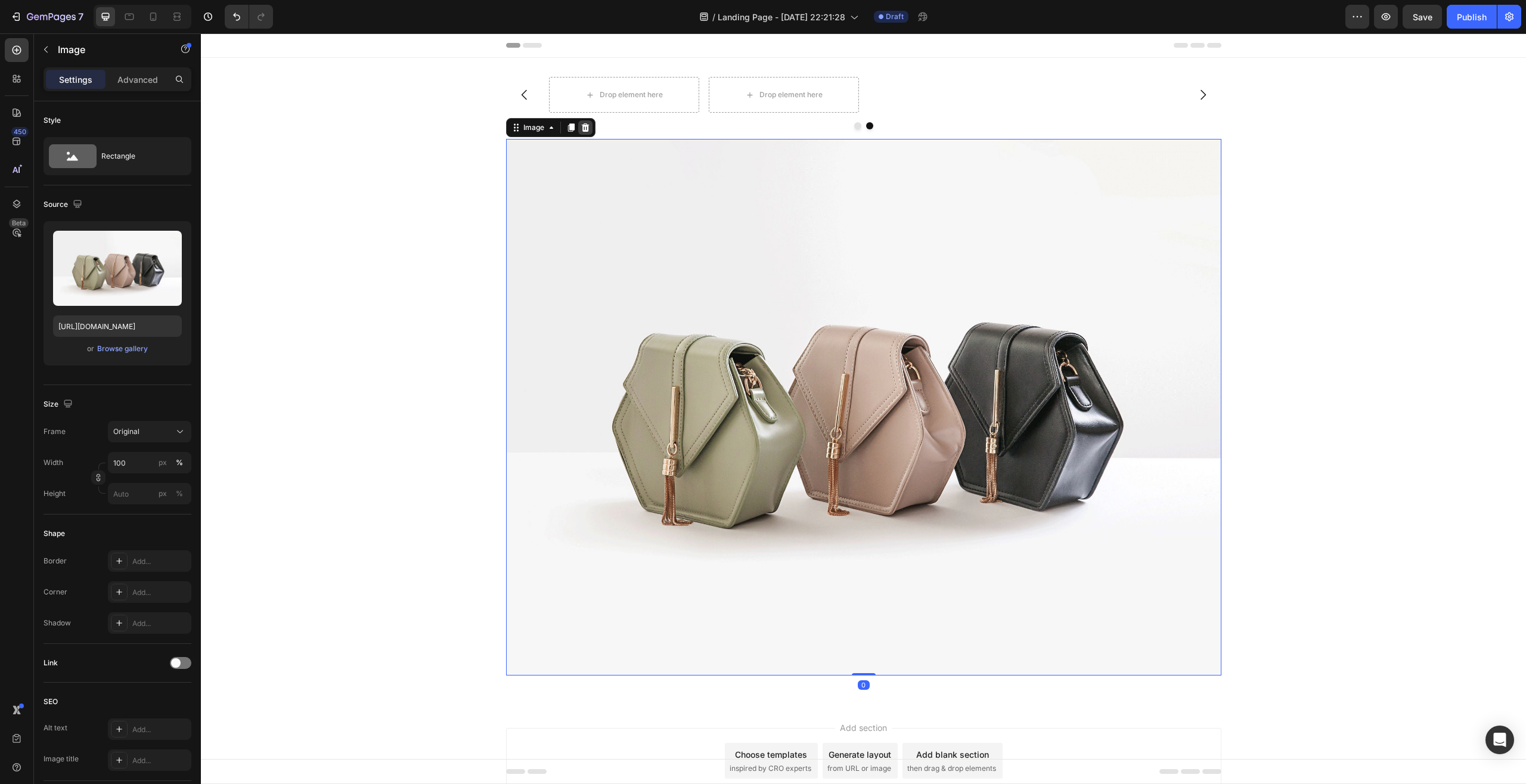
click at [583, 130] on icon at bounding box center [585, 128] width 8 height 8
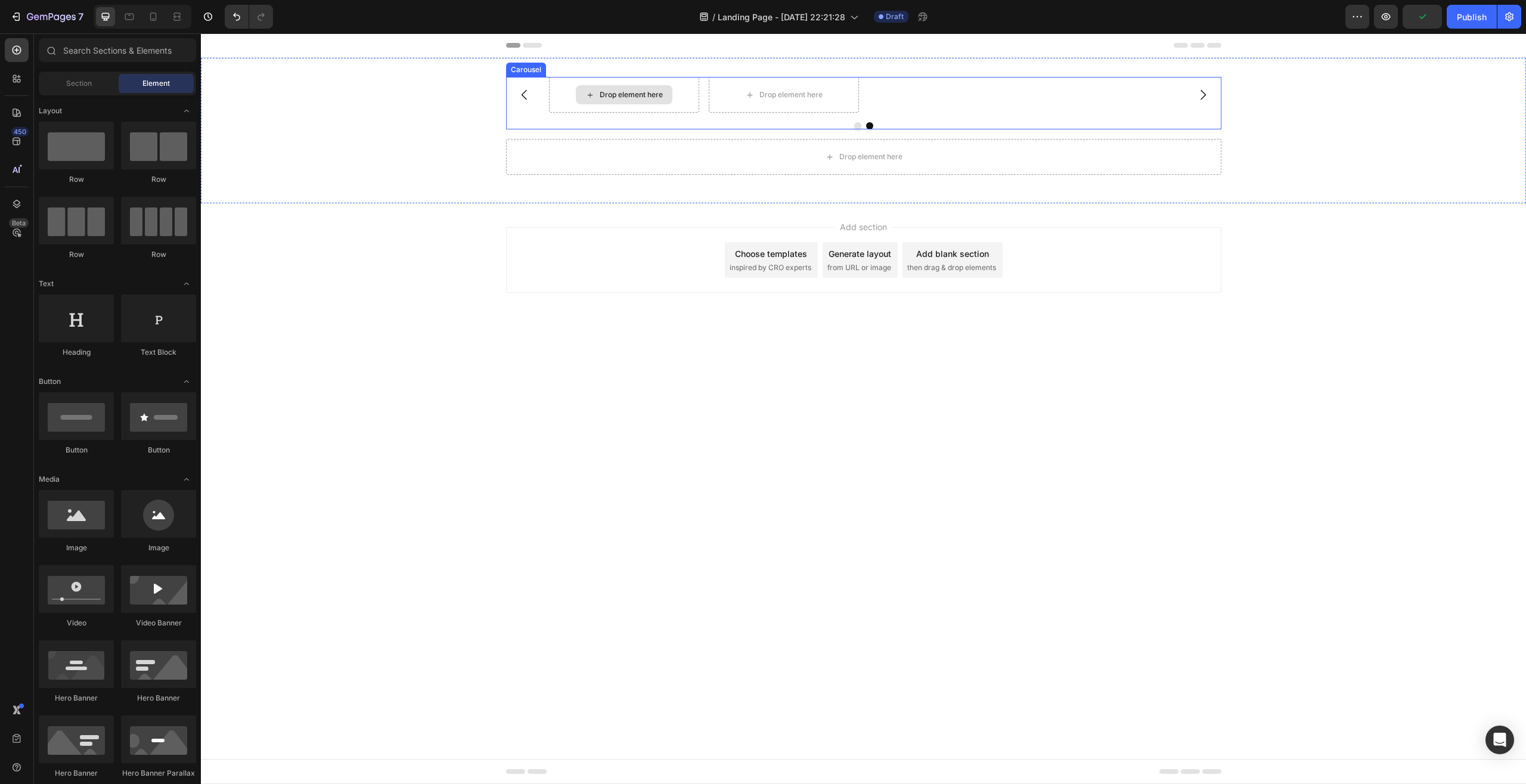
click at [873, 91] on div "Drop element here Drop element here" at bounding box center [864, 95] width 630 height 36
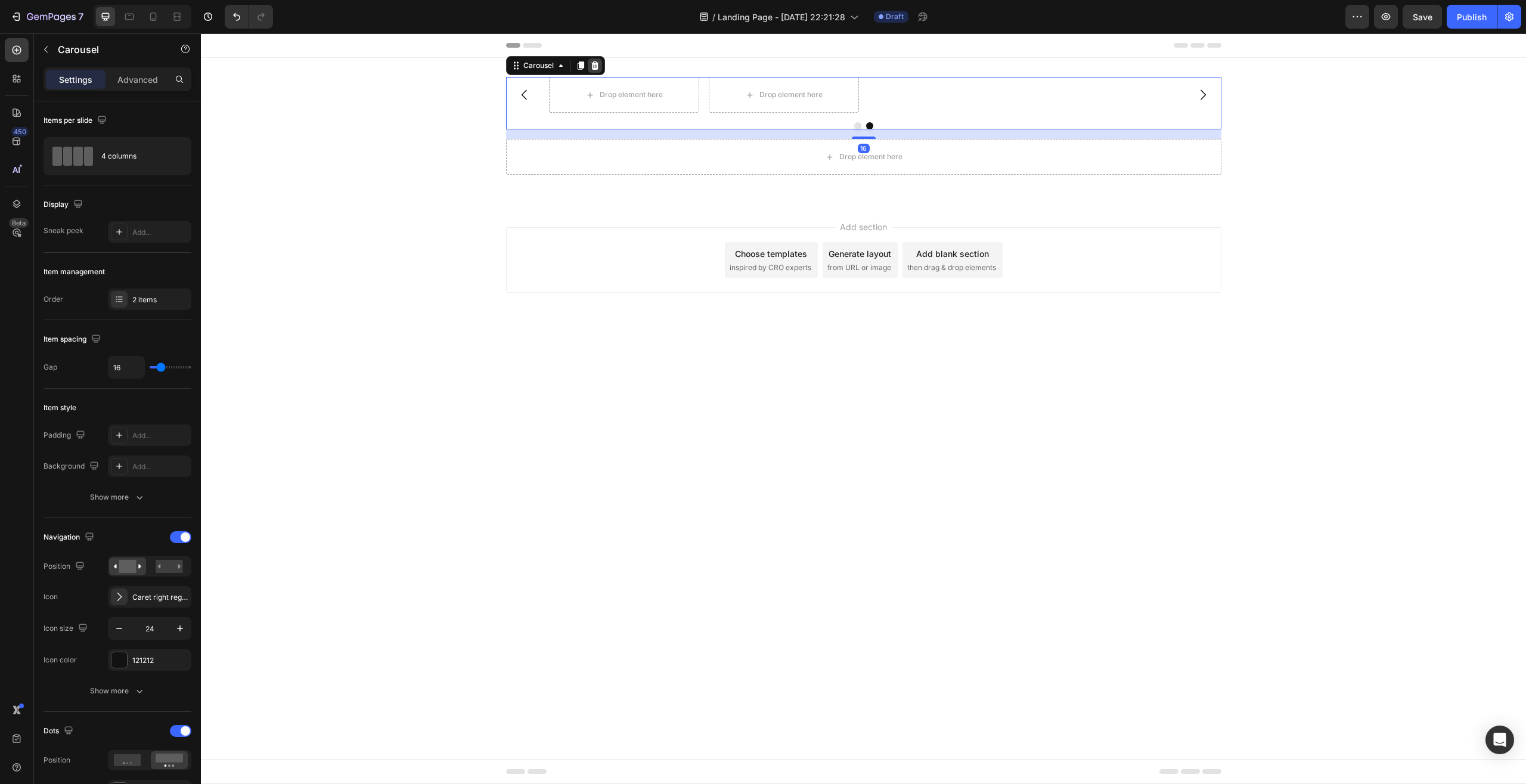
click at [601, 67] on div at bounding box center [595, 65] width 15 height 15
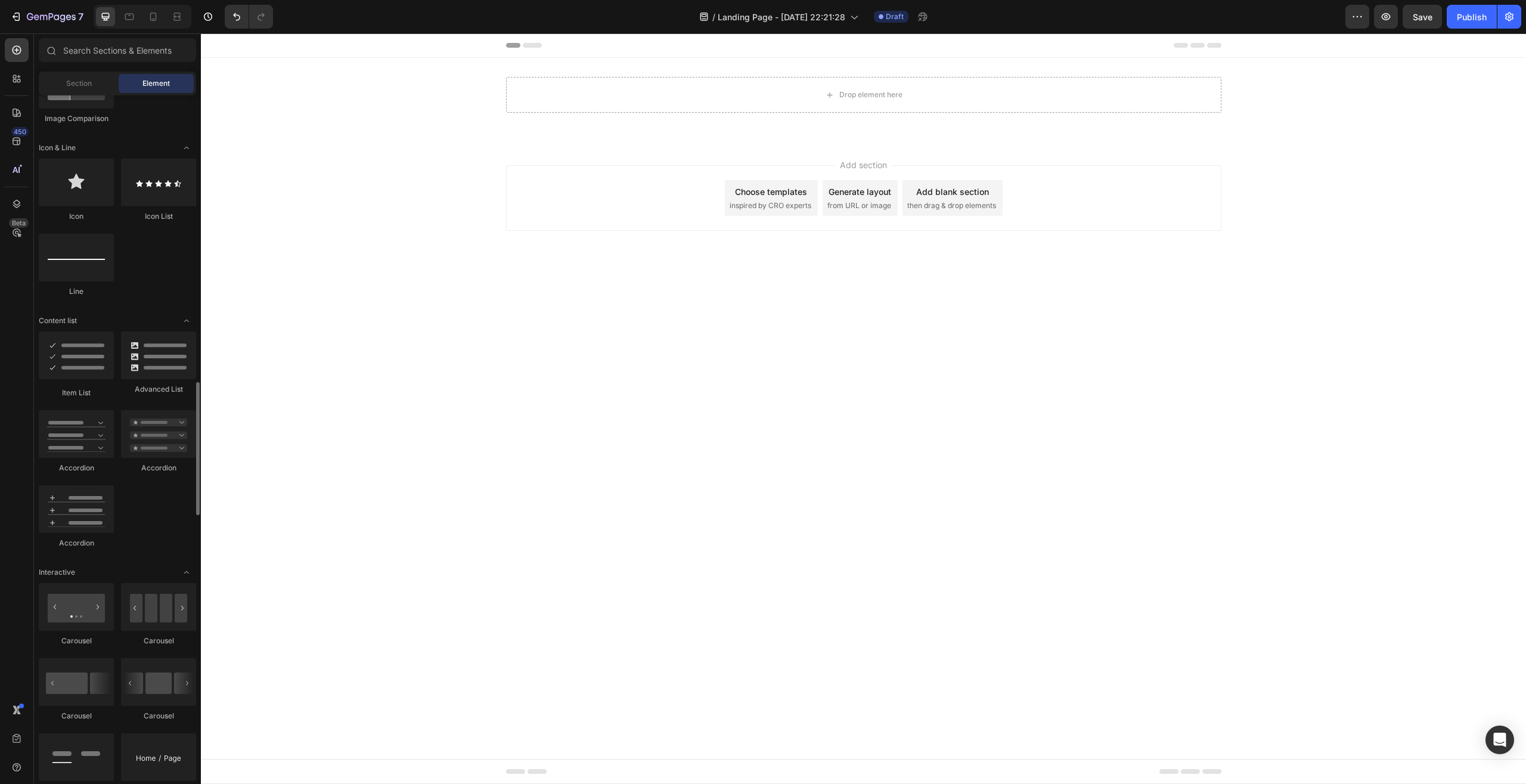
scroll to position [851, 0]
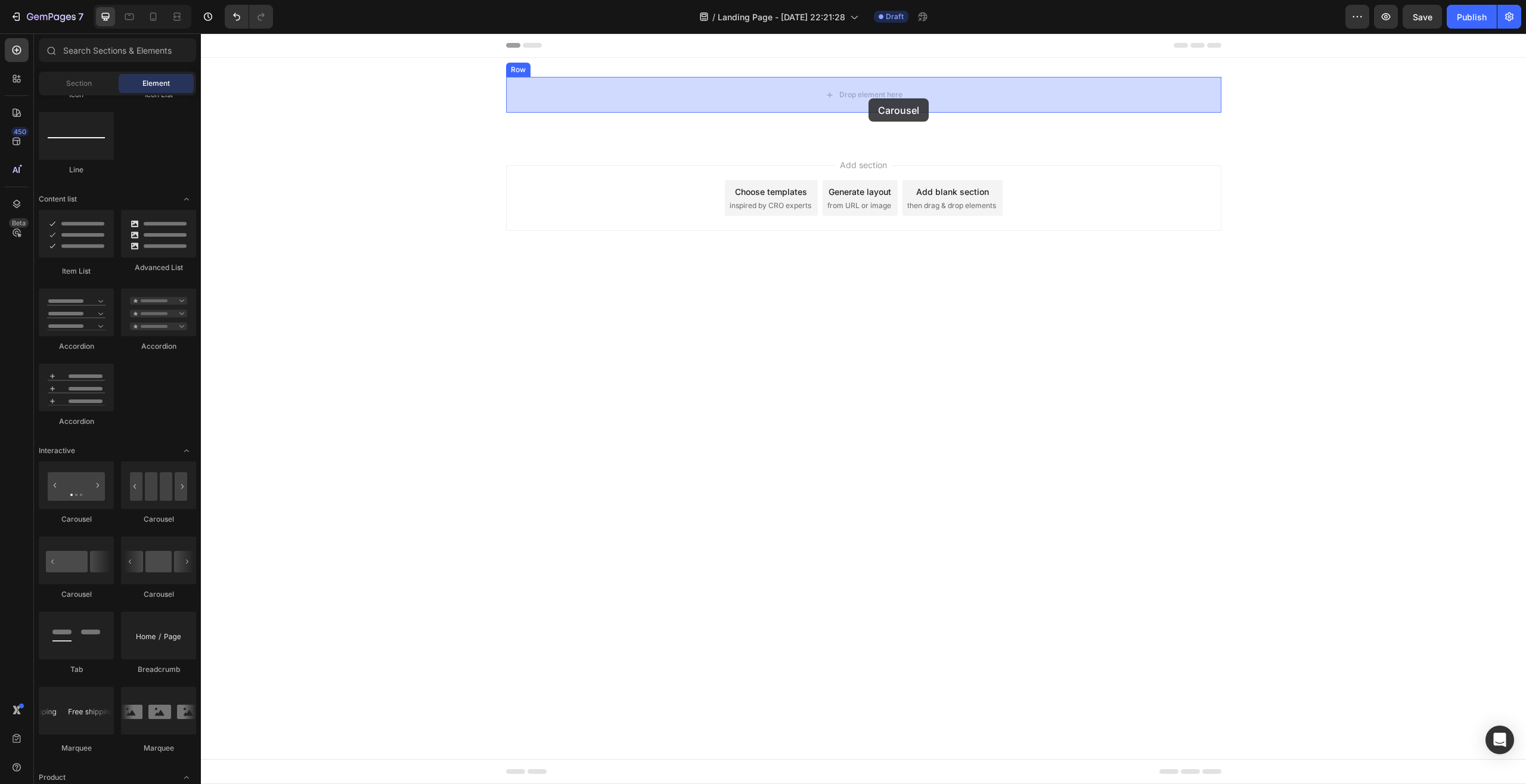
drag, startPoint x: 386, startPoint y: 530, endPoint x: 868, endPoint y: 98, distance: 647.3
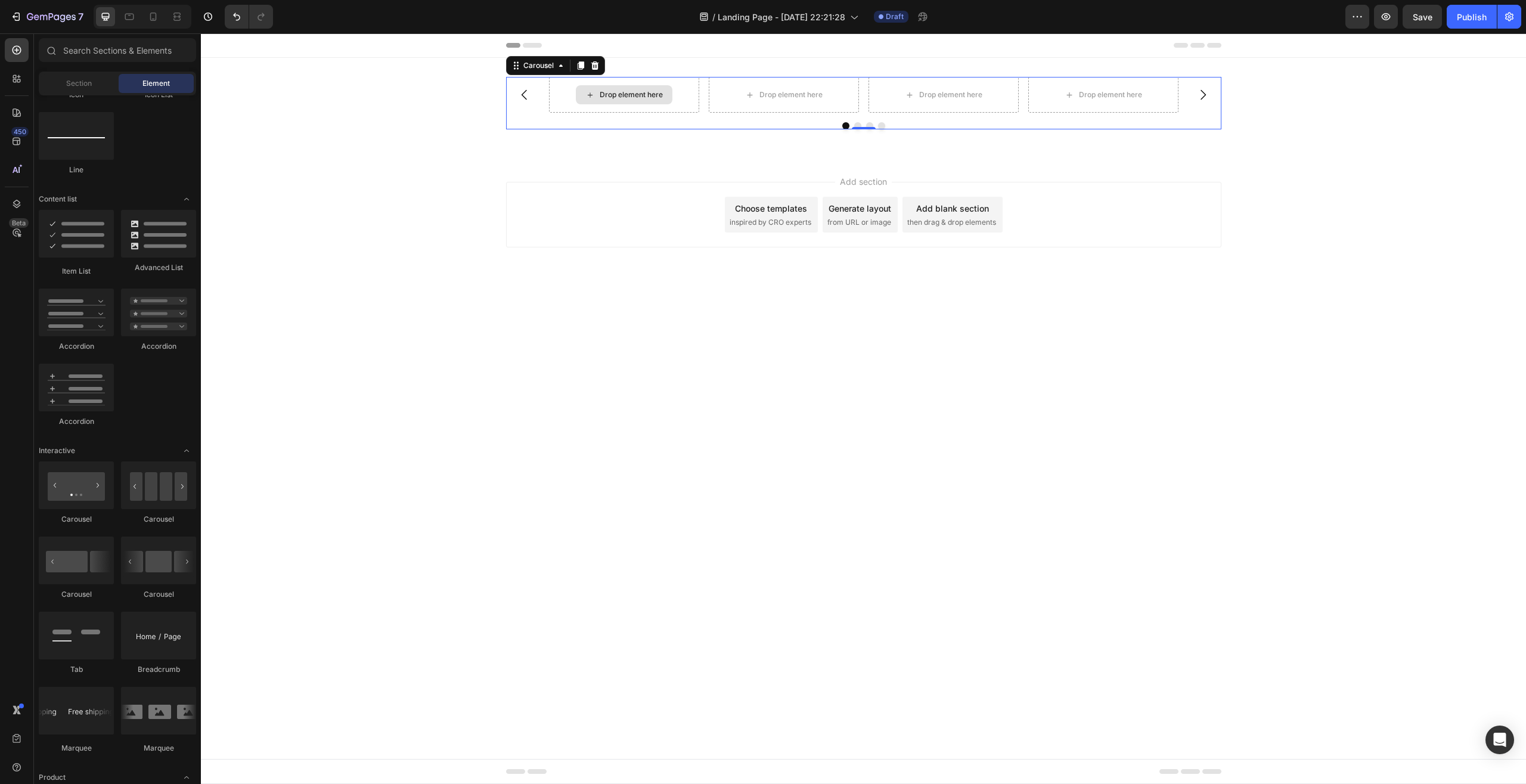
click at [642, 94] on div "Drop element here" at bounding box center [631, 95] width 63 height 10
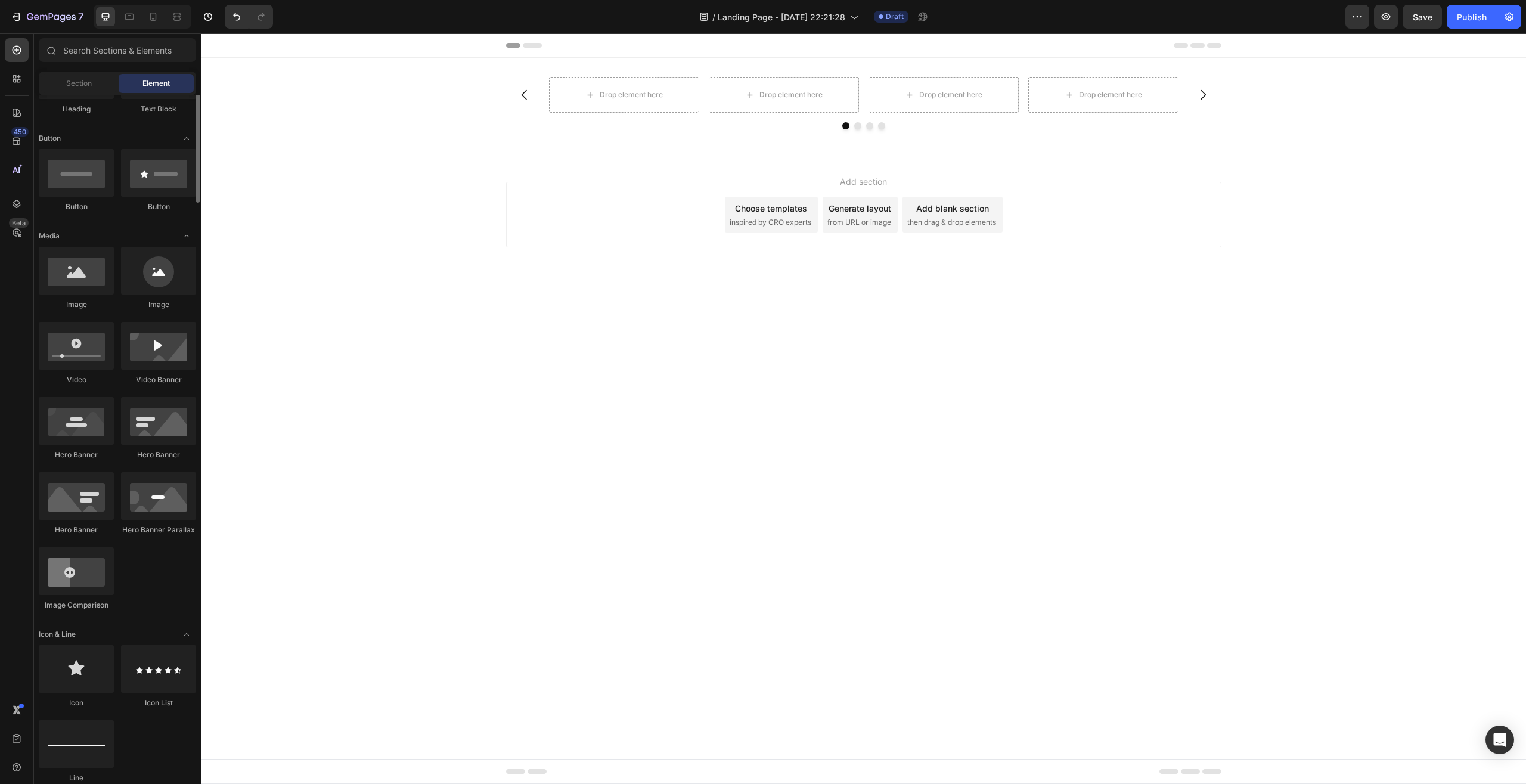
scroll to position [61, 0]
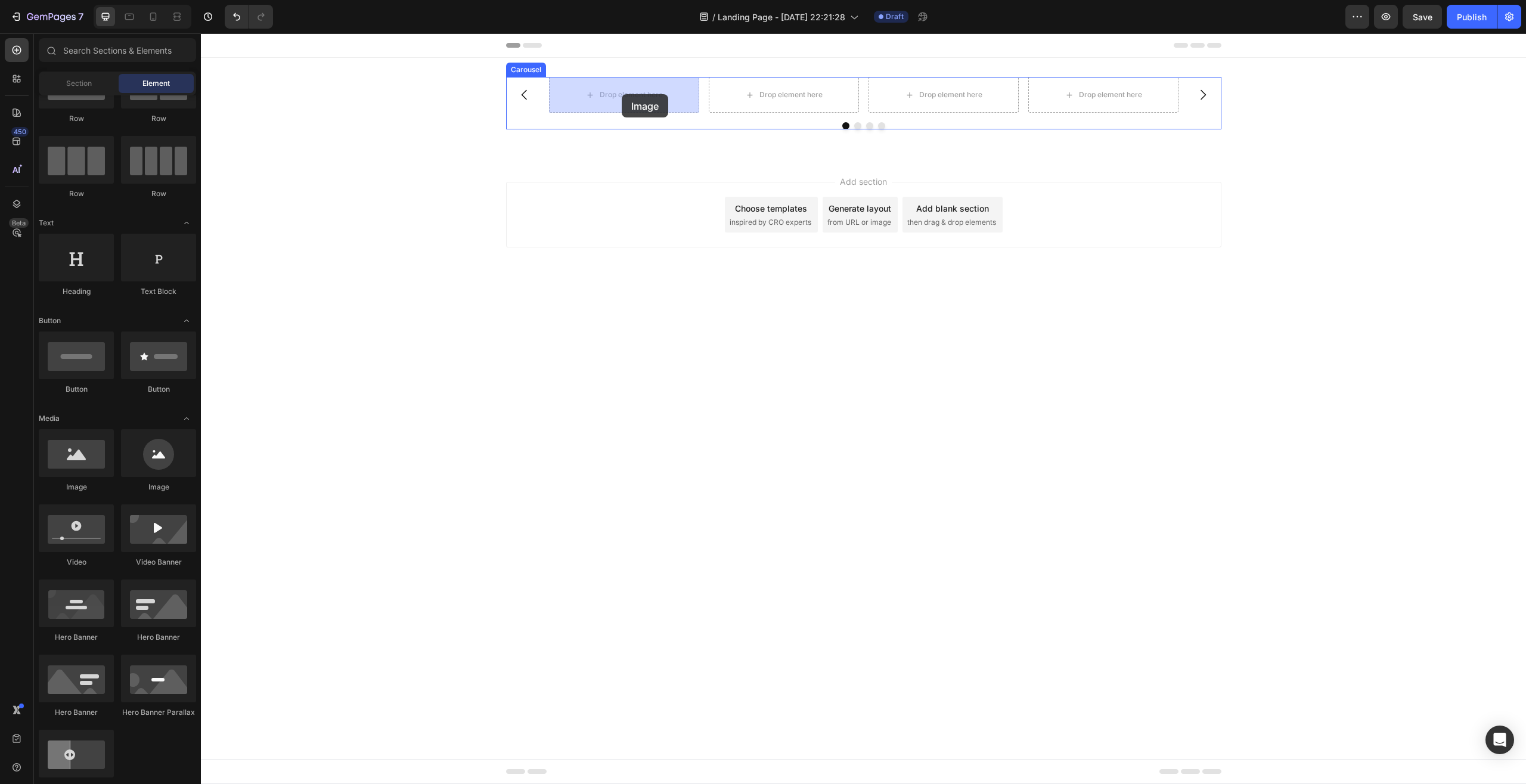
drag, startPoint x: 296, startPoint y: 489, endPoint x: 622, endPoint y: 94, distance: 512.2
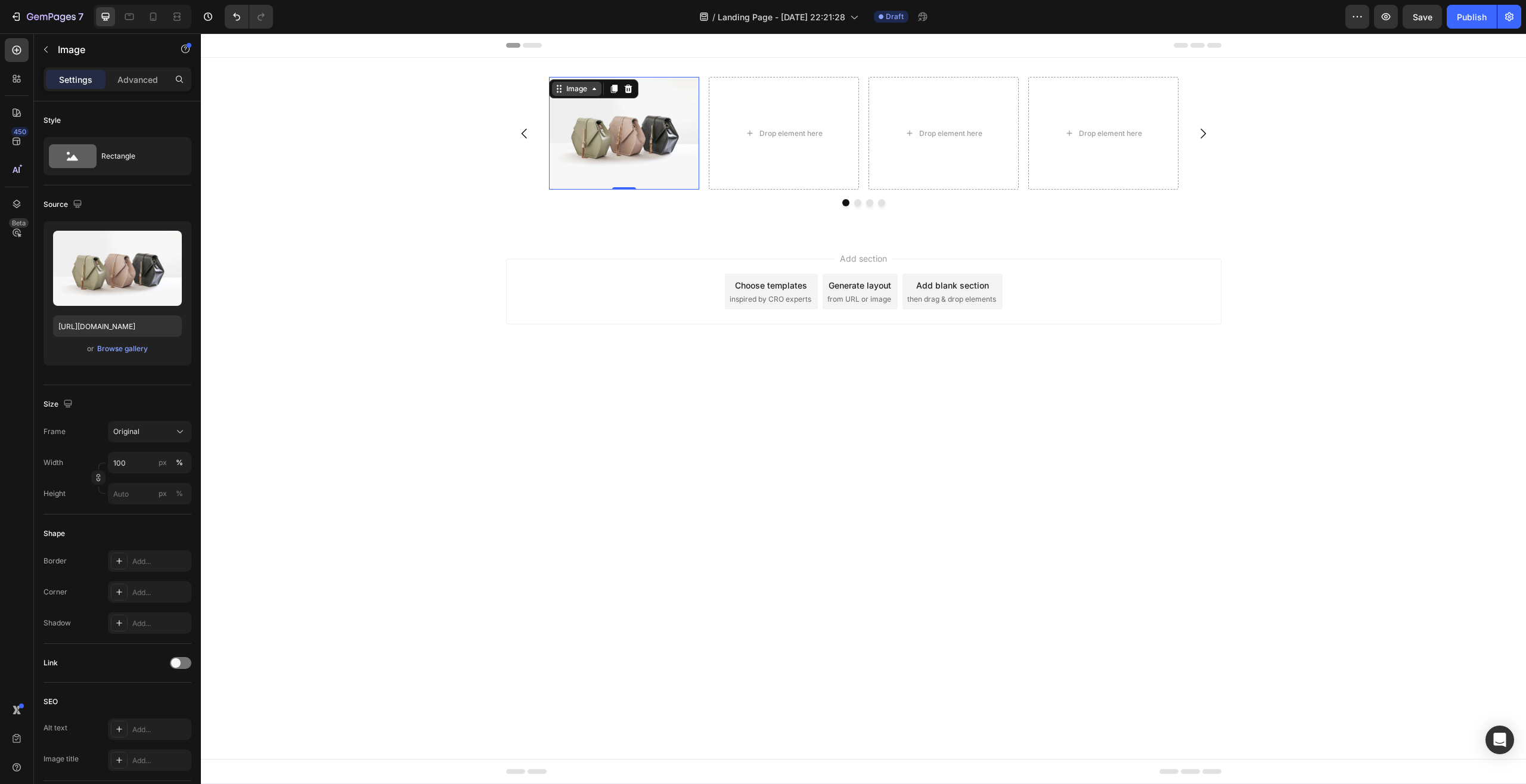
click at [598, 90] on icon at bounding box center [595, 89] width 10 height 10
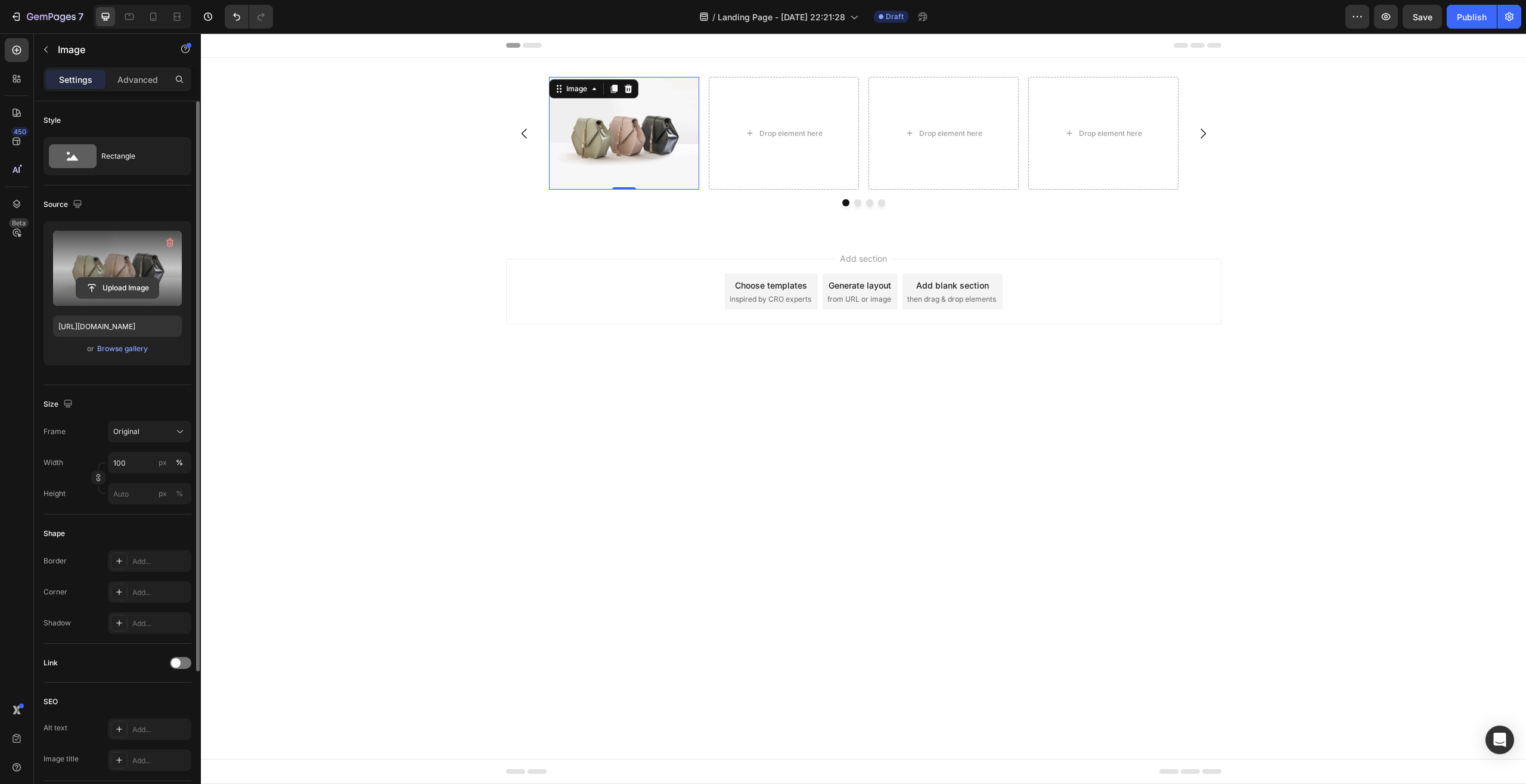
click at [120, 280] on input "file" at bounding box center [118, 287] width 82 height 20
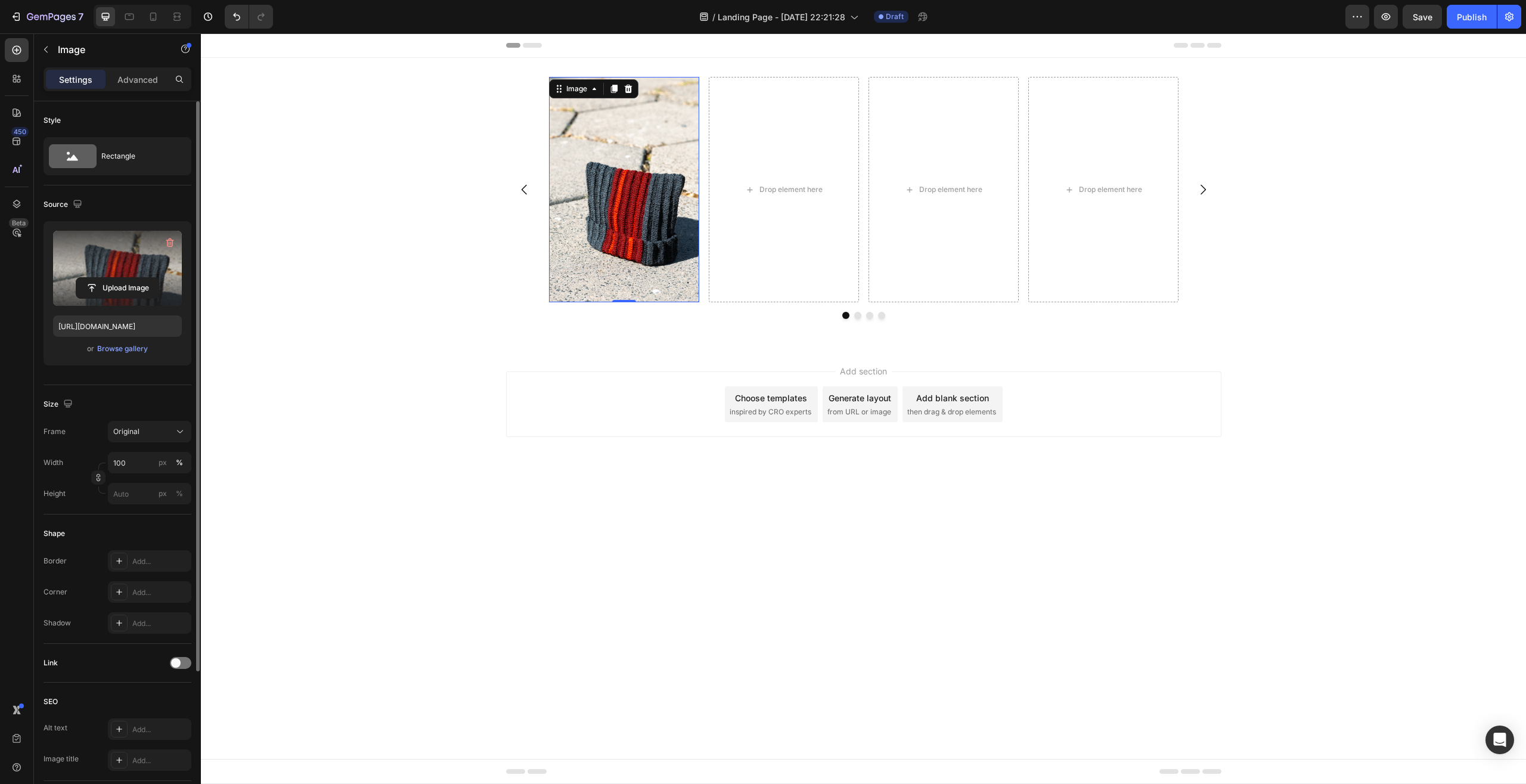
type input "[URL][DOMAIN_NAME]"
click at [645, 202] on img at bounding box center [624, 190] width 150 height 225
click at [790, 413] on span "inspired by CRO experts" at bounding box center [770, 412] width 82 height 11
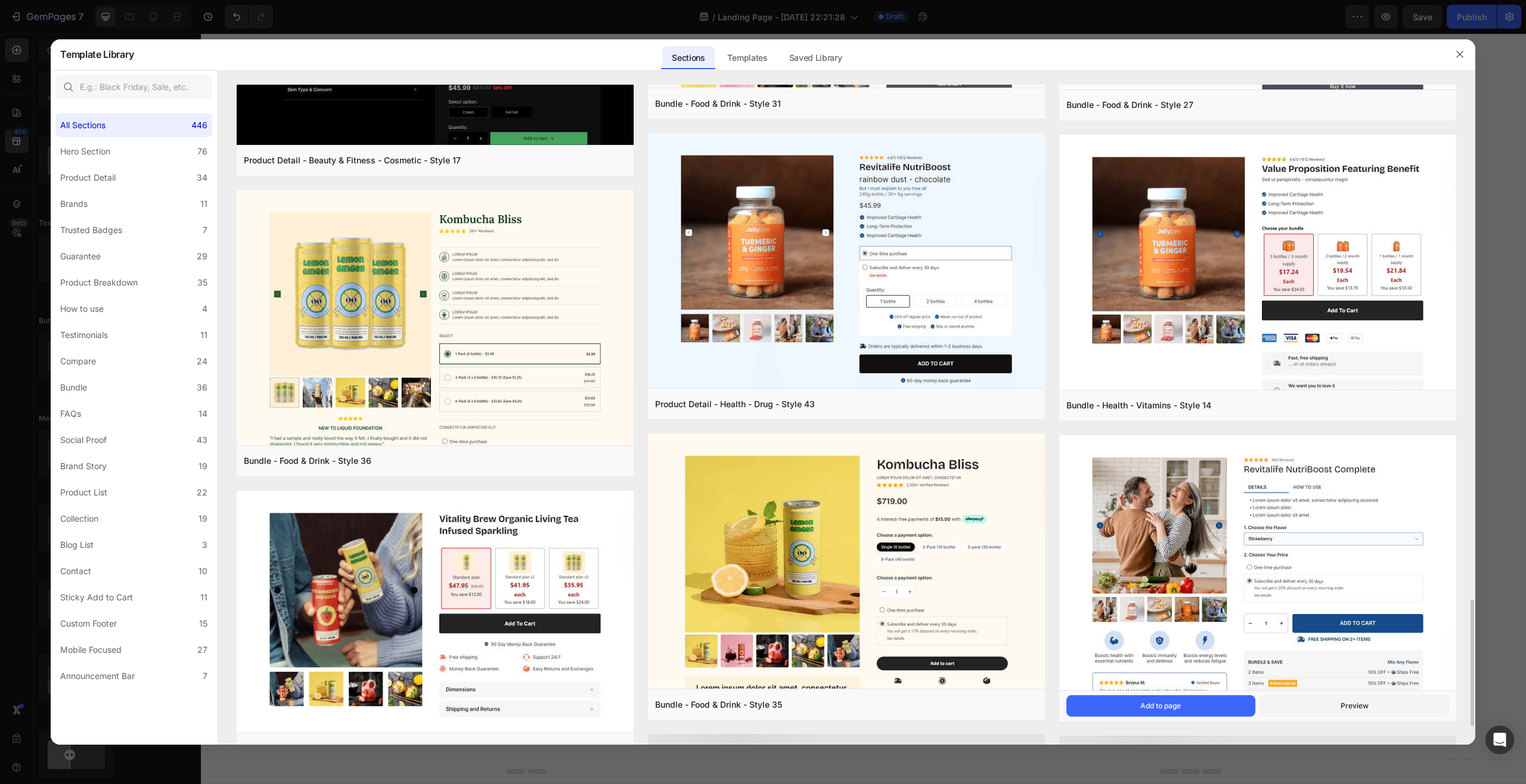
scroll to position [1010, 0]
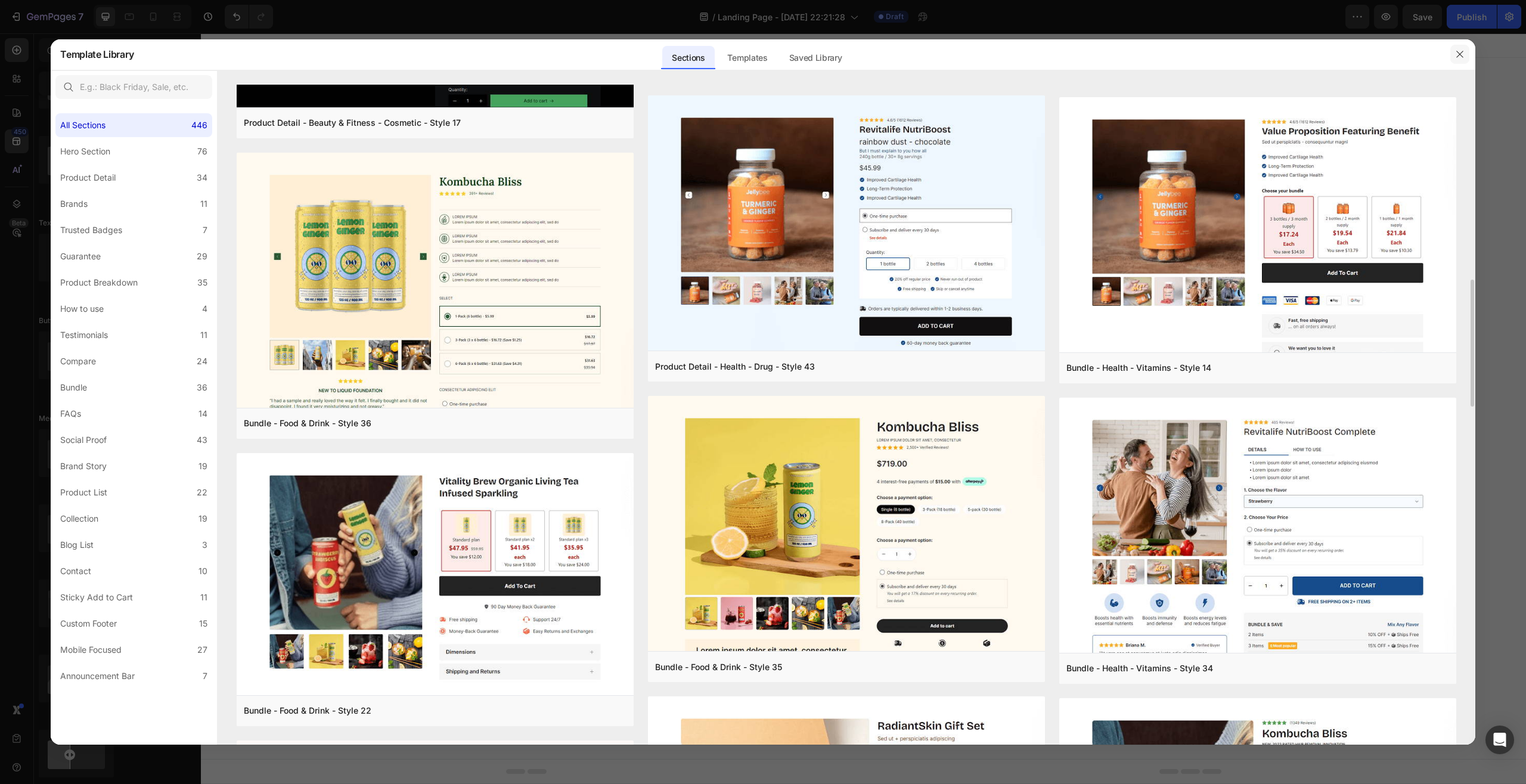
click at [1454, 56] on button "button" at bounding box center [1459, 54] width 19 height 19
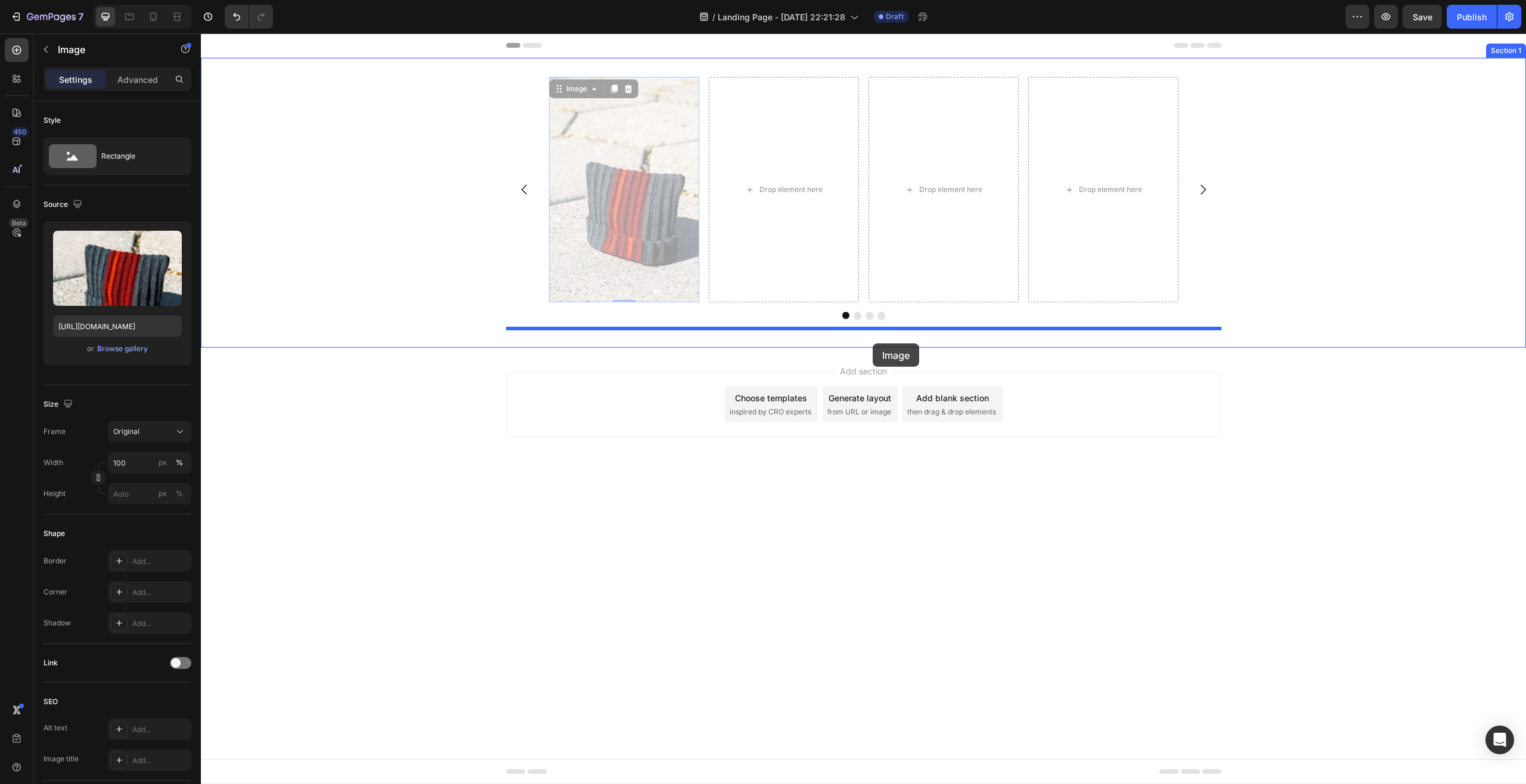
drag, startPoint x: 779, startPoint y: 334, endPoint x: 873, endPoint y: 344, distance: 94.5
click at [873, 344] on div "Header Image 0 Image 0 Drop element here Drop element here Drop element here Ca…" at bounding box center [864, 264] width 1325 height 460
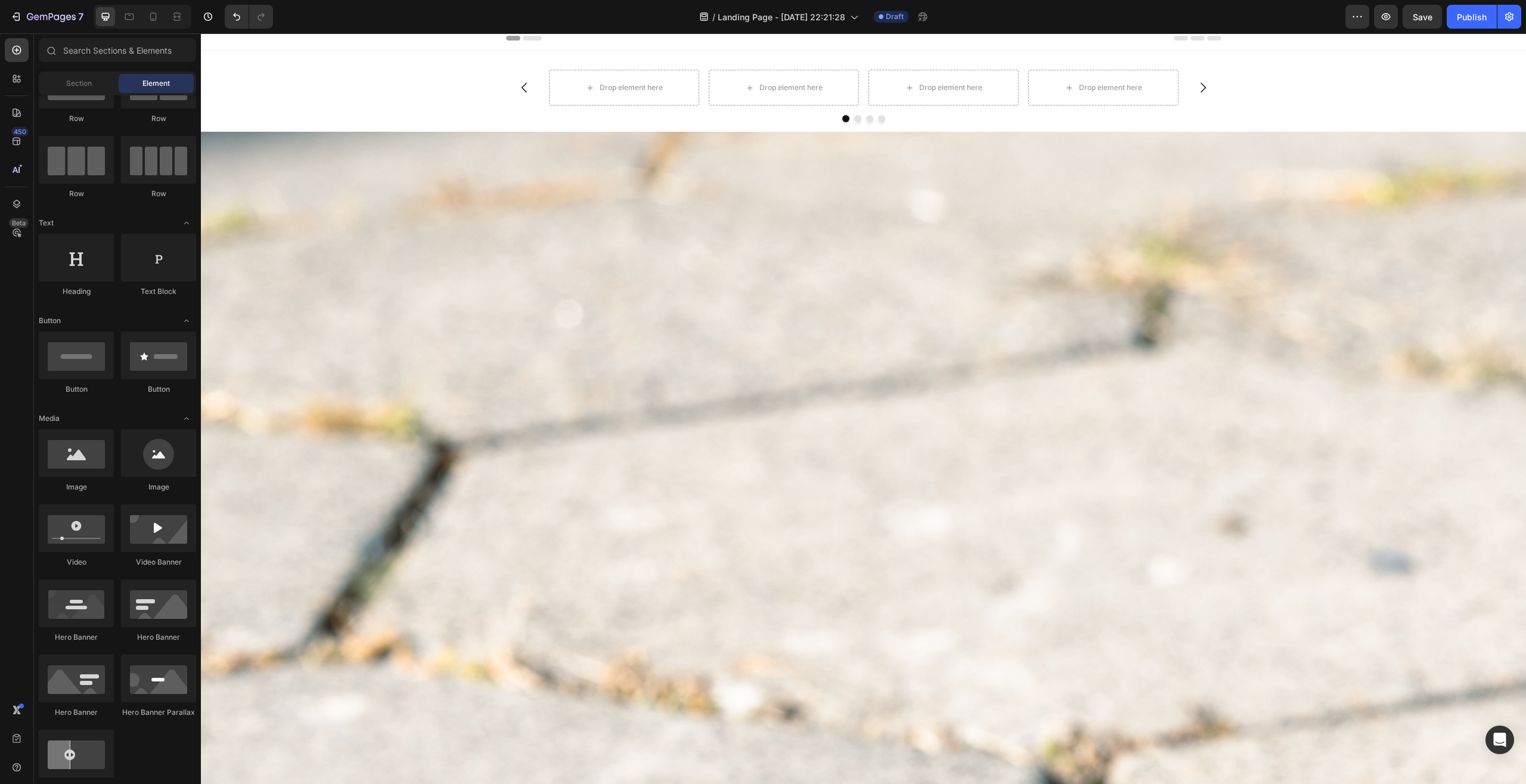
scroll to position [0, 0]
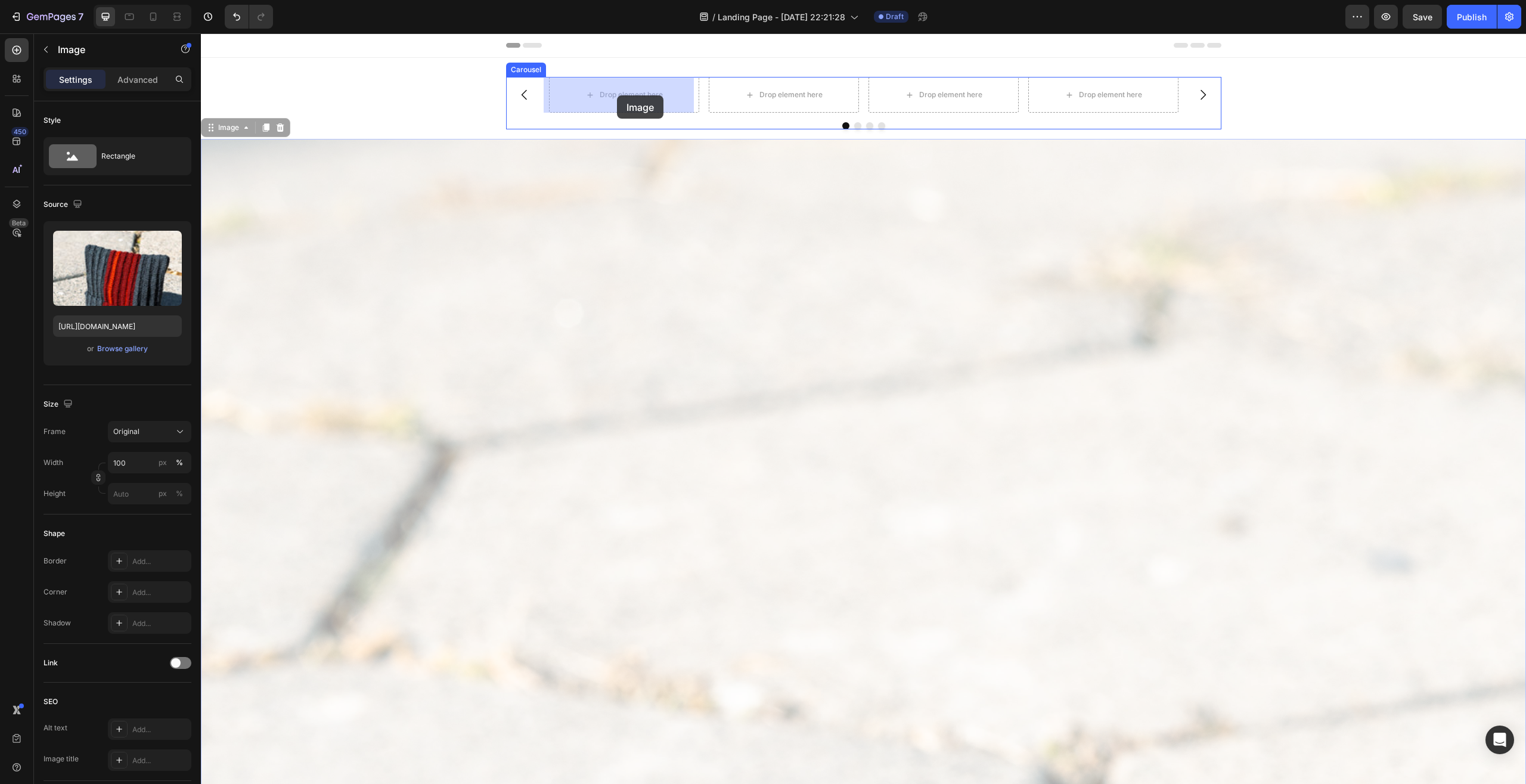
drag, startPoint x: 853, startPoint y: 189, endPoint x: 617, endPoint y: 95, distance: 254.0
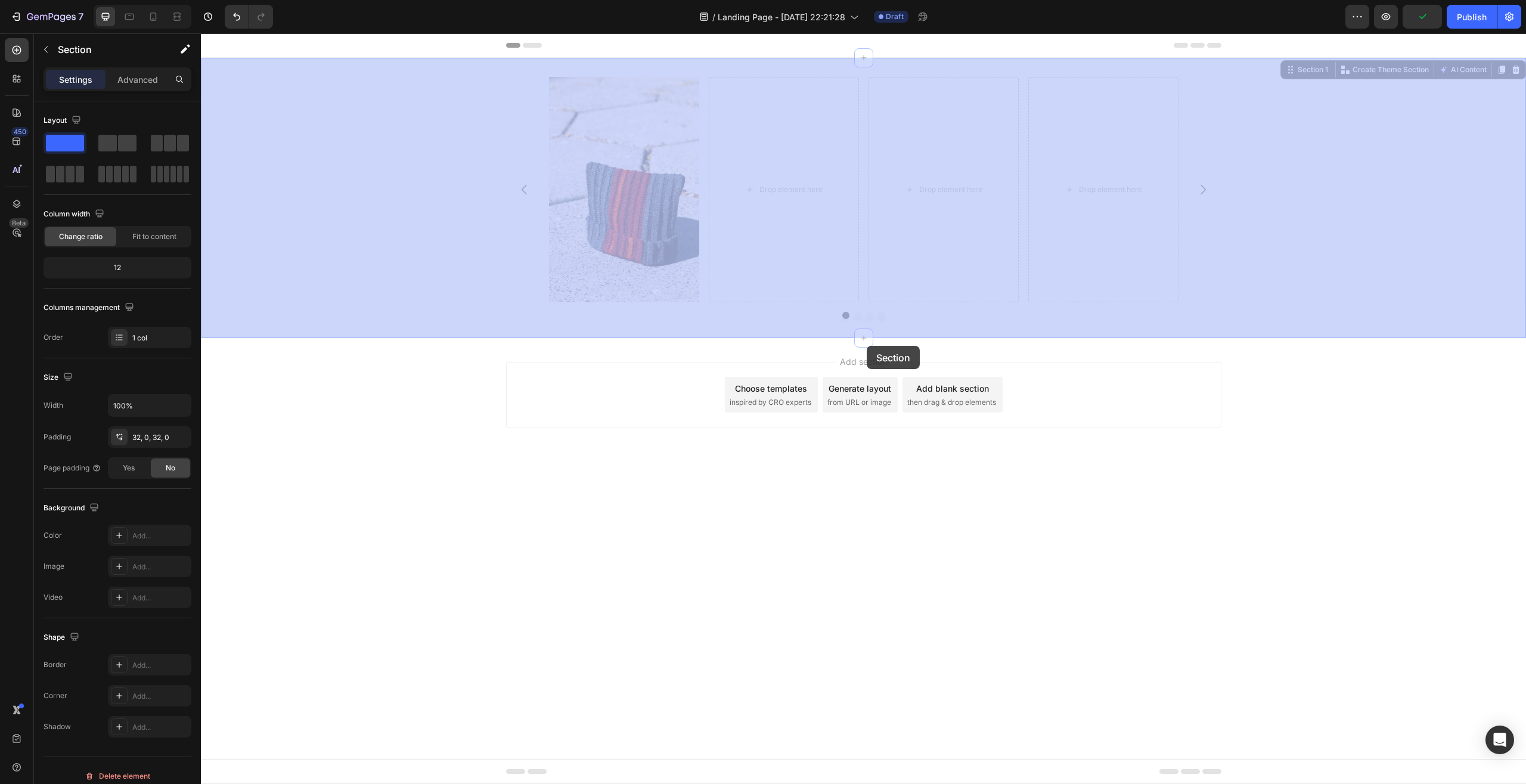
drag, startPoint x: 493, startPoint y: 72, endPoint x: 867, endPoint y: 346, distance: 463.6
click at [867, 346] on div "Header Image Carousel Row Section 1 You can create reusable sections Create The…" at bounding box center [864, 259] width 1325 height 451
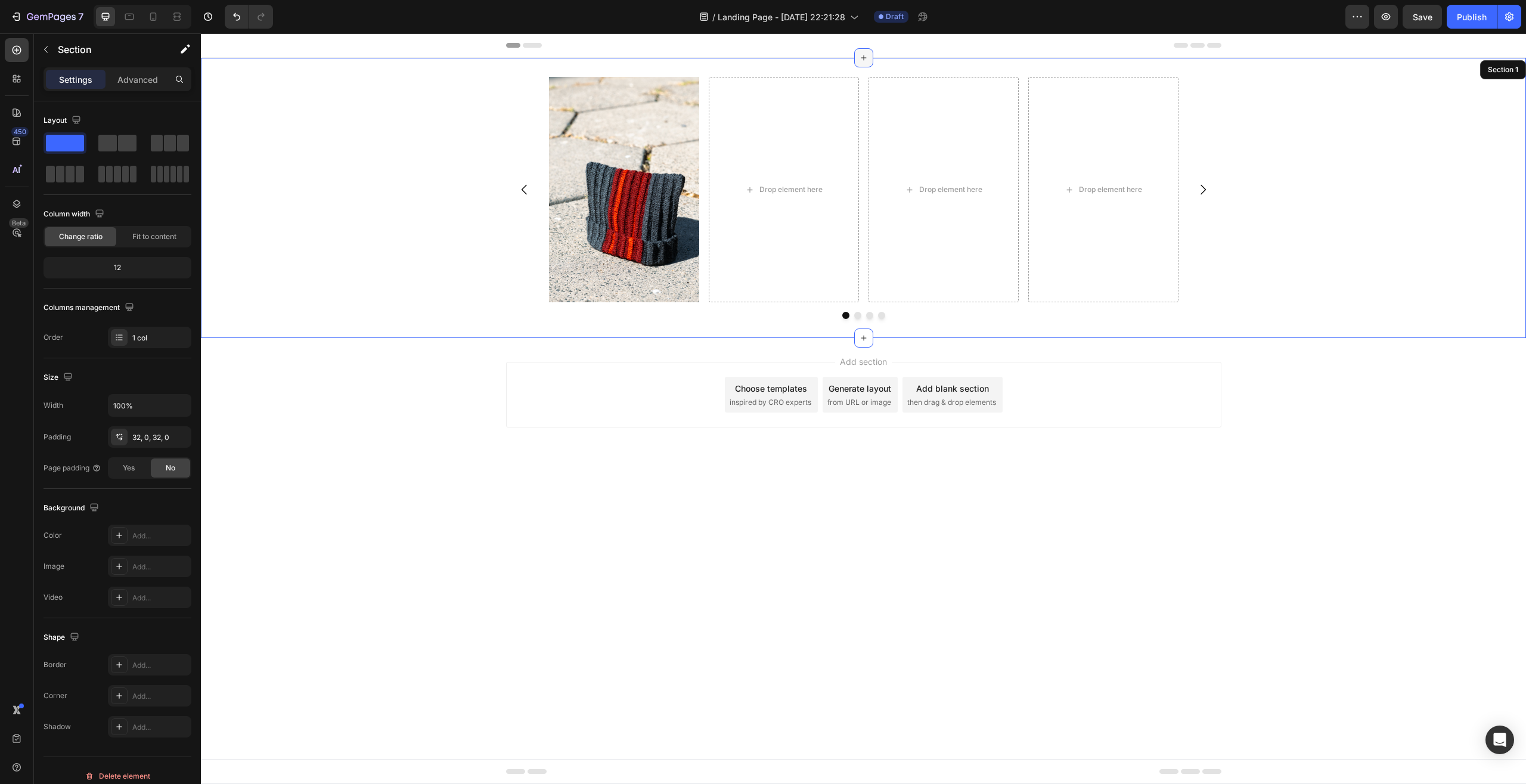
click at [861, 55] on icon at bounding box center [864, 58] width 10 height 10
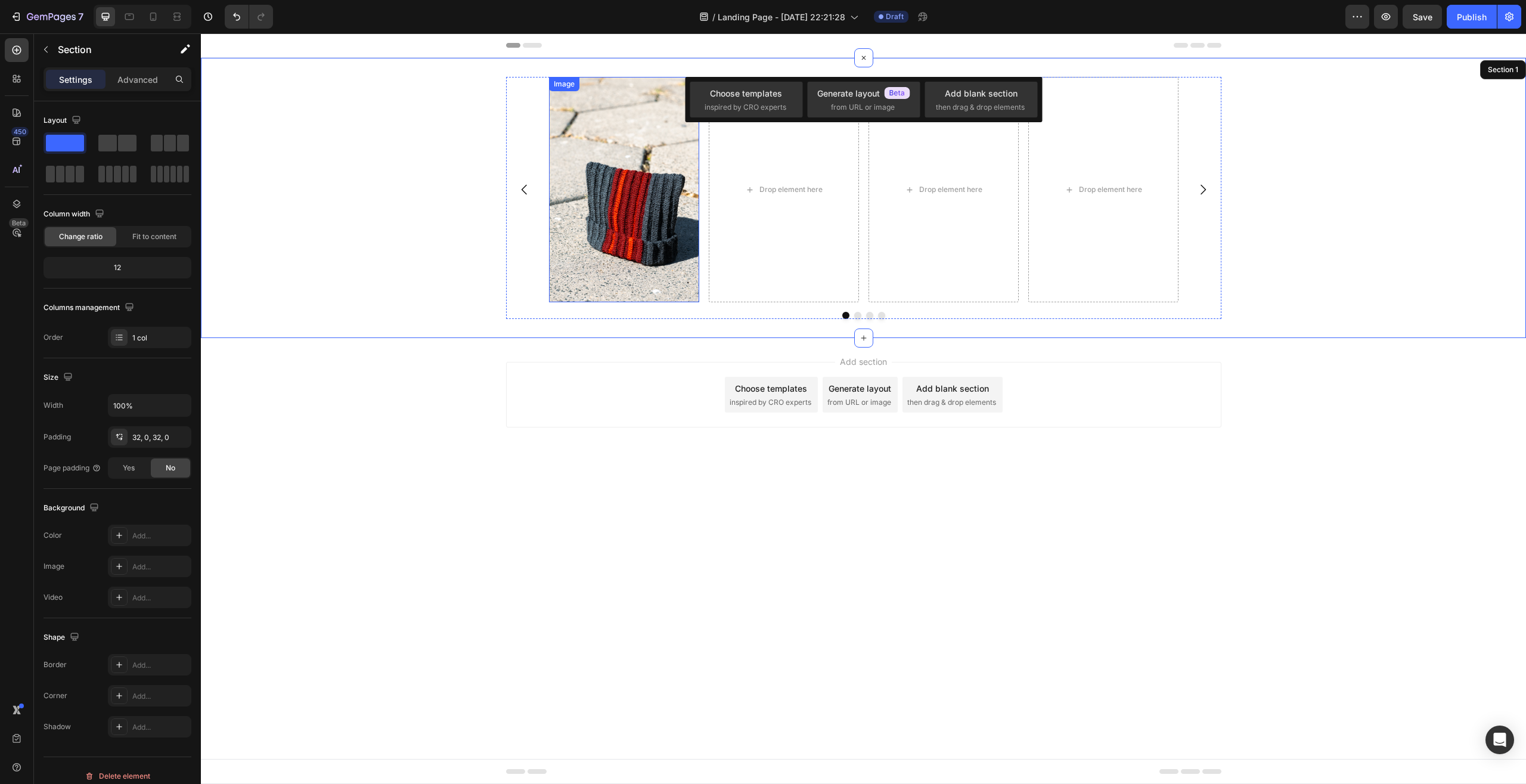
click at [437, 144] on div "Image Drop element here Drop element here Drop element here [GEOGRAPHIC_DATA]" at bounding box center [864, 198] width 1325 height 242
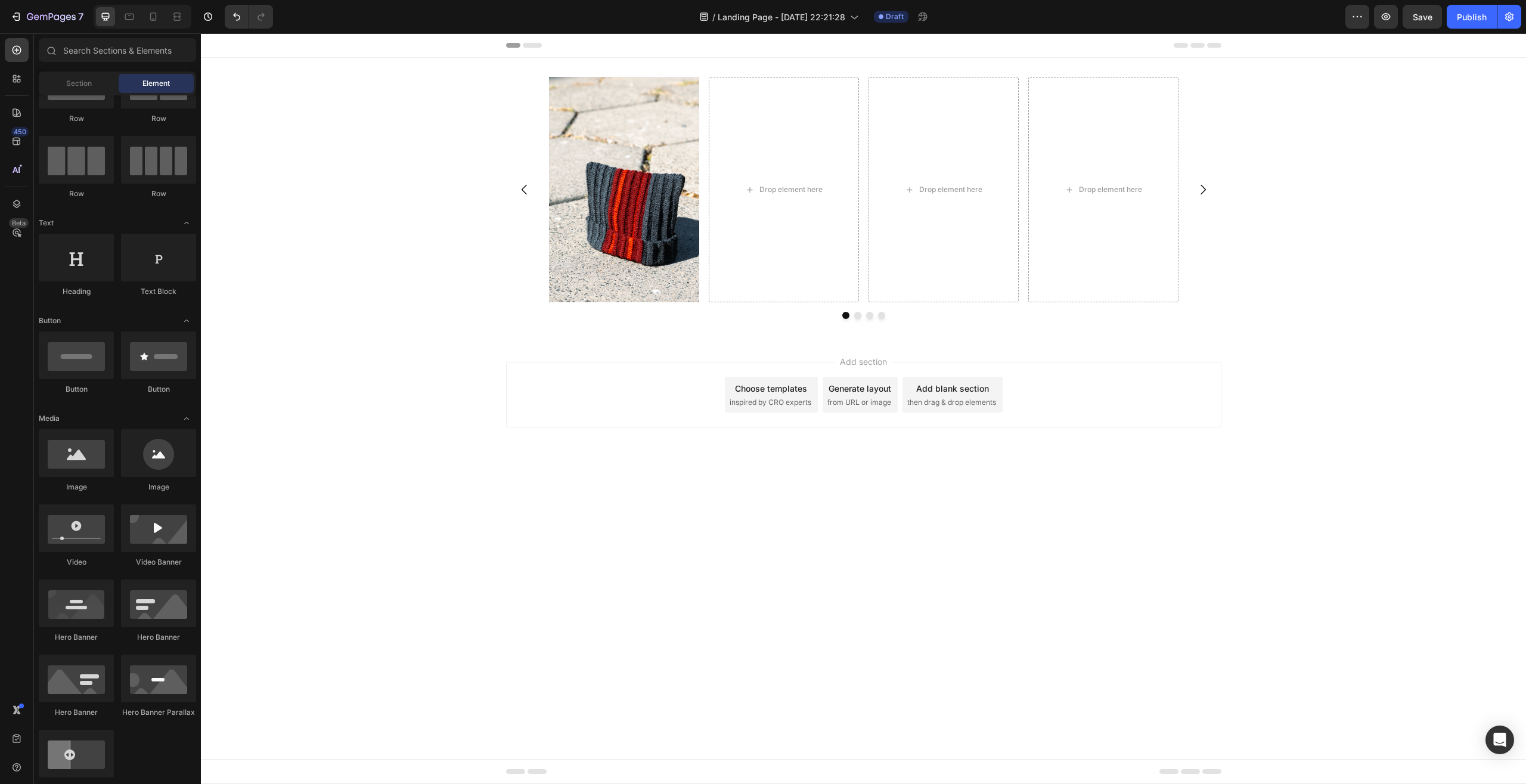
click at [532, 44] on icon at bounding box center [532, 45] width 19 height 5
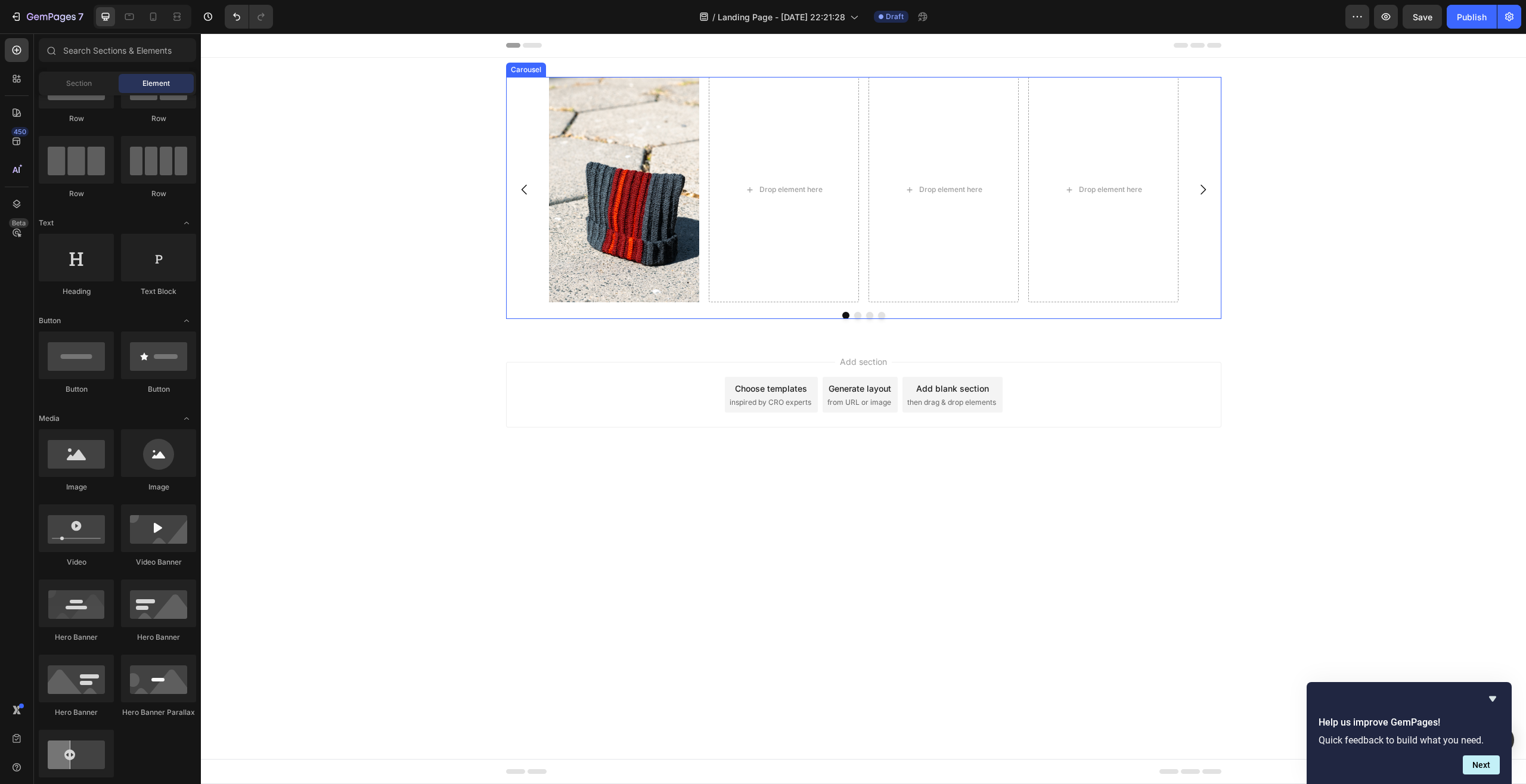
click at [518, 75] on div "Image Drop element here Drop element here Drop element here Carousel Row Sectio…" at bounding box center [864, 198] width 1325 height 280
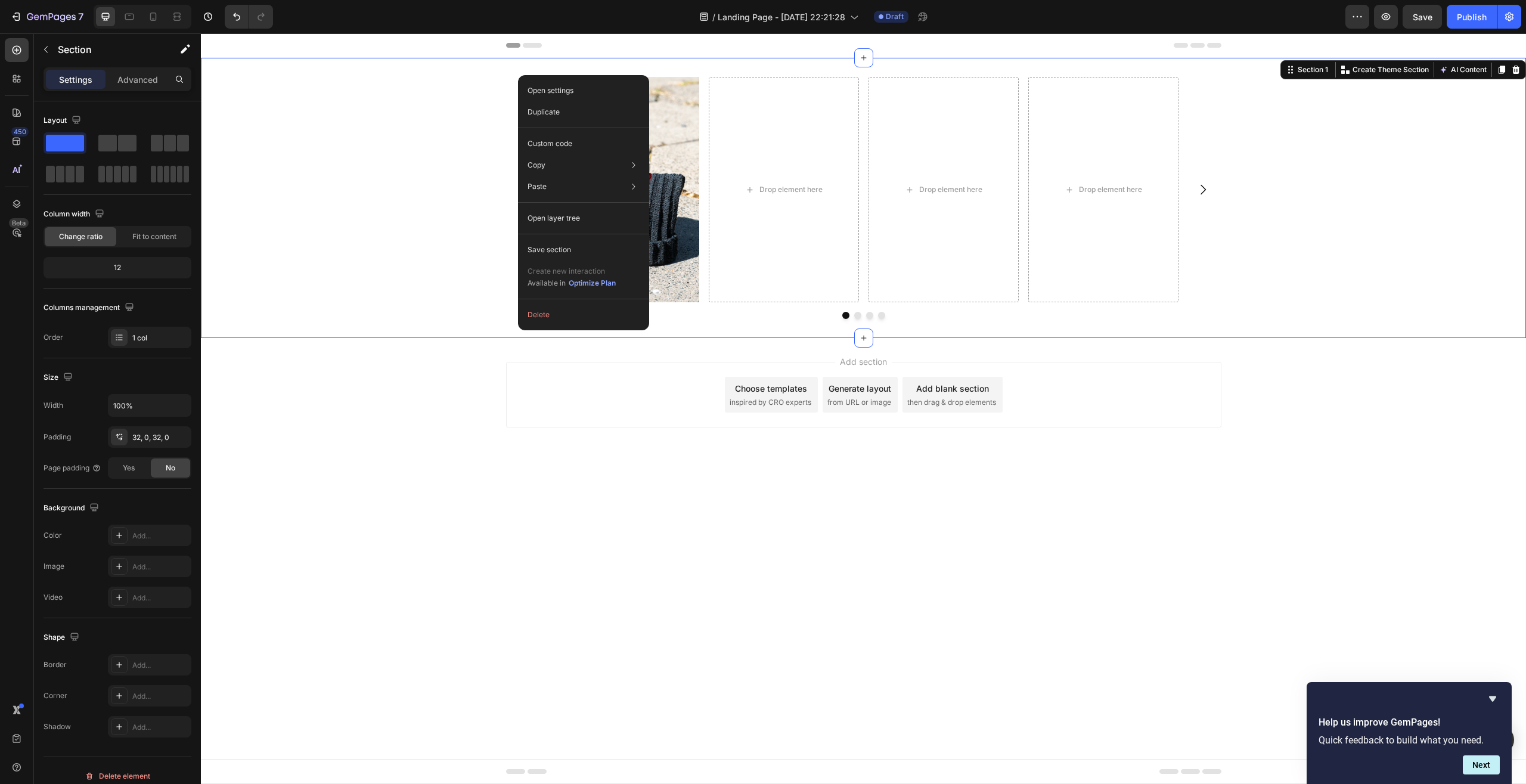
click at [511, 73] on div "Image Drop element here Drop element here Drop element here Carousel Row Sectio…" at bounding box center [864, 198] width 1325 height 280
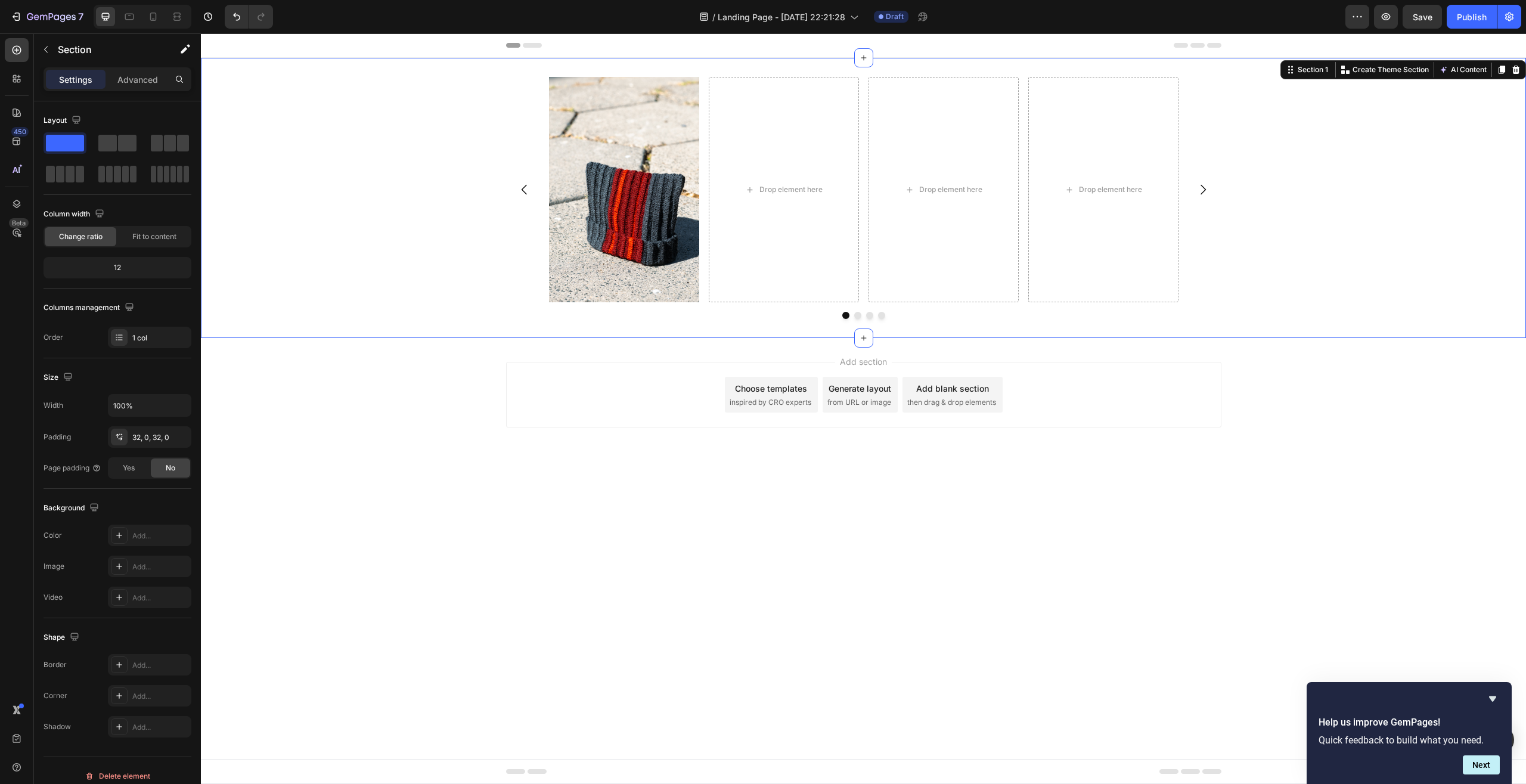
drag, startPoint x: 517, startPoint y: 72, endPoint x: 515, endPoint y: 82, distance: 10.2
click at [515, 81] on div "Image Drop element here Drop element here Drop element here Carousel Row Sectio…" at bounding box center [864, 198] width 1325 height 280
click at [525, 70] on div "Carousel" at bounding box center [526, 70] width 35 height 11
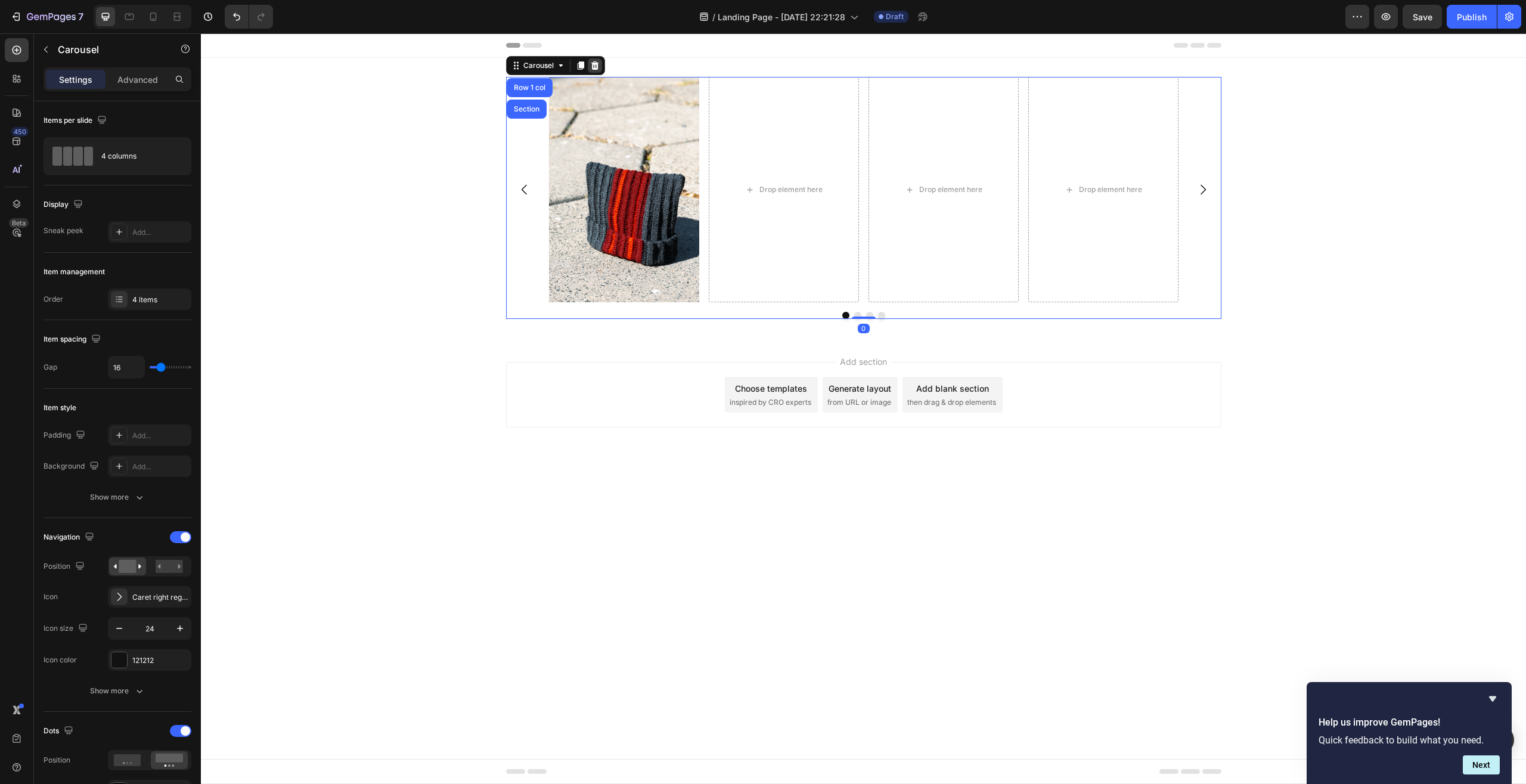
click at [594, 65] on icon at bounding box center [595, 65] width 10 height 10
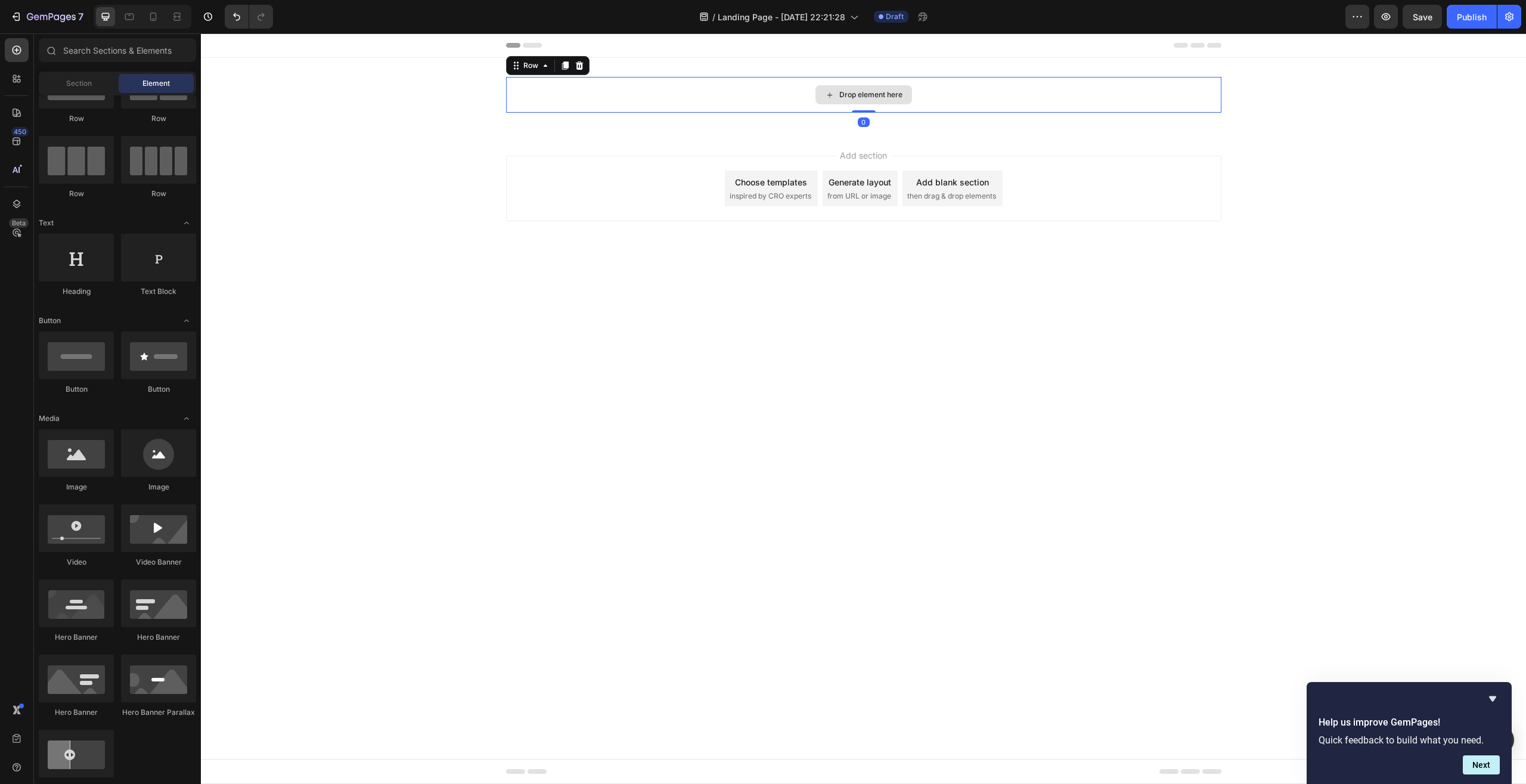
click at [735, 93] on div "Drop element here" at bounding box center [864, 95] width 715 height 36
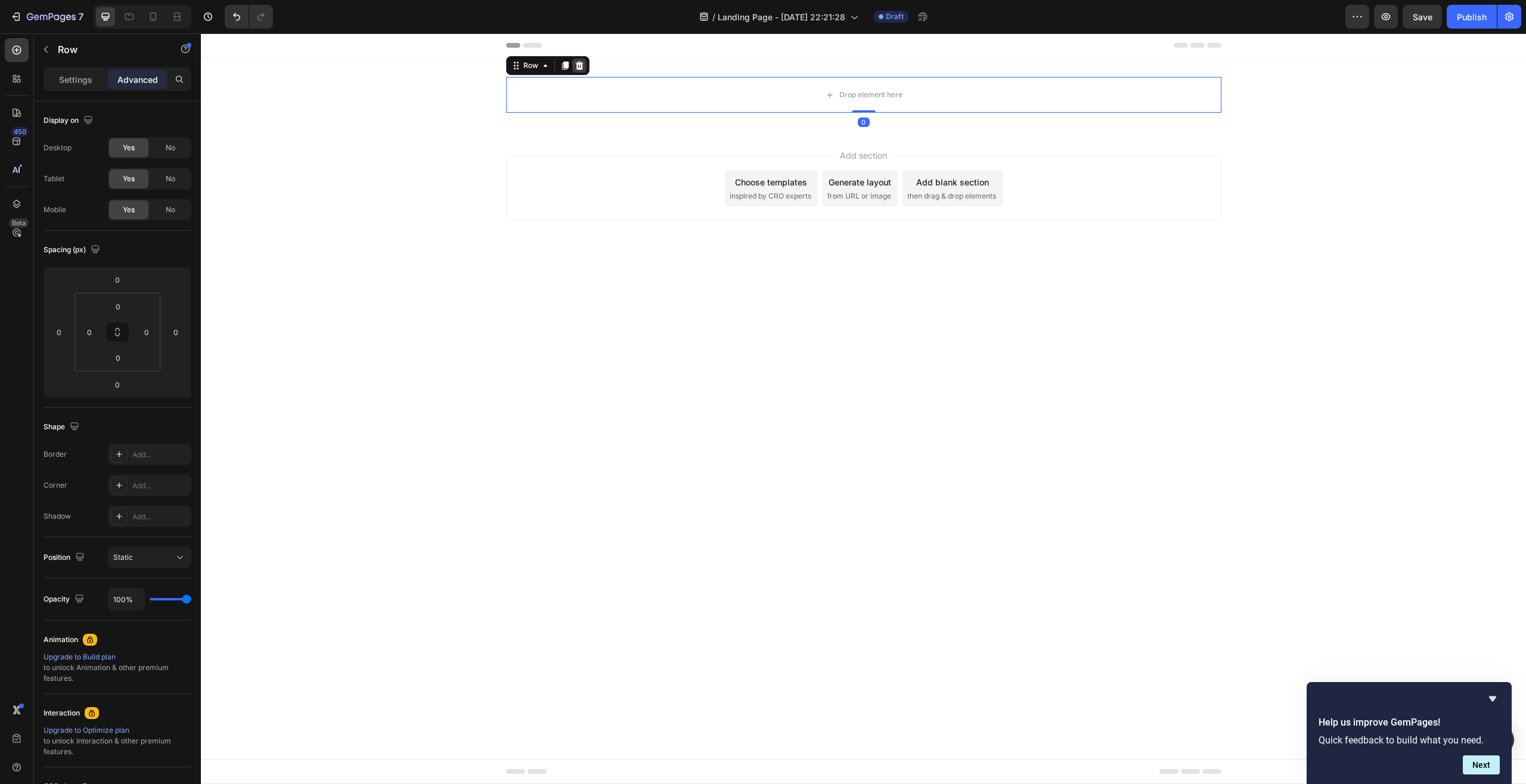
click at [581, 65] on icon at bounding box center [579, 65] width 8 height 8
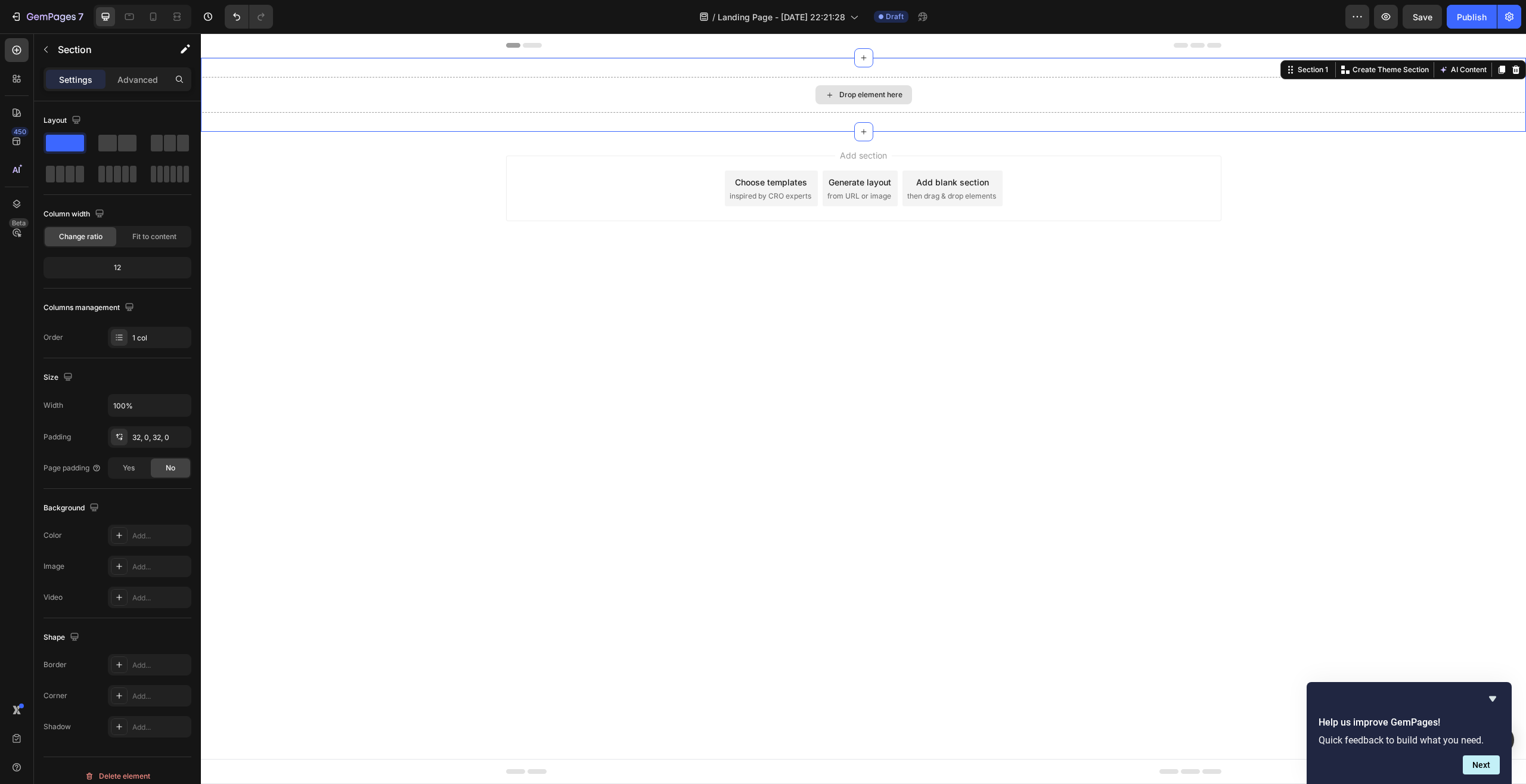
click at [733, 95] on div "Drop element here" at bounding box center [864, 95] width 1325 height 36
click at [1518, 71] on icon at bounding box center [1516, 70] width 10 height 10
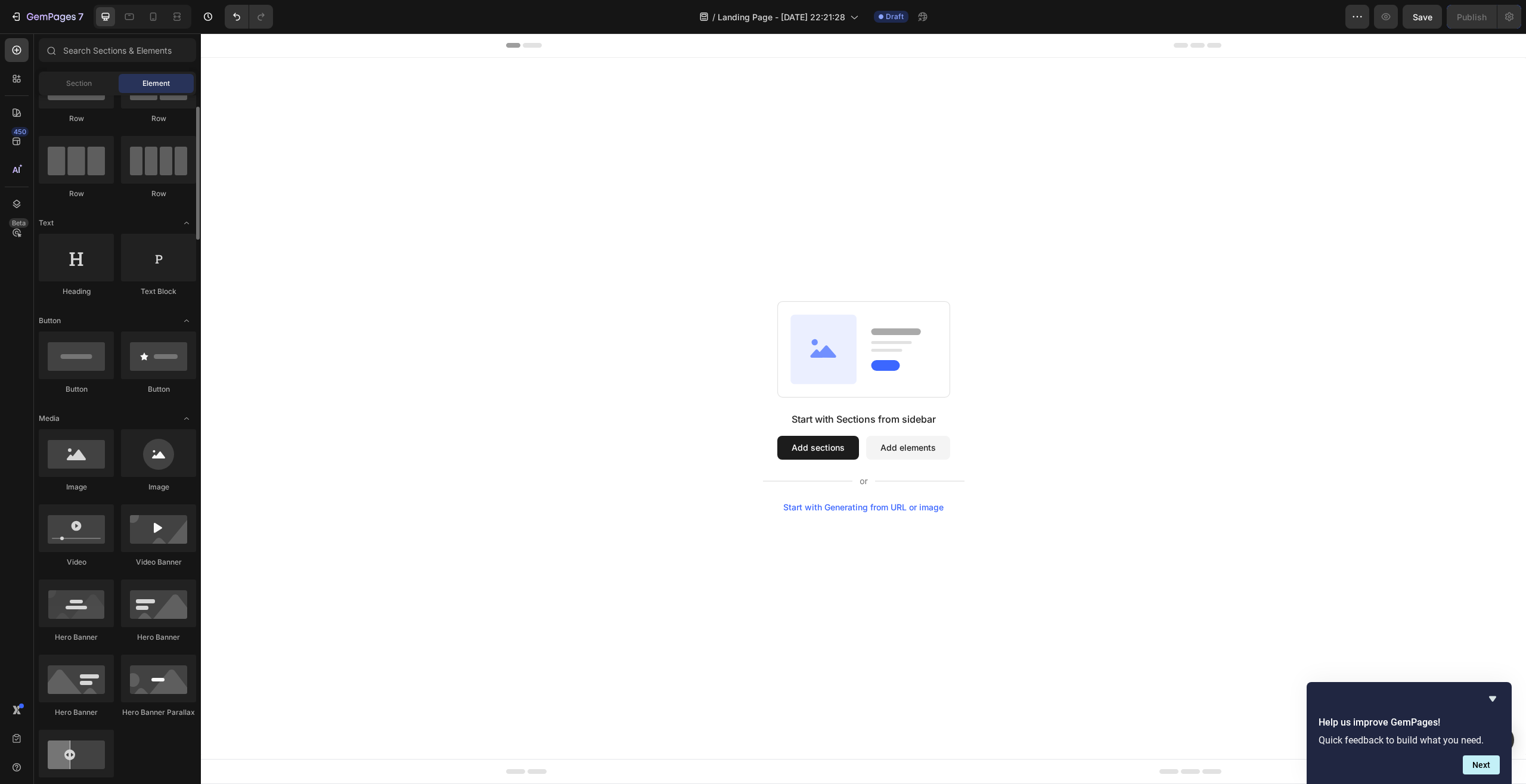
scroll to position [0, 0]
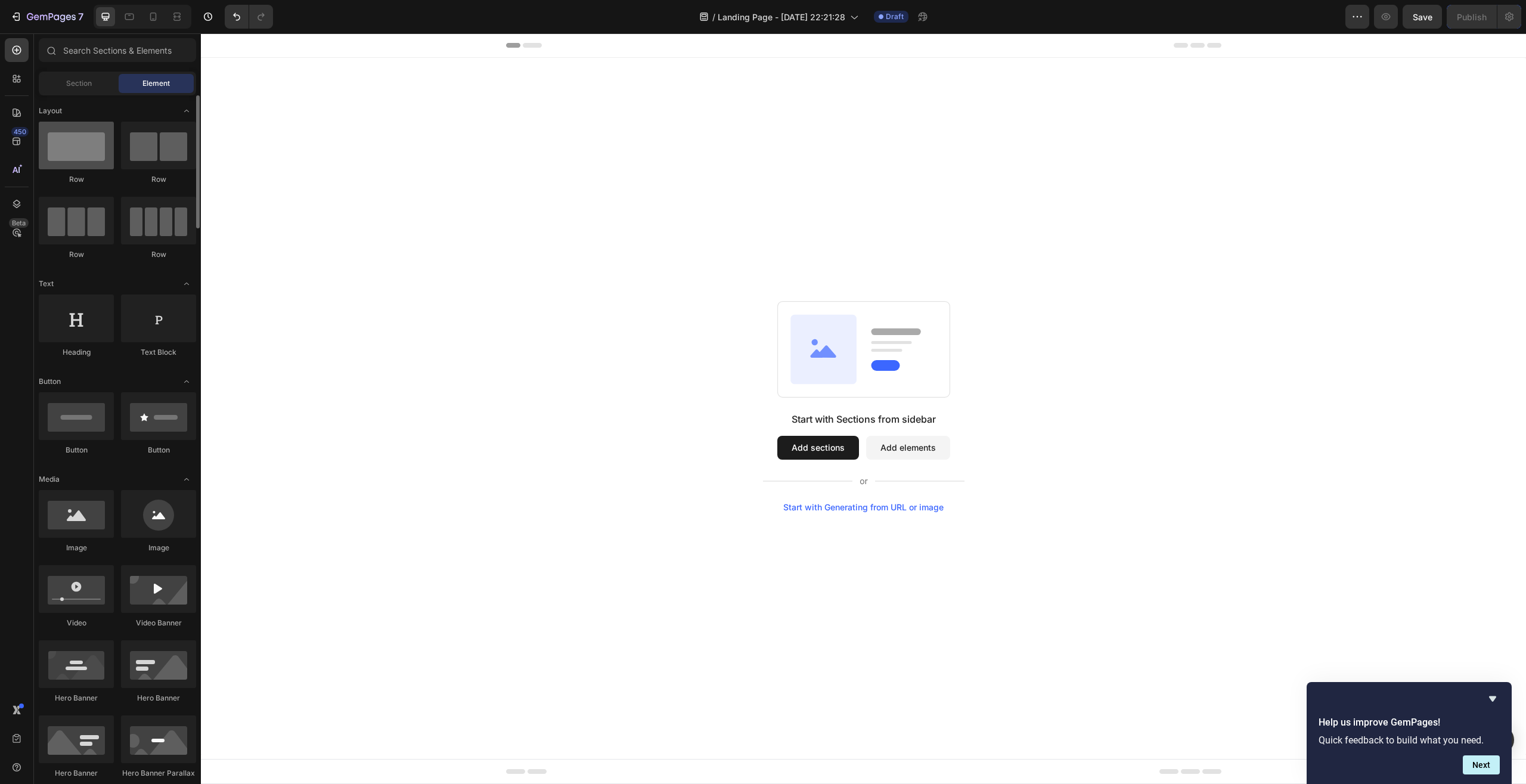
click at [82, 154] on div at bounding box center [76, 145] width 75 height 48
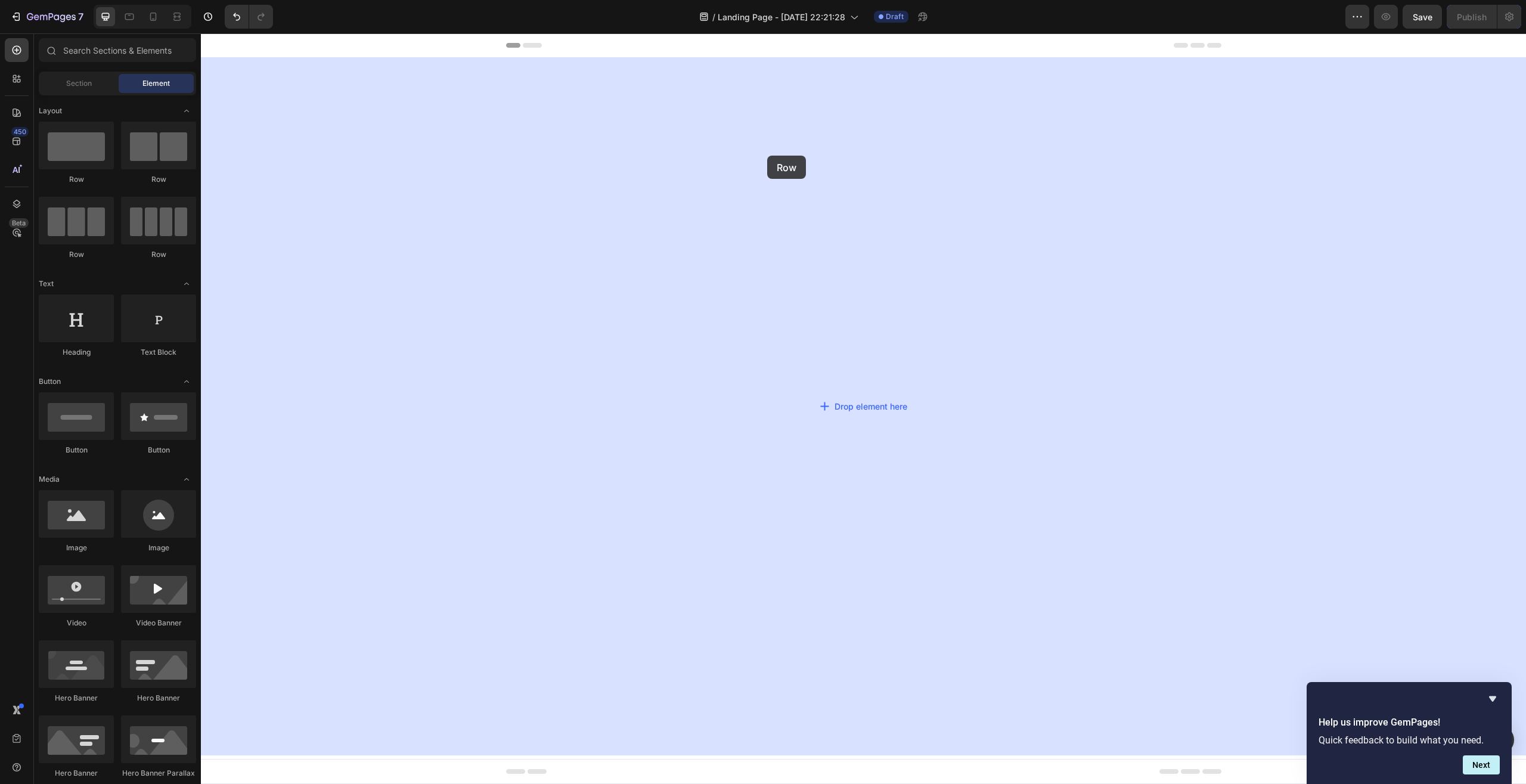
drag, startPoint x: 316, startPoint y: 193, endPoint x: 767, endPoint y: 156, distance: 452.5
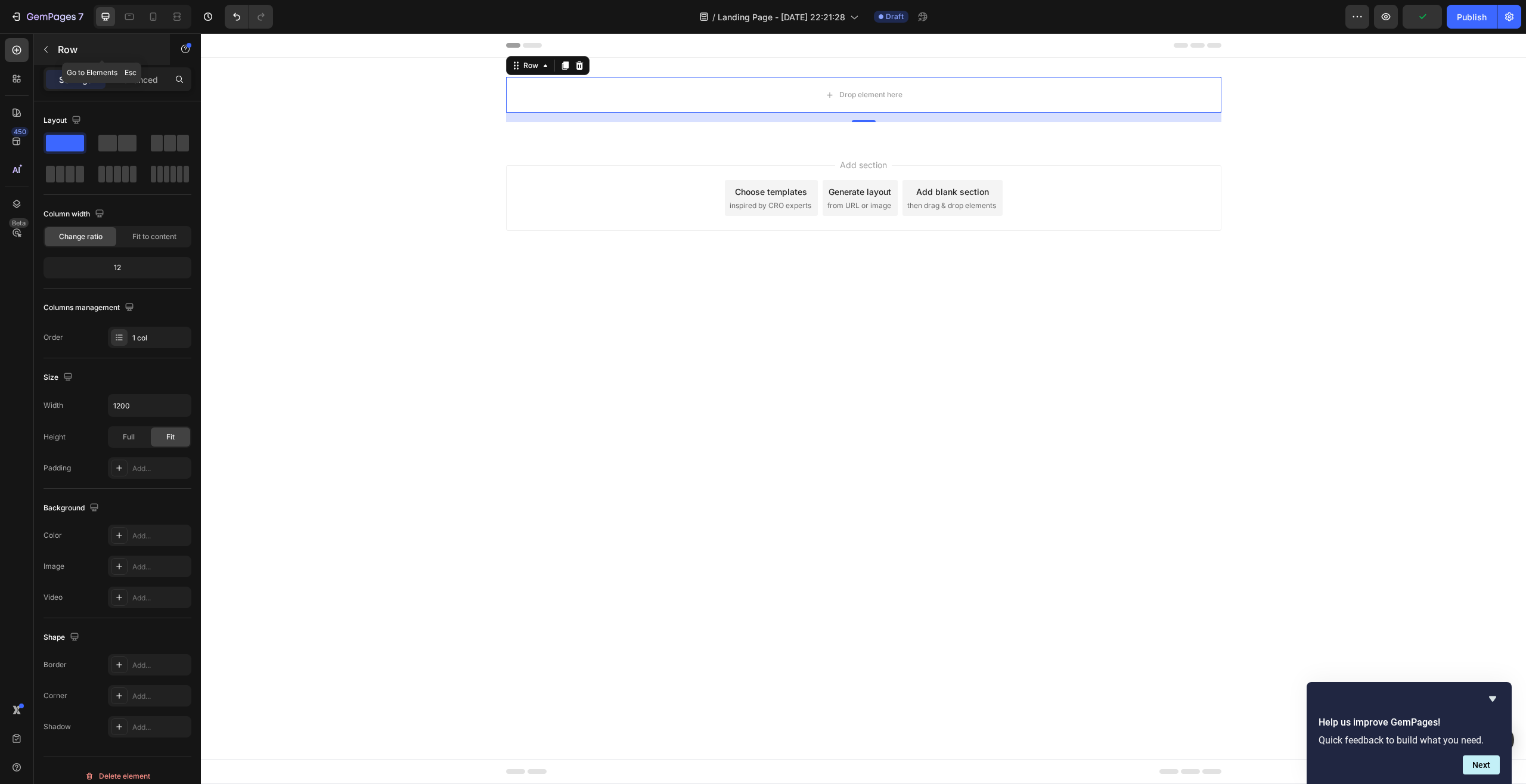
click at [49, 54] on icon "button" at bounding box center [46, 50] width 10 height 10
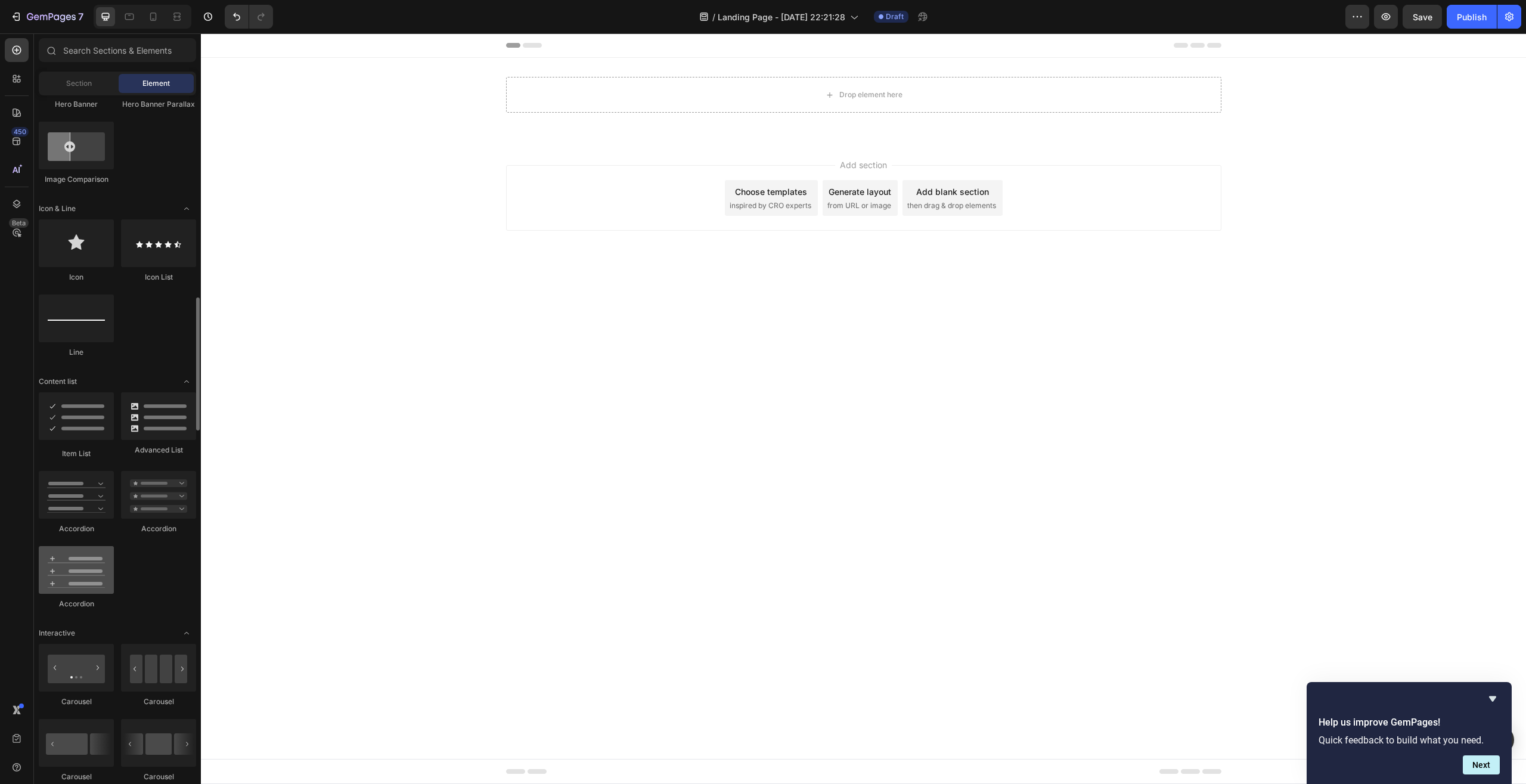
scroll to position [729, 0]
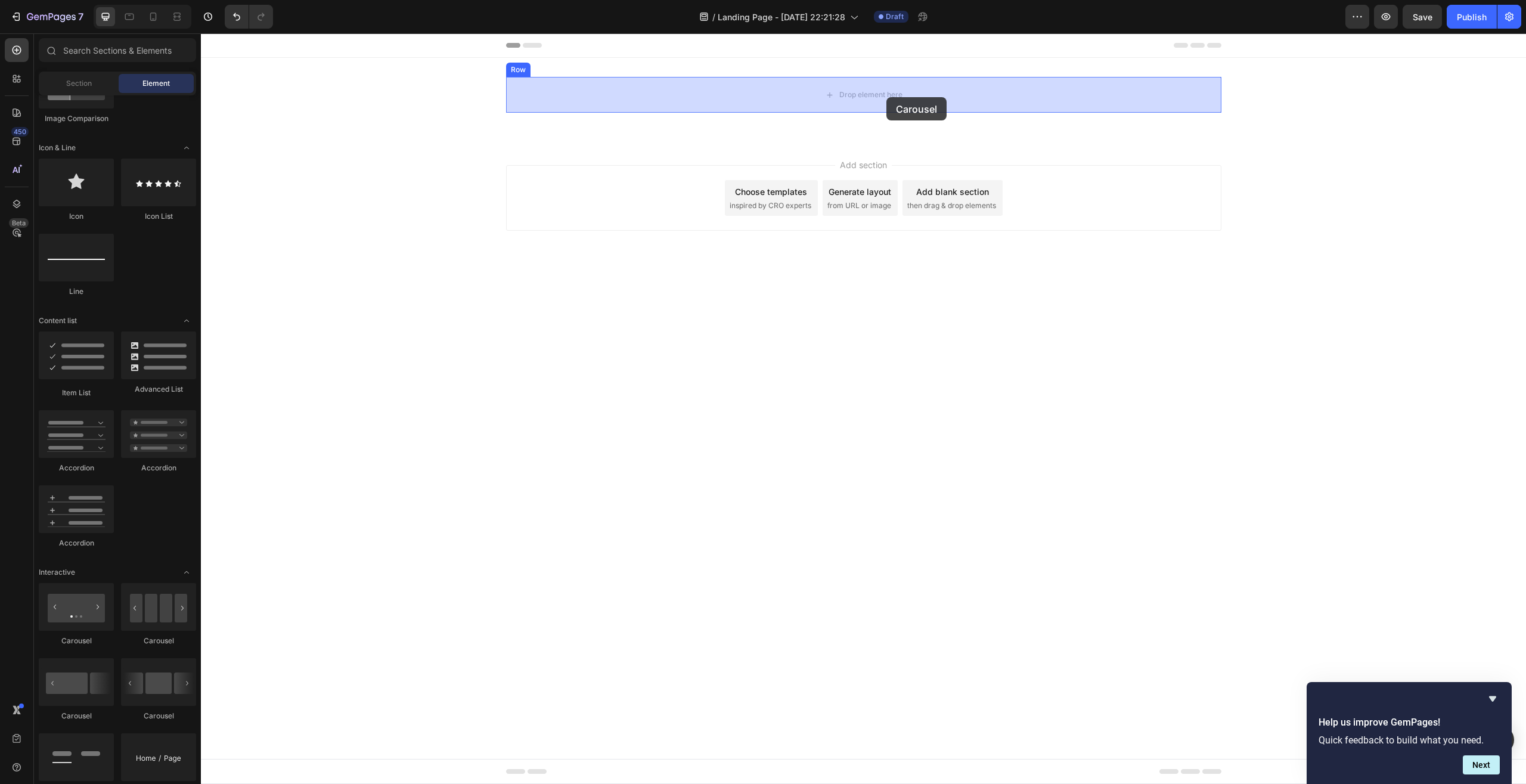
drag, startPoint x: 355, startPoint y: 656, endPoint x: 887, endPoint y: 97, distance: 771.7
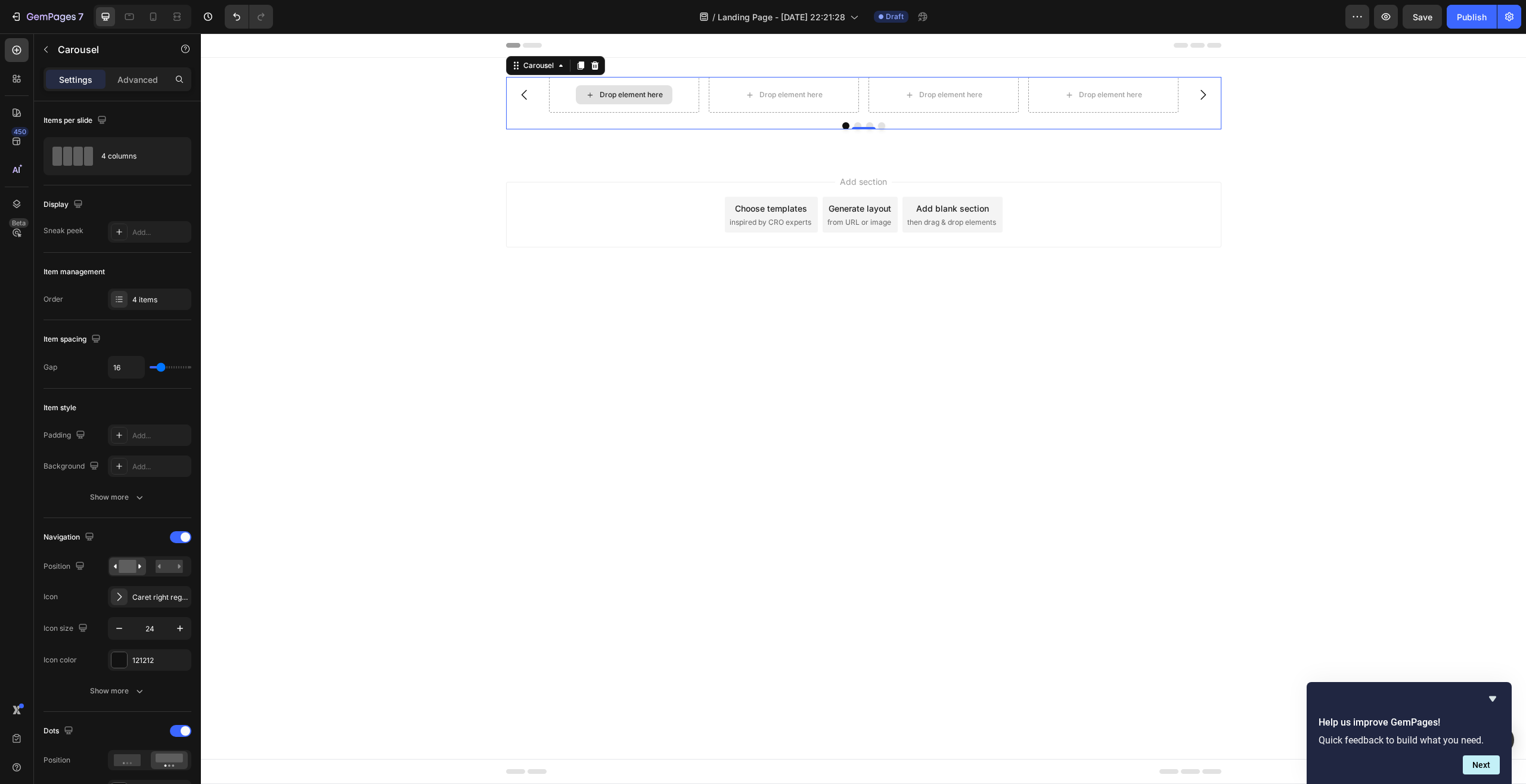
click at [624, 96] on div "Drop element here" at bounding box center [631, 95] width 63 height 10
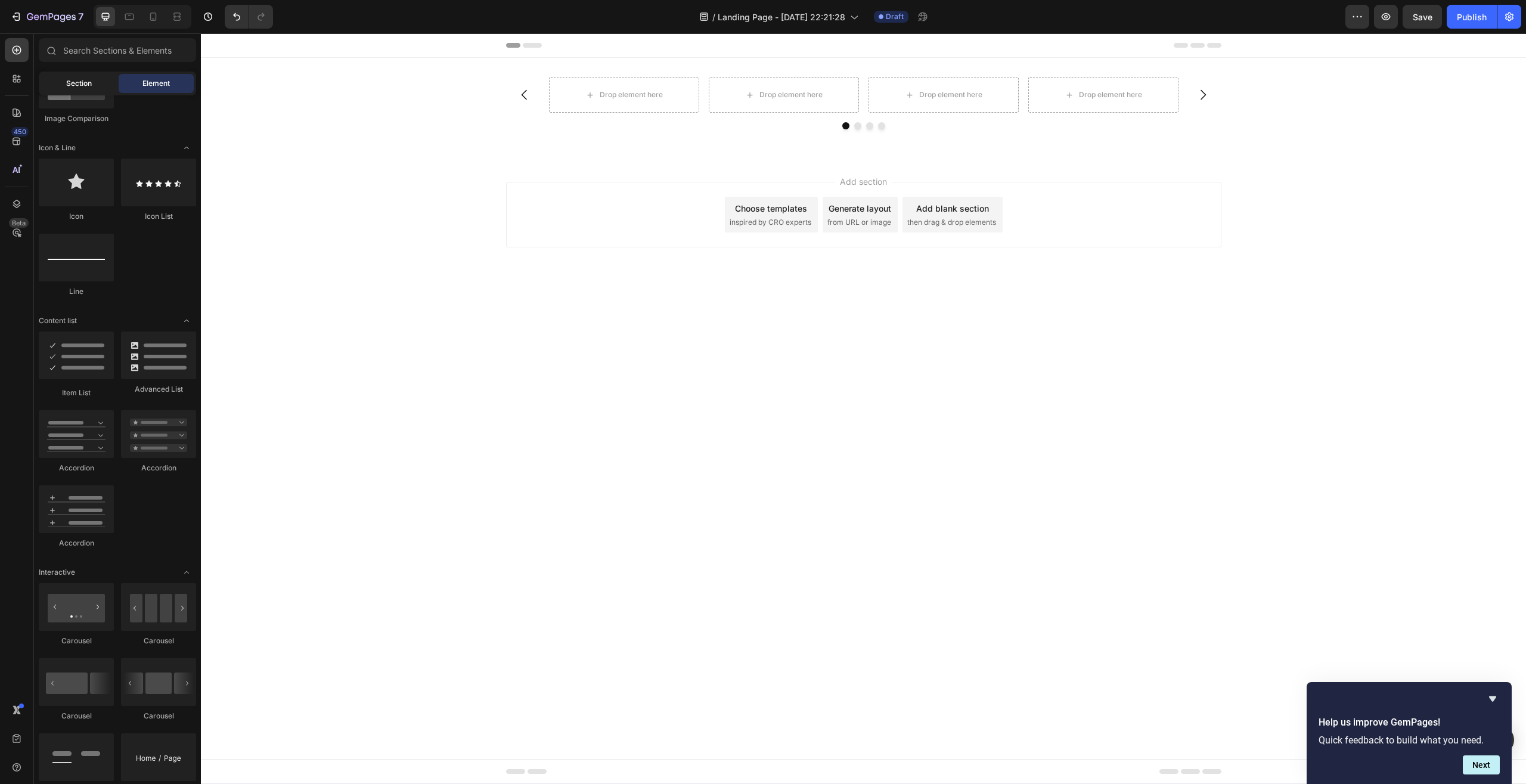
click at [60, 84] on div "Section" at bounding box center [79, 83] width 75 height 19
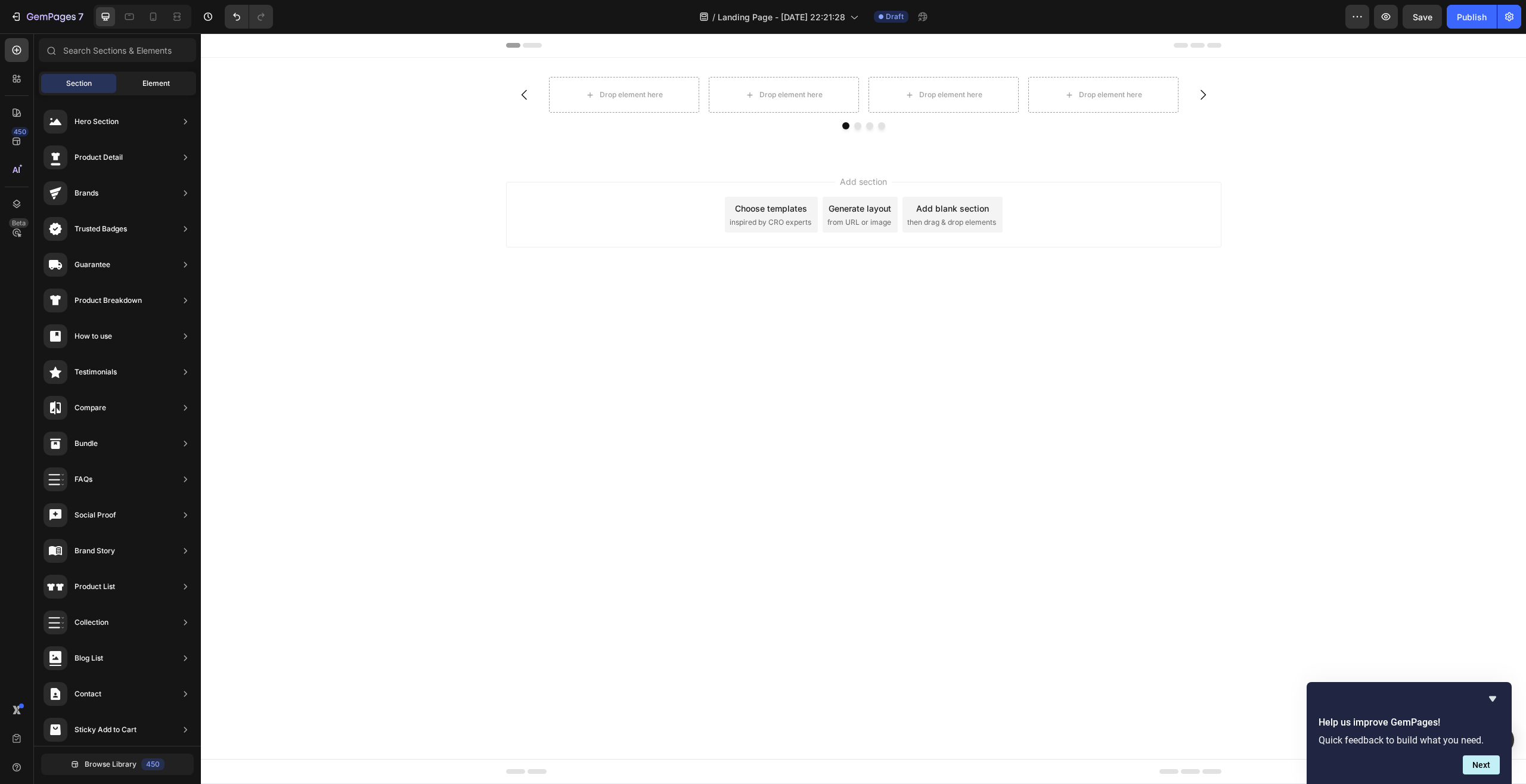
click at [149, 79] on span "Element" at bounding box center [156, 84] width 27 height 11
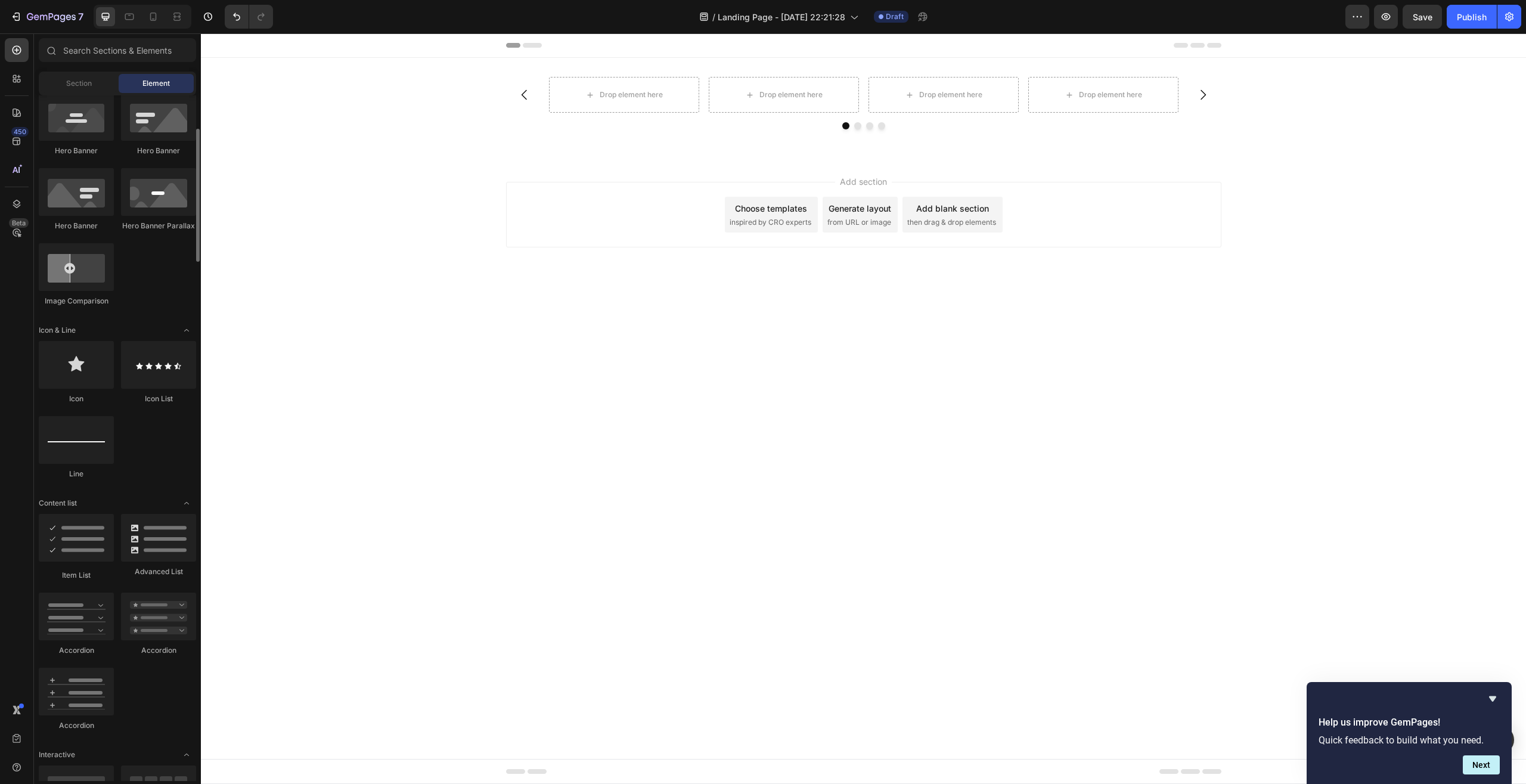
scroll to position [243, 0]
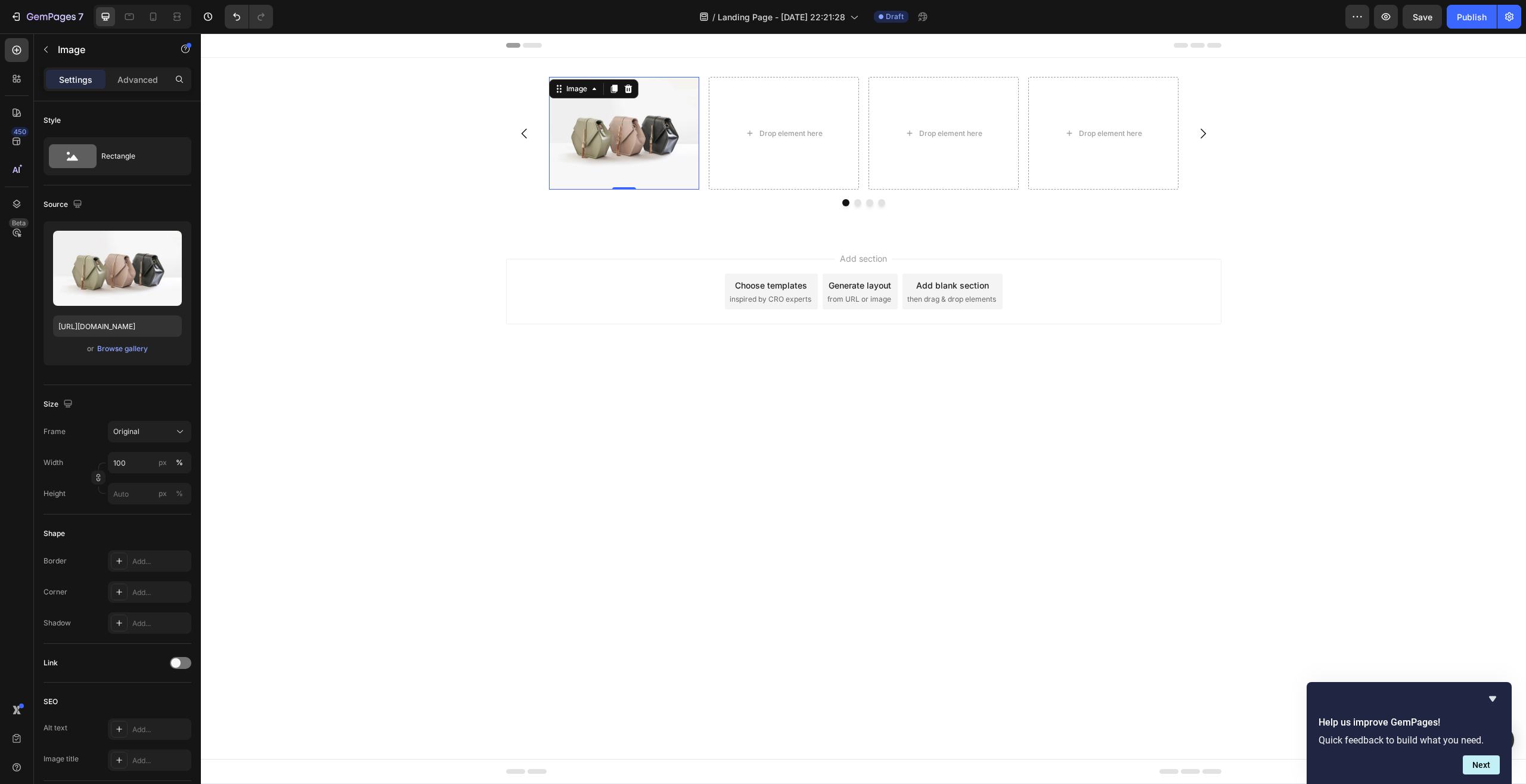
click at [874, 356] on div "Add section Choose templates inspired by CRO experts Generate layout from URL o…" at bounding box center [864, 308] width 1325 height 147
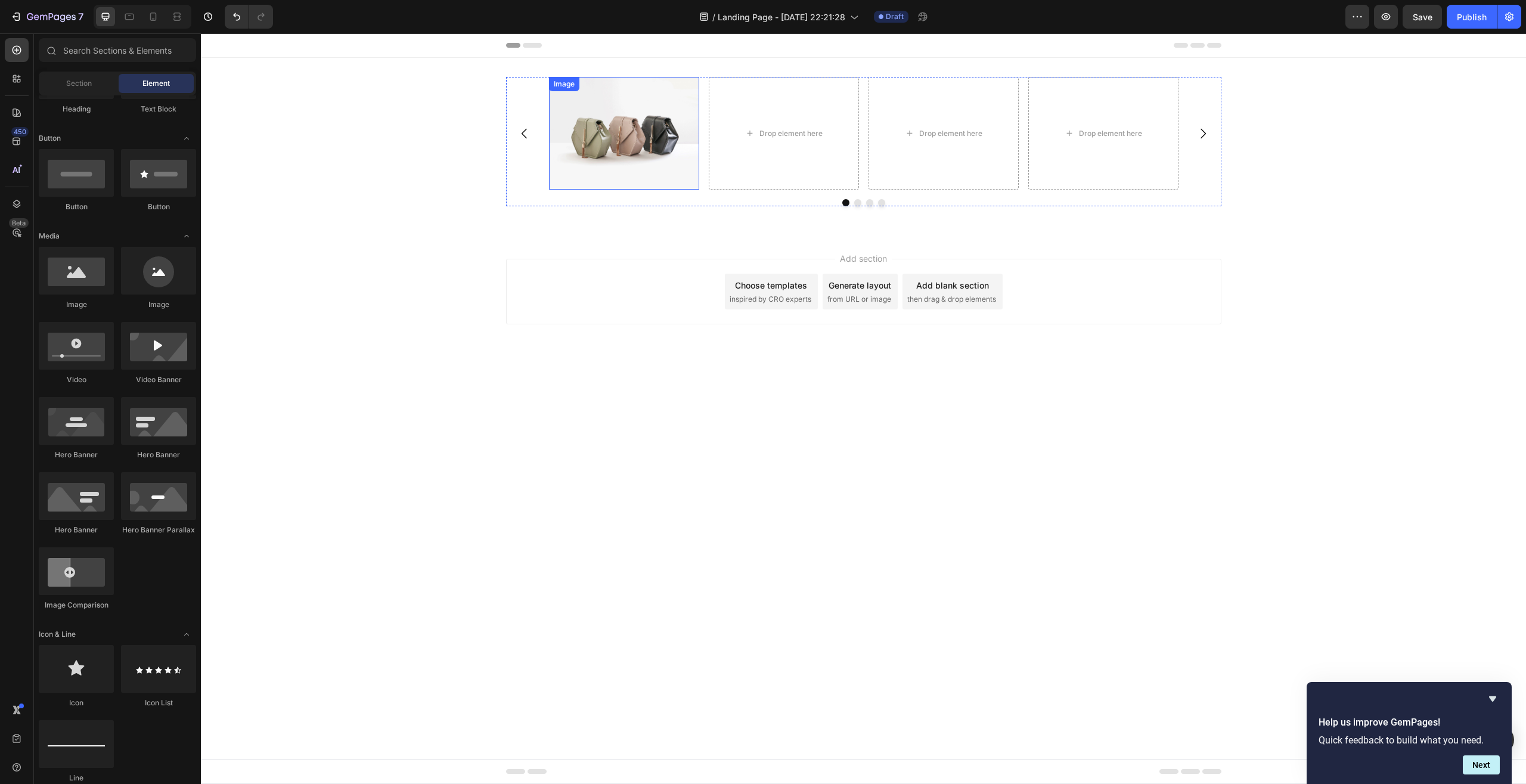
click at [641, 125] on img at bounding box center [624, 133] width 150 height 113
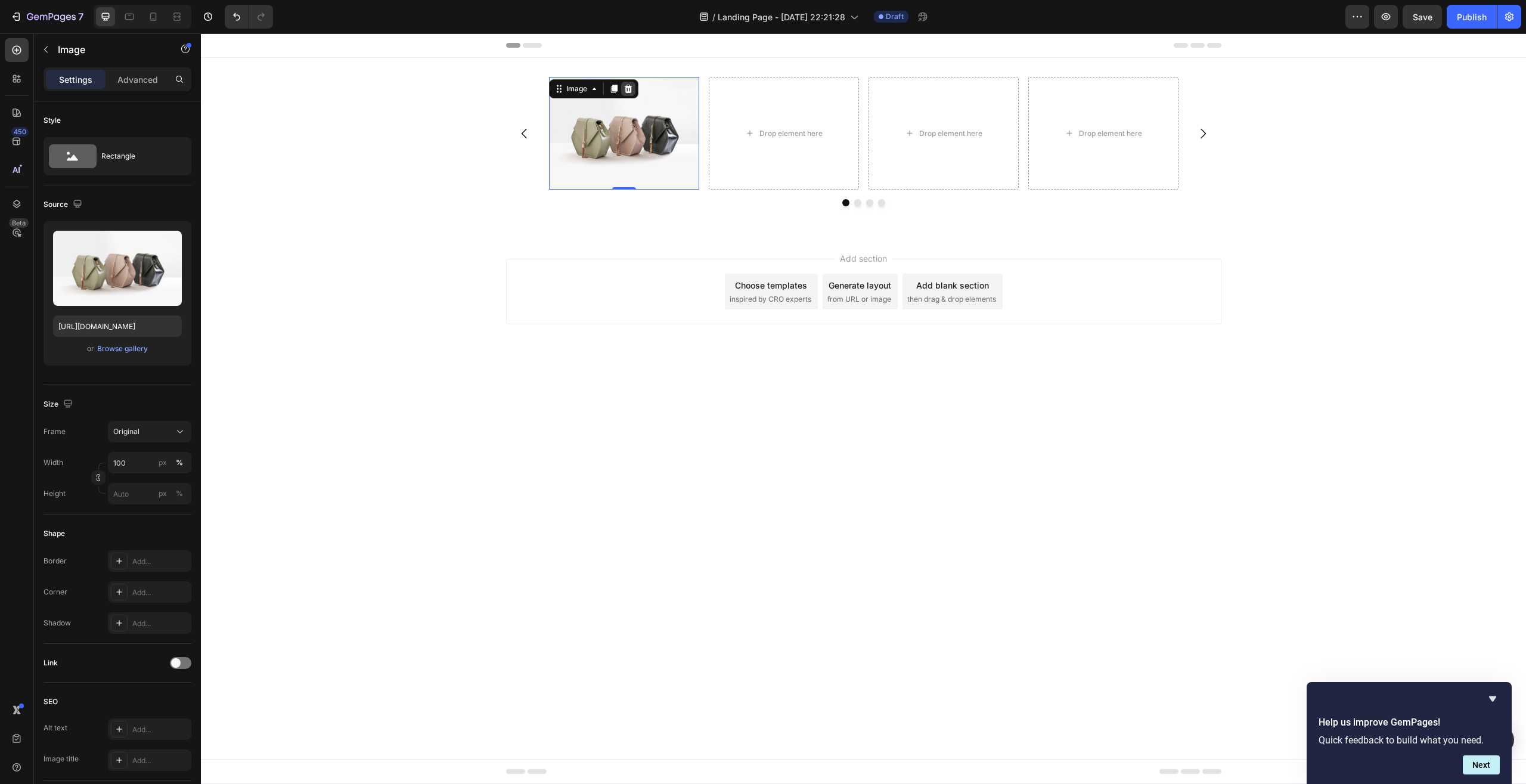
click at [626, 91] on icon at bounding box center [628, 89] width 8 height 8
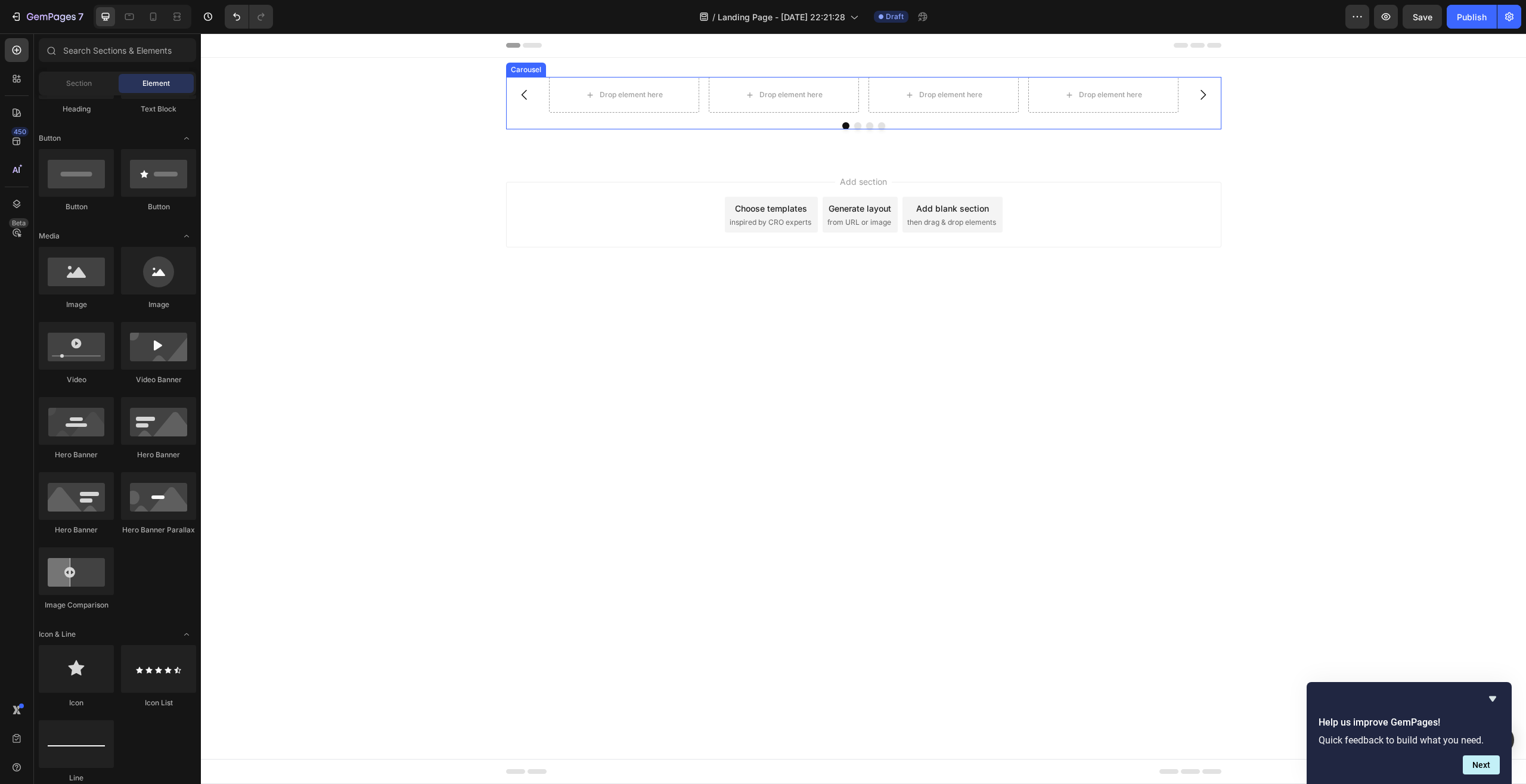
click at [618, 158] on div "Drop element here Drop element here Drop element here Drop element here Carouse…" at bounding box center [864, 107] width 1325 height 100
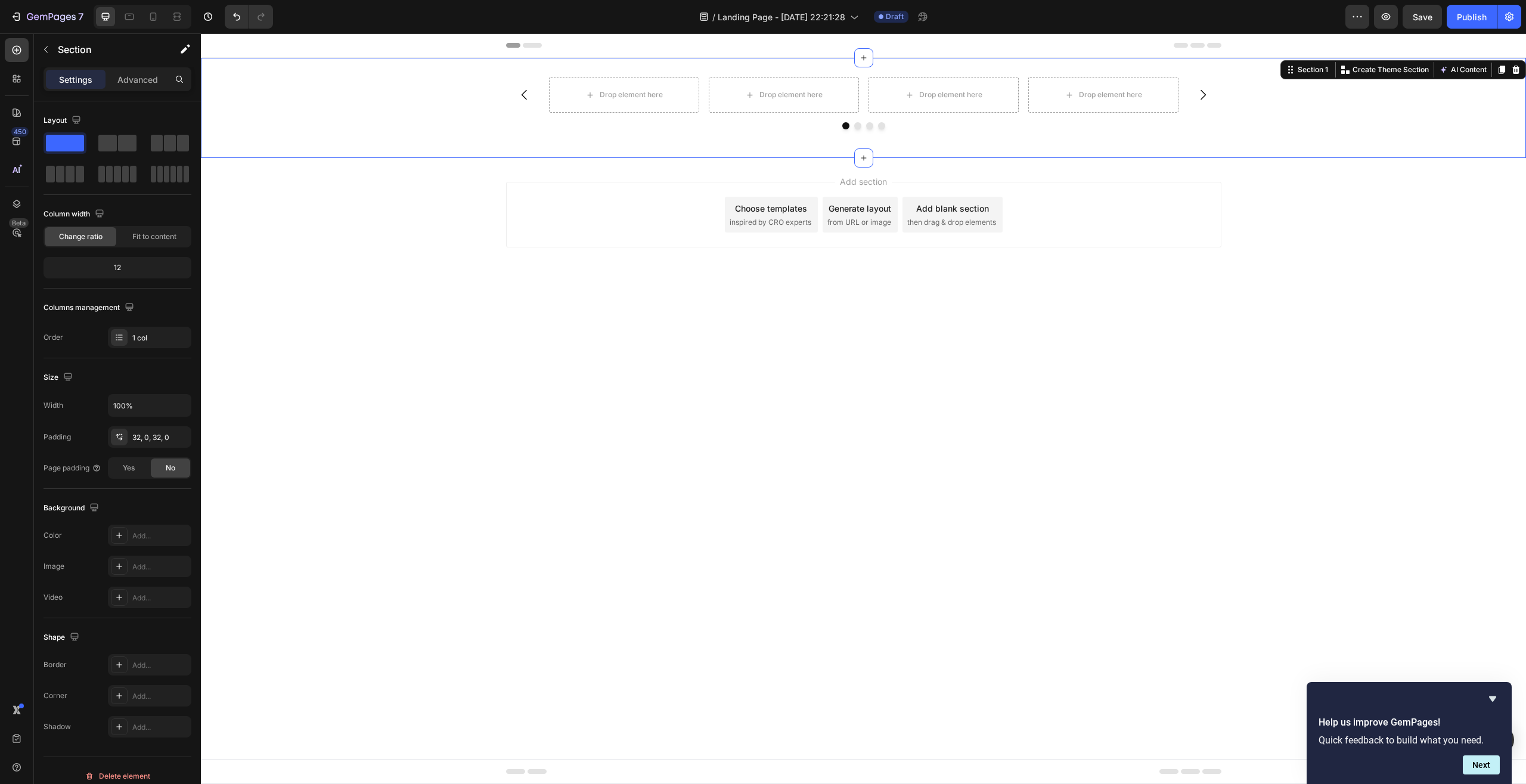
click at [1298, 187] on div "Add section Choose templates inspired by CRO experts Generate layout from URL o…" at bounding box center [864, 231] width 1325 height 147
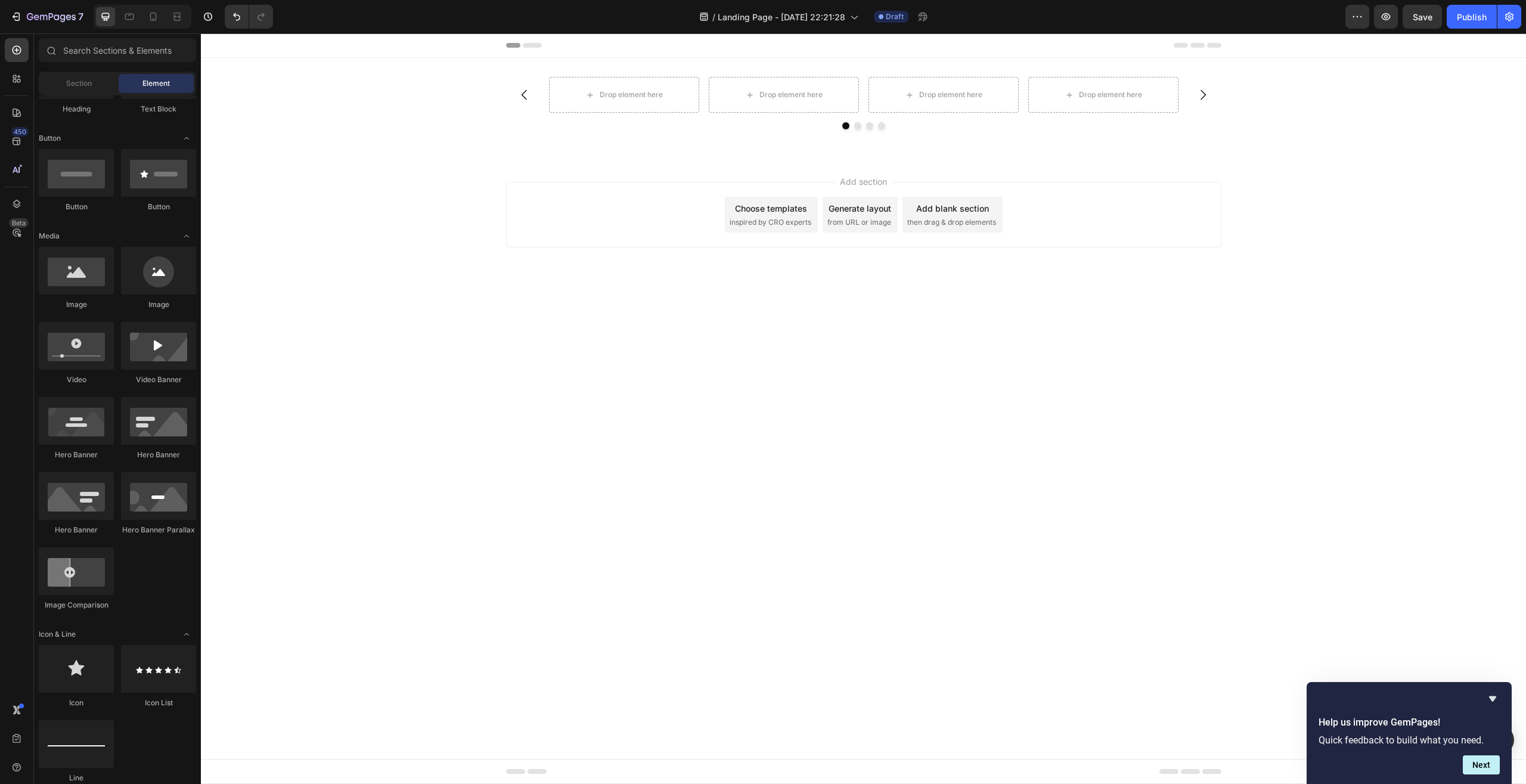
click at [1285, 134] on div "Drop element here Drop element here Drop element here Drop element here [GEOGRA…" at bounding box center [864, 108] width 1325 height 62
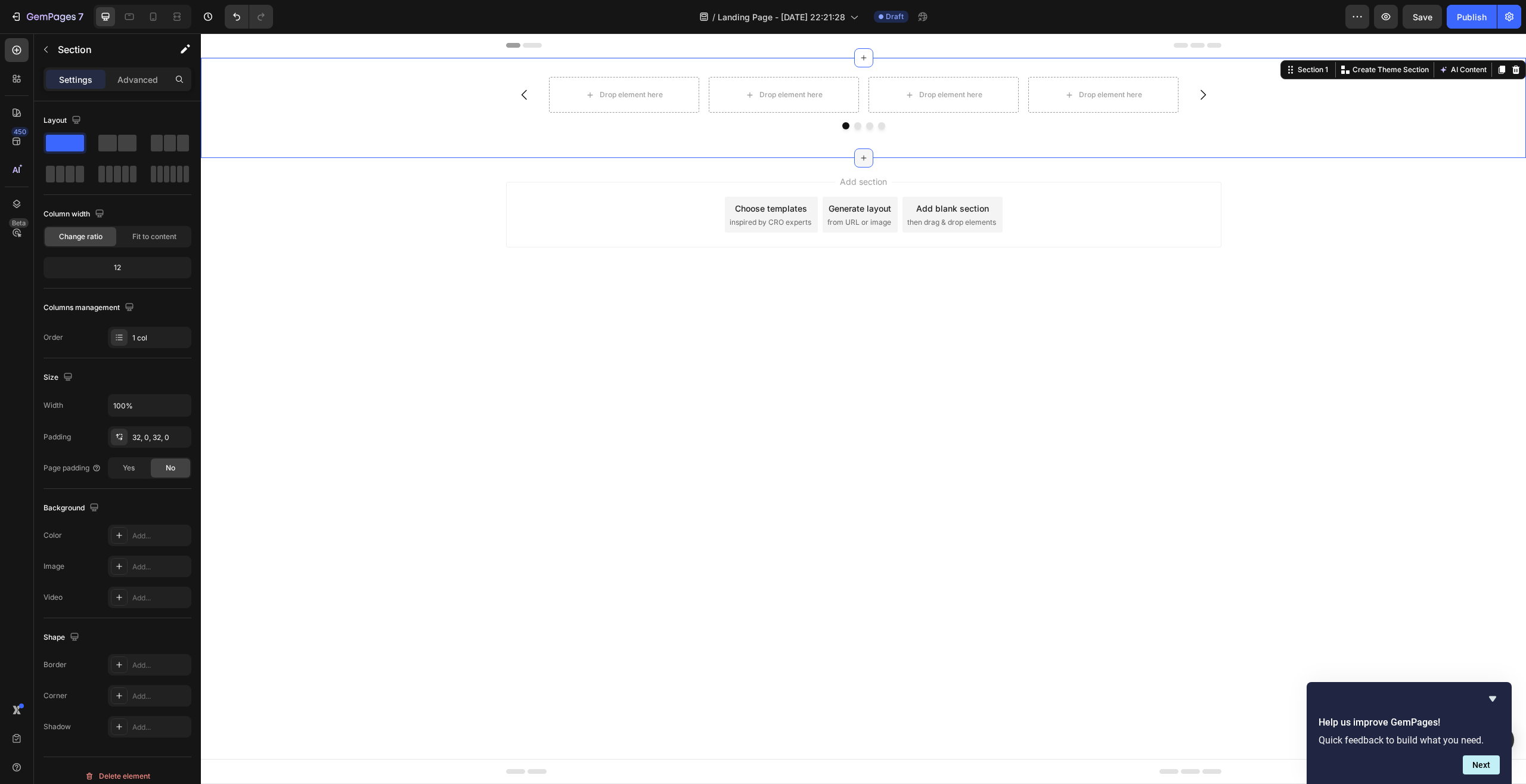
click at [865, 164] on div at bounding box center [864, 158] width 19 height 19
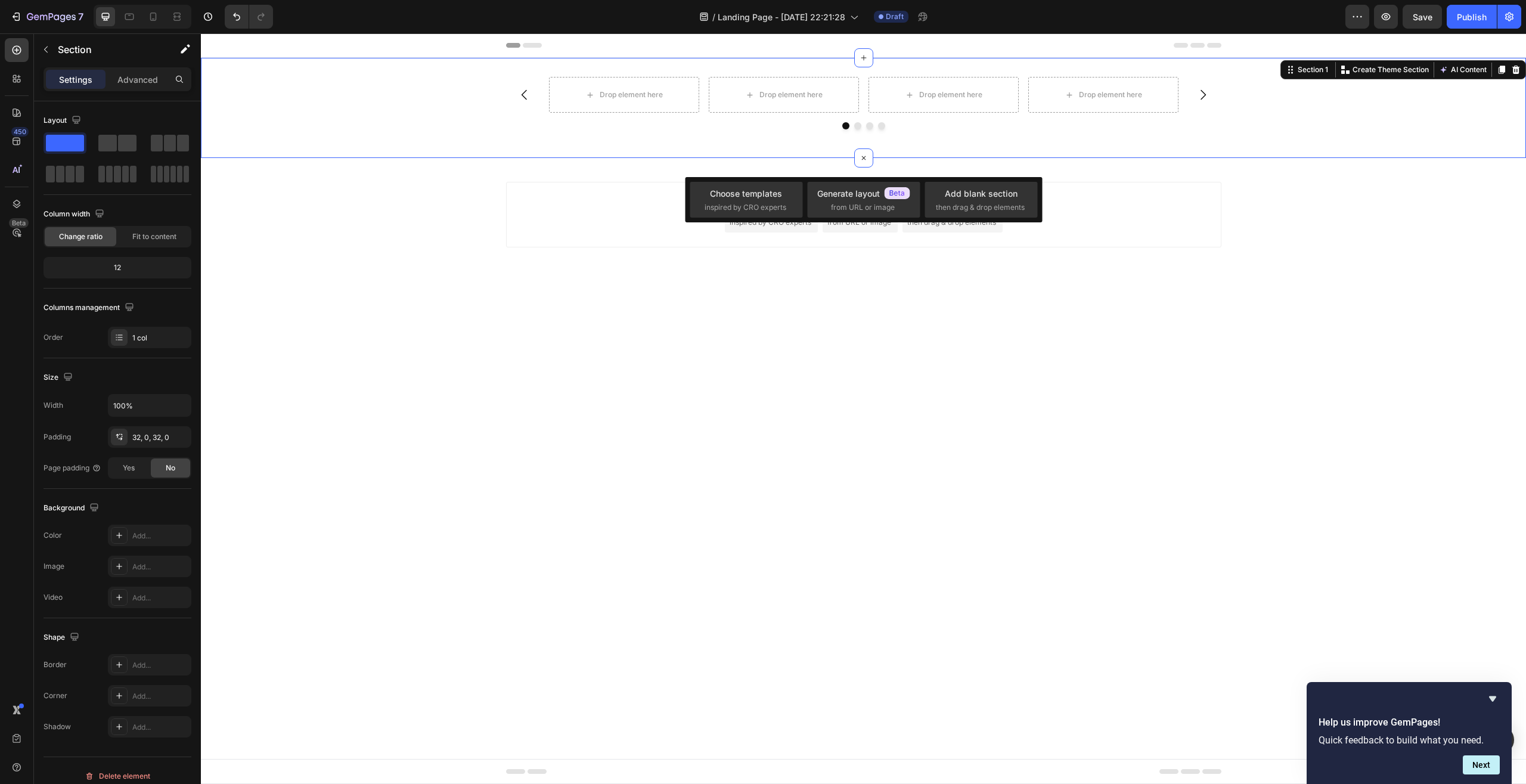
click at [851, 66] on div "Drop element here Drop element here Drop element here Drop element here Carouse…" at bounding box center [864, 107] width 1325 height 100
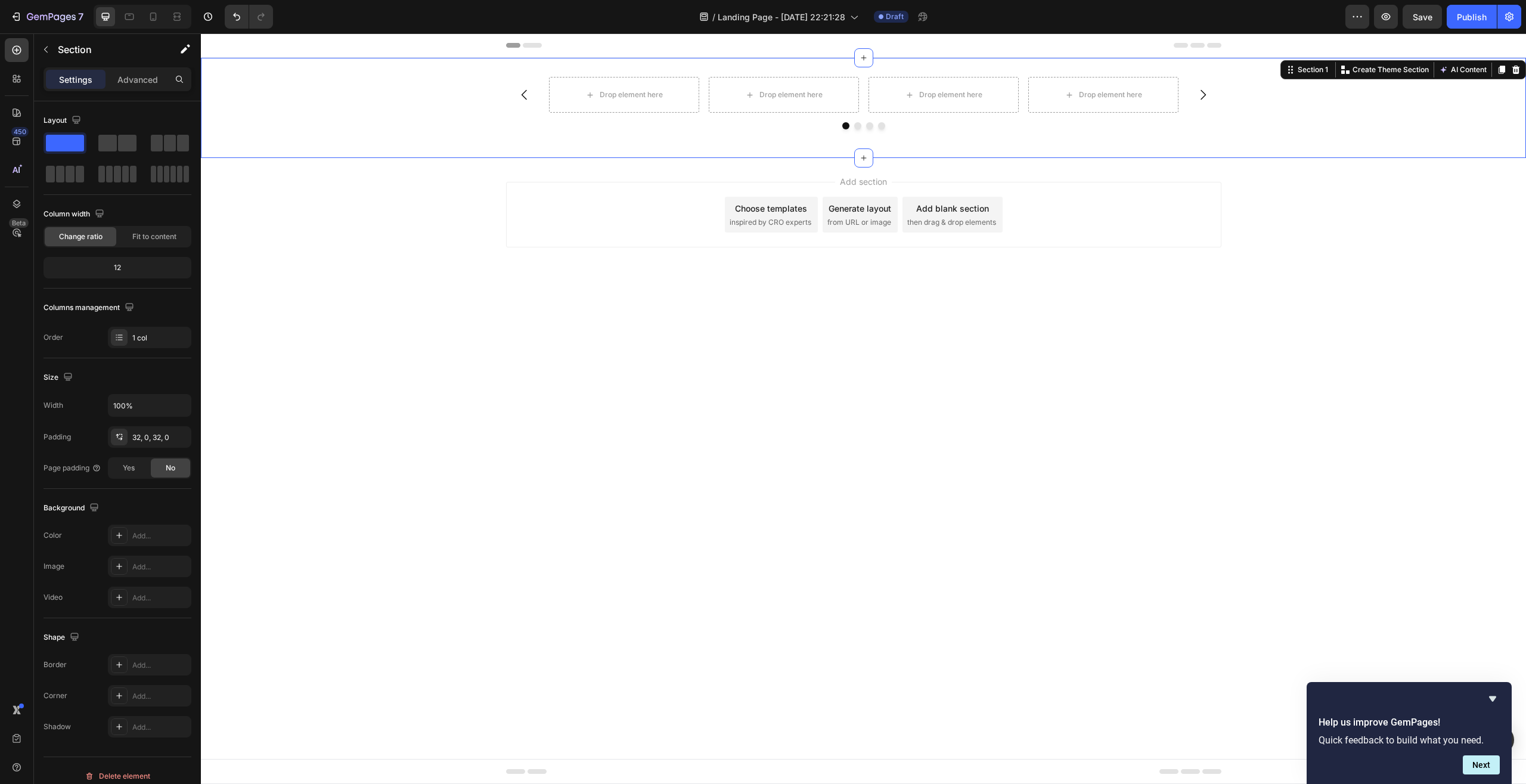
click at [528, 44] on icon at bounding box center [532, 45] width 19 height 5
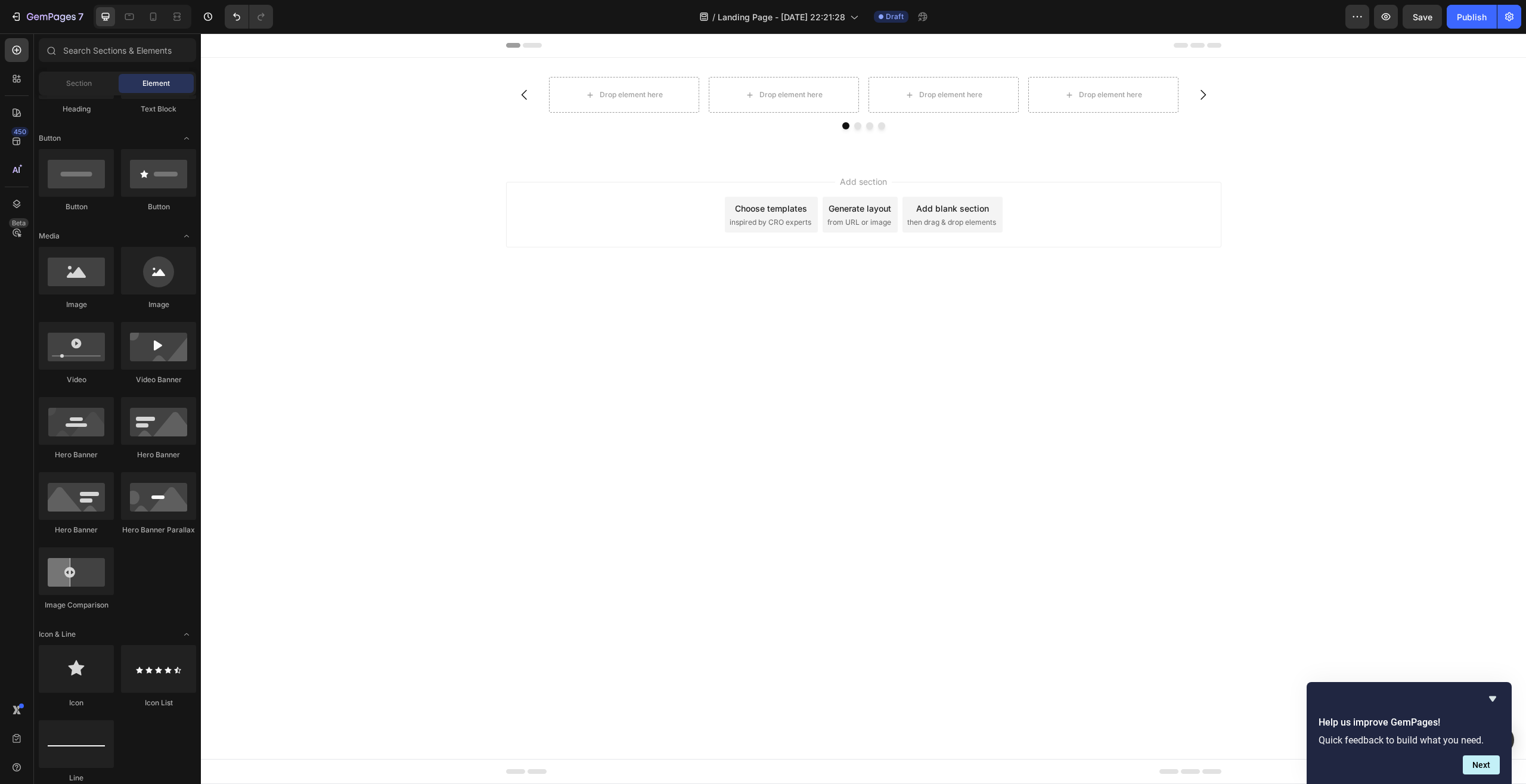
click at [528, 43] on icon at bounding box center [532, 45] width 19 height 5
click at [237, 48] on span "Header" at bounding box center [236, 45] width 26 height 12
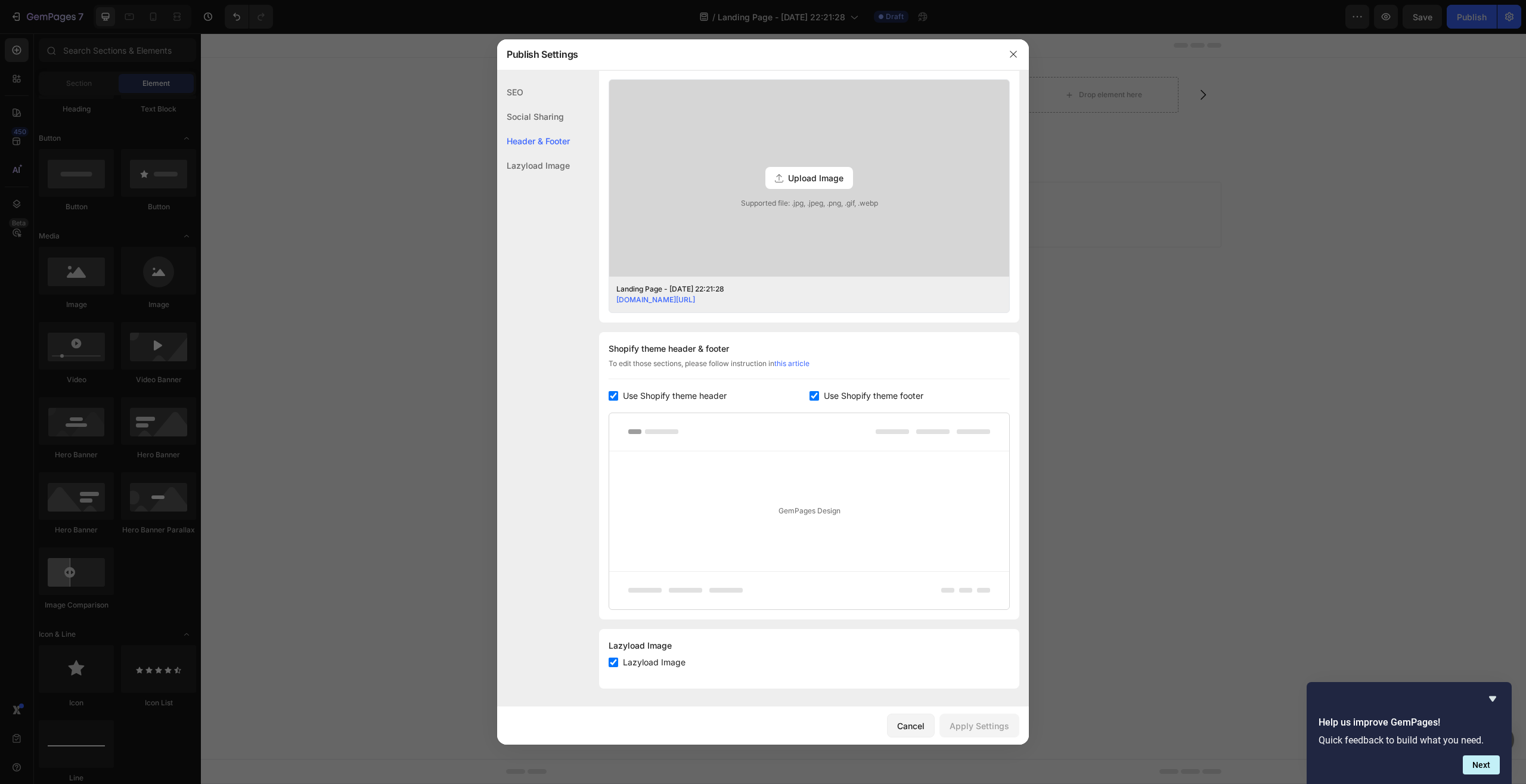
scroll to position [310, 0]
click at [1019, 53] on button "button" at bounding box center [1013, 54] width 19 height 19
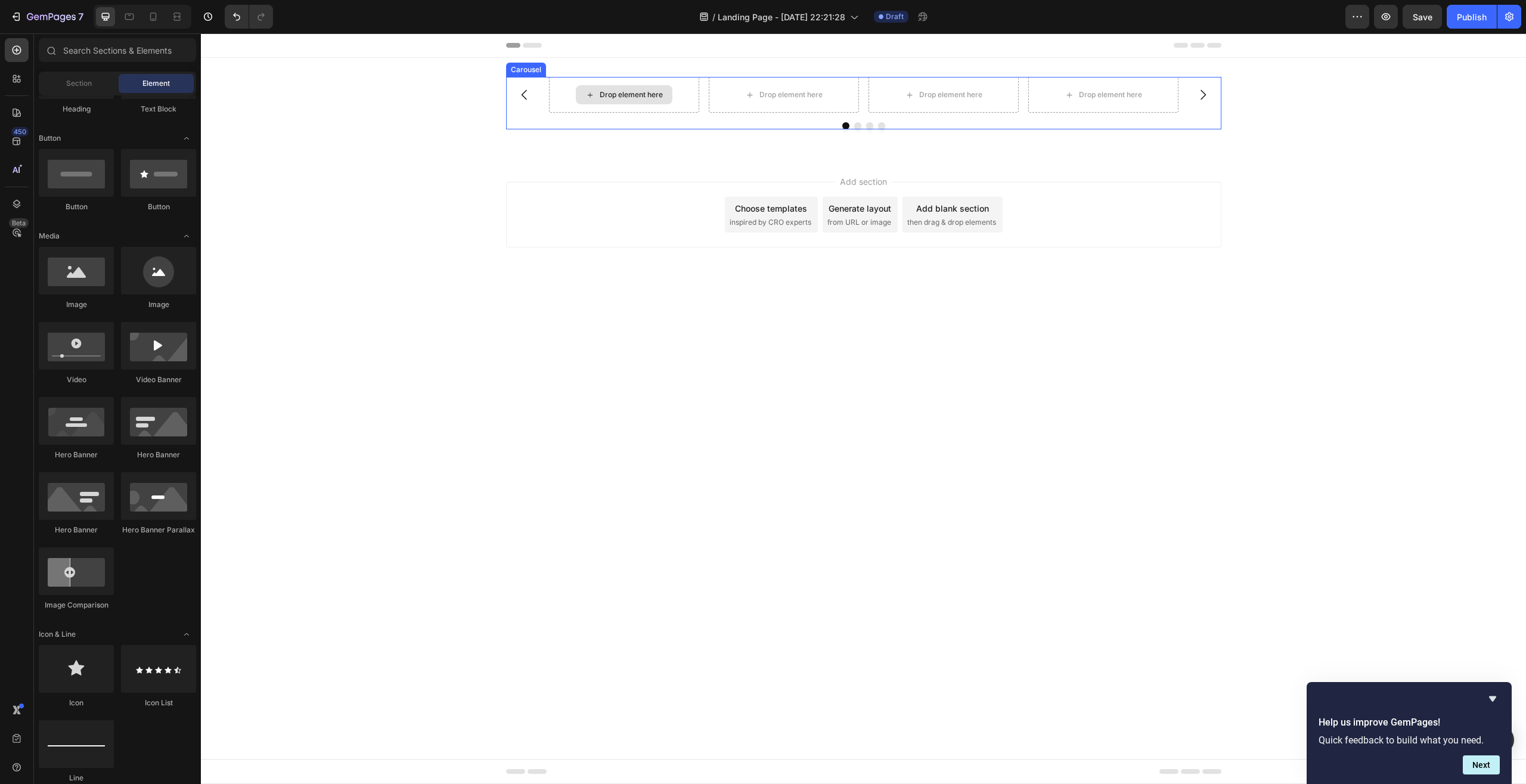
click at [665, 105] on div "Drop element here" at bounding box center [624, 95] width 150 height 36
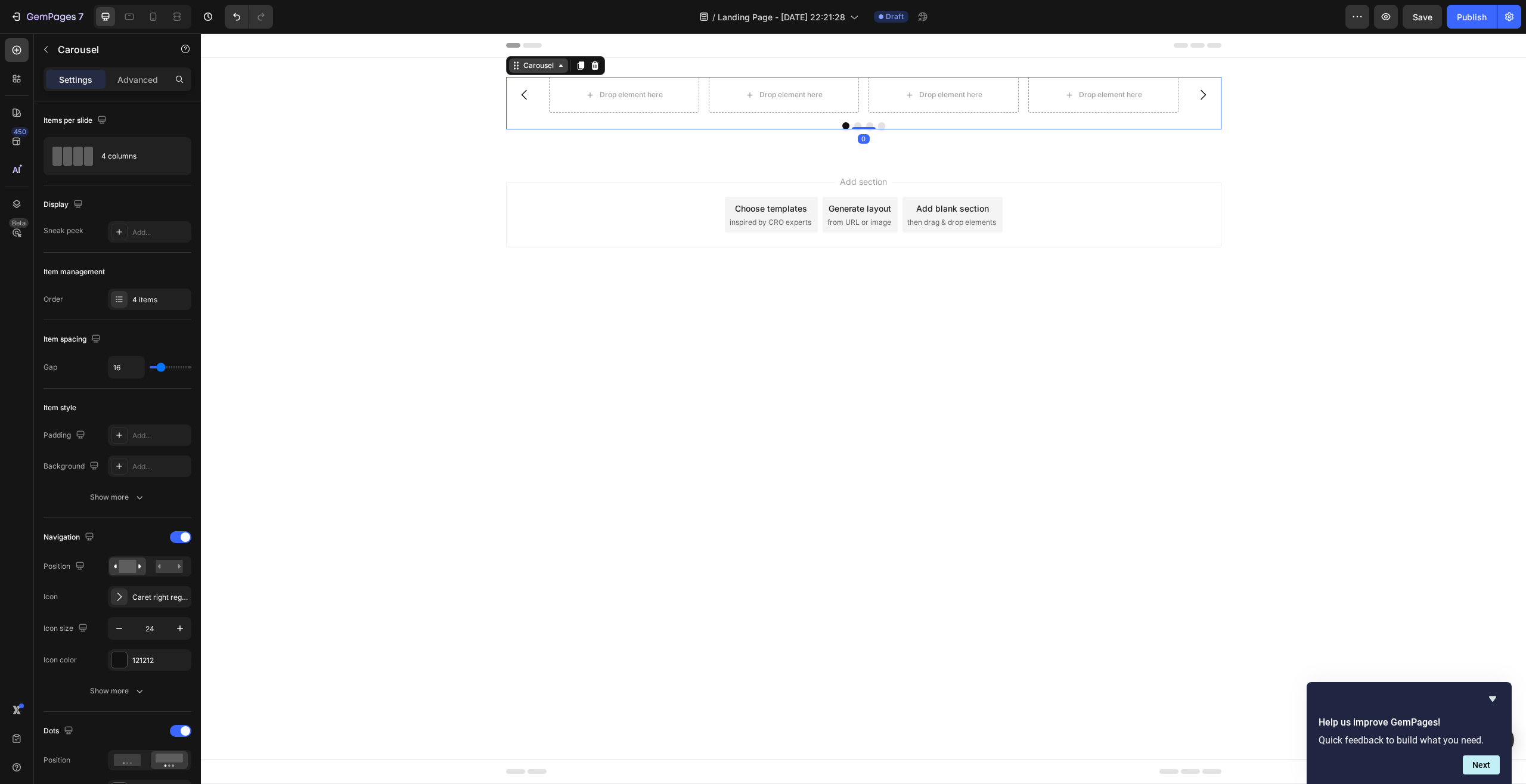
click at [518, 68] on icon at bounding box center [518, 68] width 2 height 2
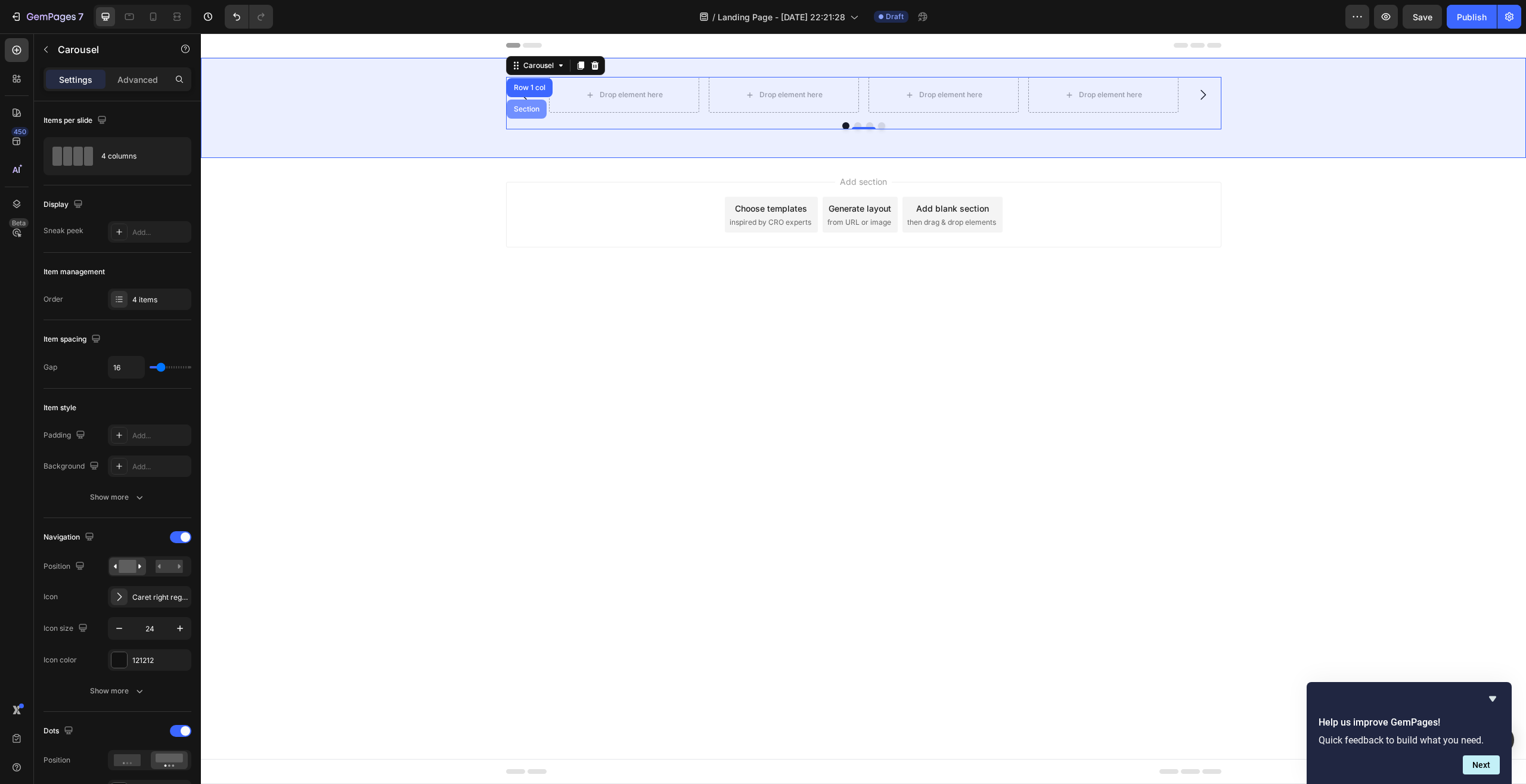
click at [531, 108] on div "Section" at bounding box center [527, 109] width 30 height 7
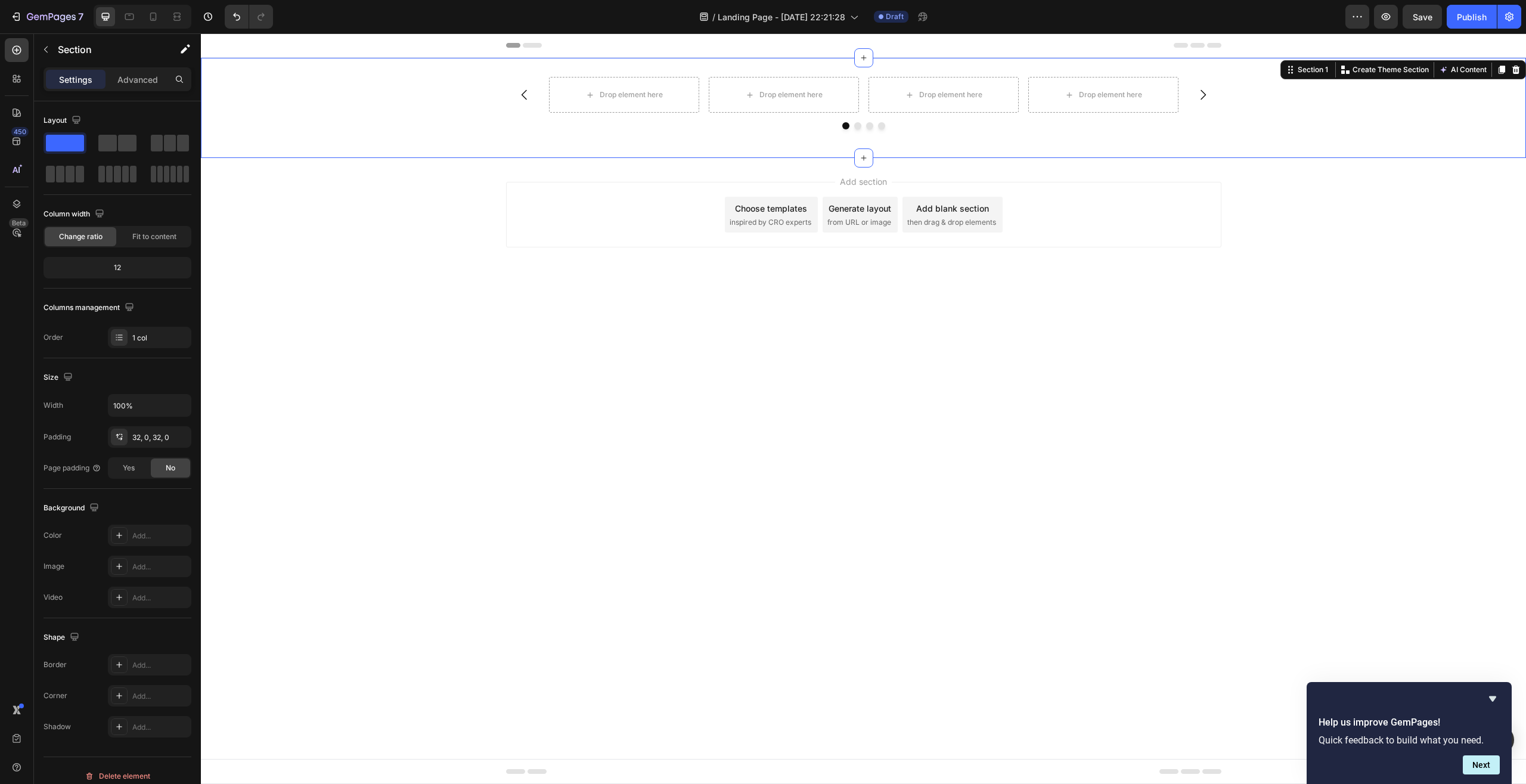
click at [695, 377] on body "Header Drop element here Drop element here Drop element here Drop element here …" at bounding box center [864, 408] width 1325 height 750
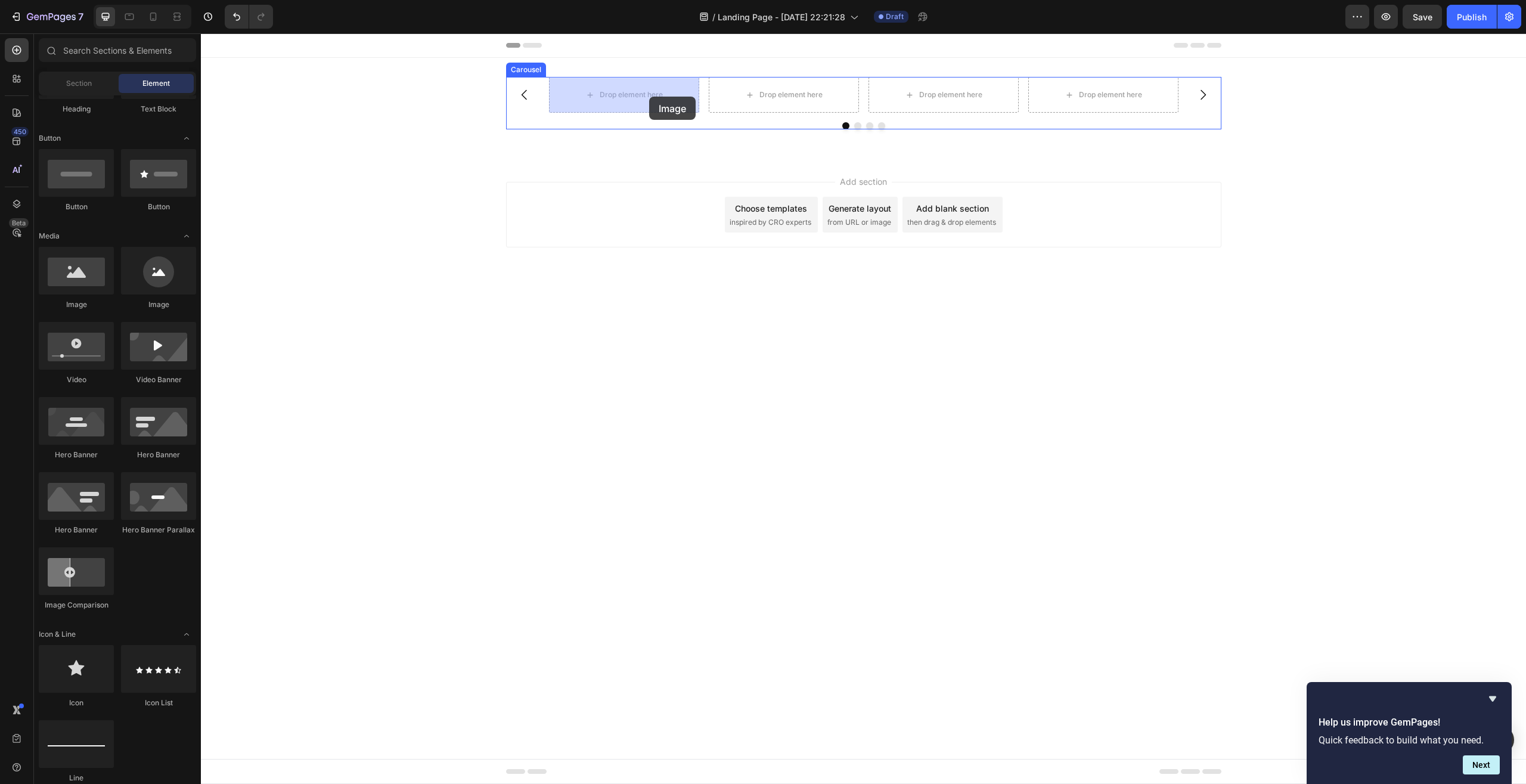
drag, startPoint x: 275, startPoint y: 311, endPoint x: 649, endPoint y: 96, distance: 431.4
